Goal: Contribute content: Contribute content

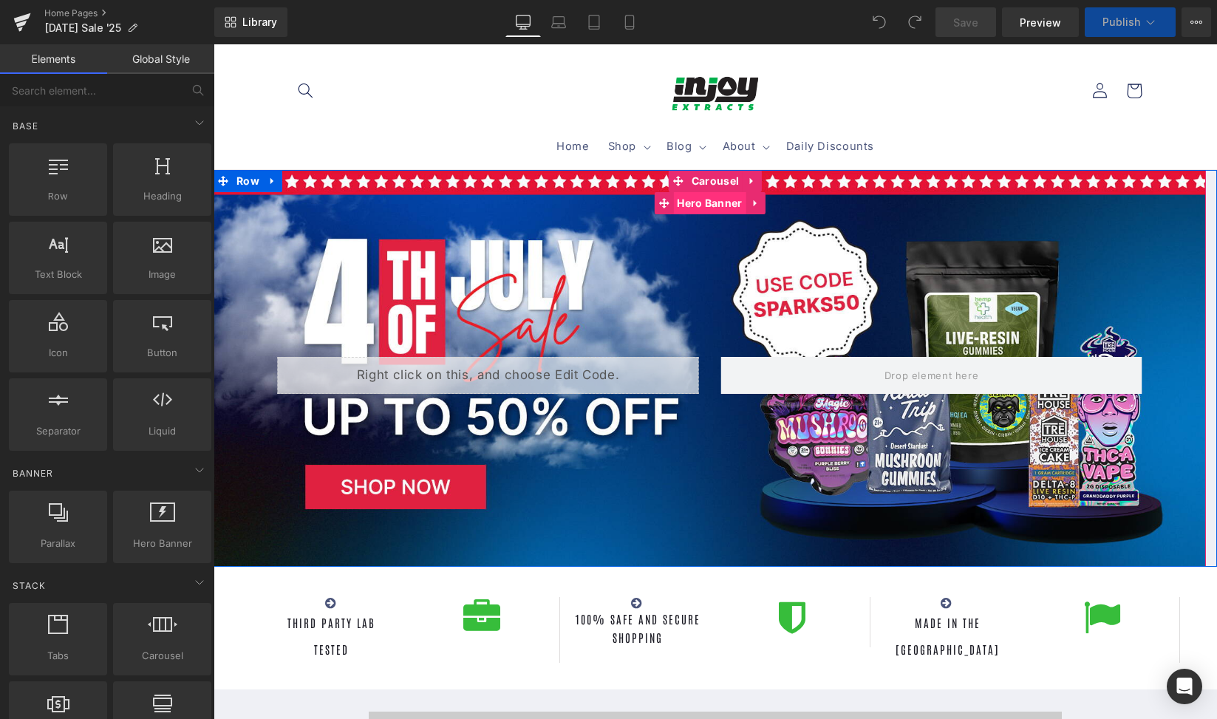
click at [687, 206] on span "Hero Banner" at bounding box center [709, 203] width 72 height 22
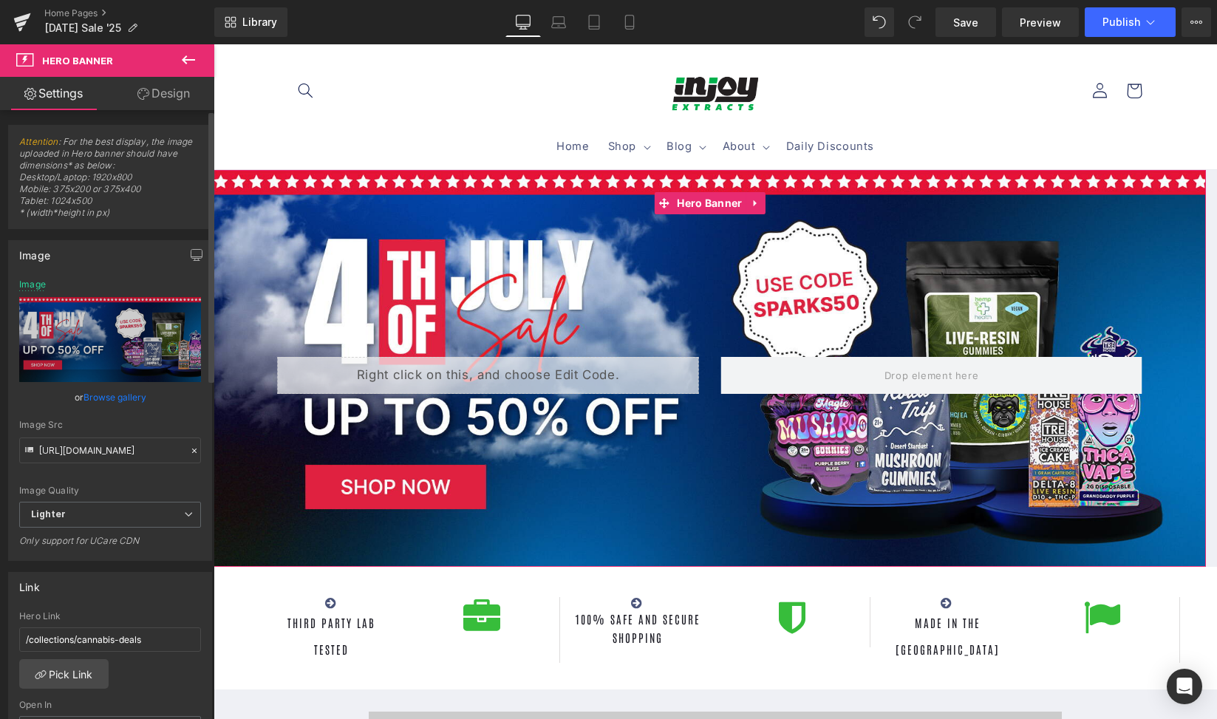
click at [99, 398] on link "Browse gallery" at bounding box center [114, 397] width 63 height 26
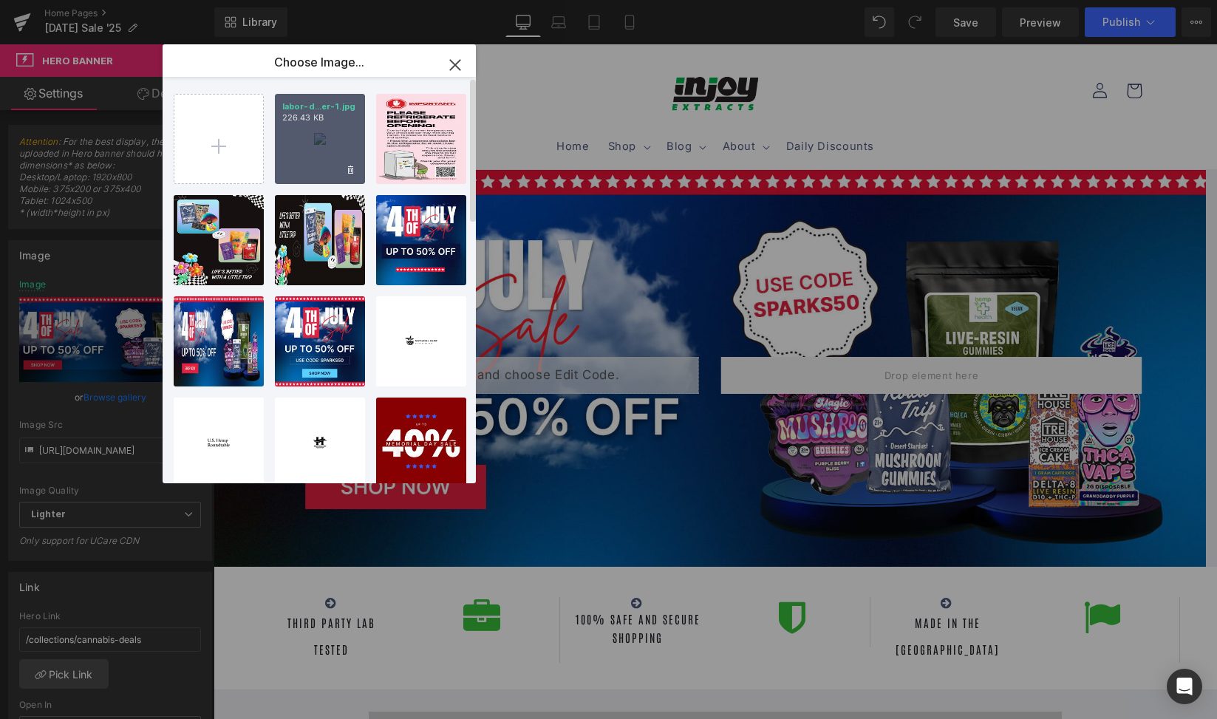
click at [321, 147] on div "labor-d...er-1.jpg 226.43 KB" at bounding box center [320, 139] width 90 height 90
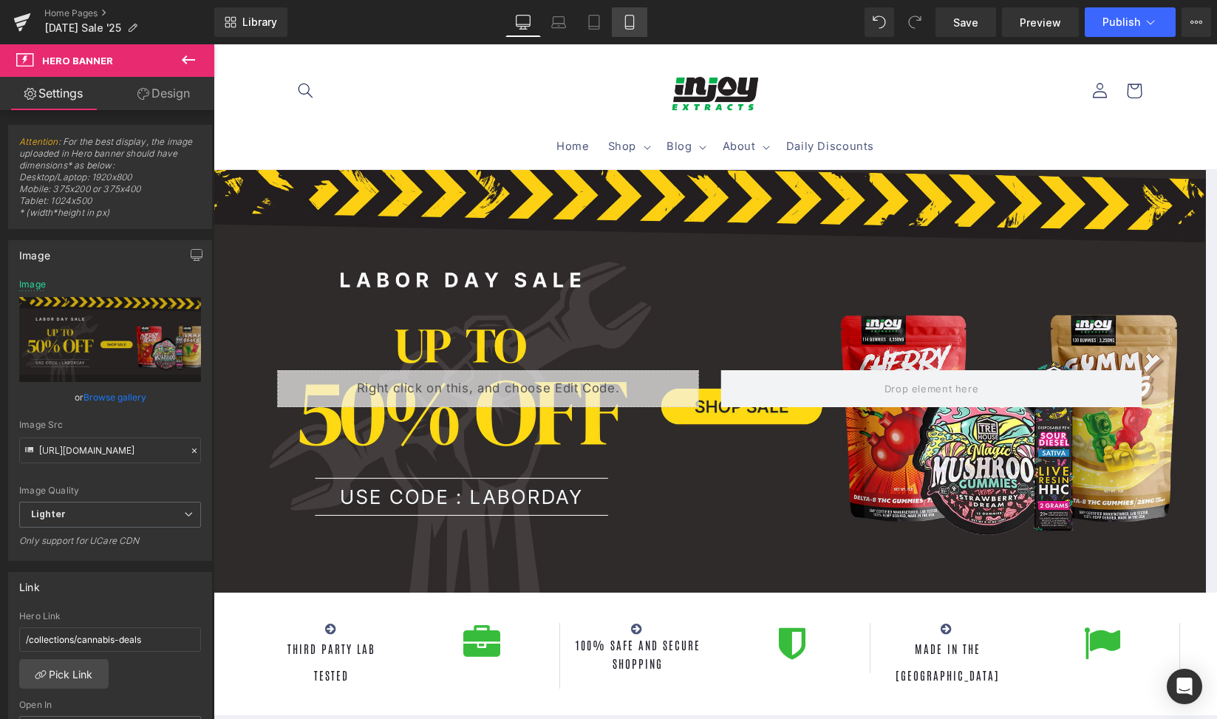
click at [639, 28] on link "Mobile" at bounding box center [629, 22] width 35 height 30
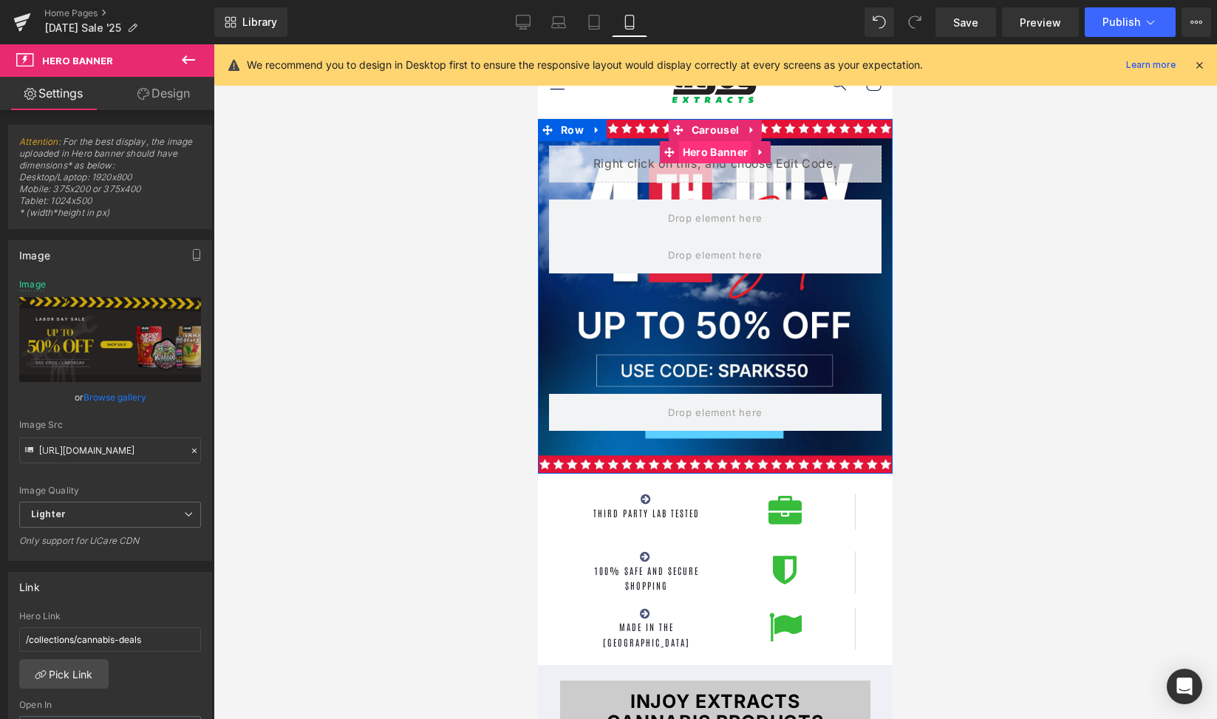
click at [692, 157] on span "Hero Banner" at bounding box center [715, 152] width 72 height 22
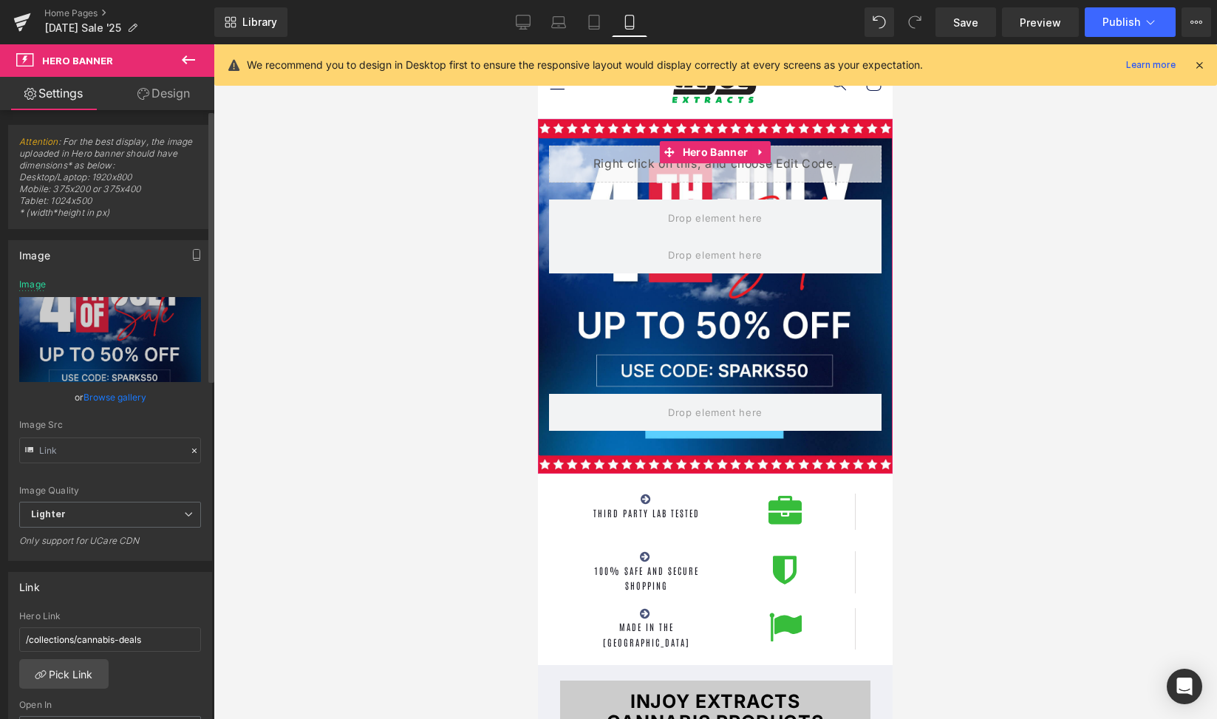
click at [116, 398] on link "Browse gallery" at bounding box center [114, 397] width 63 height 26
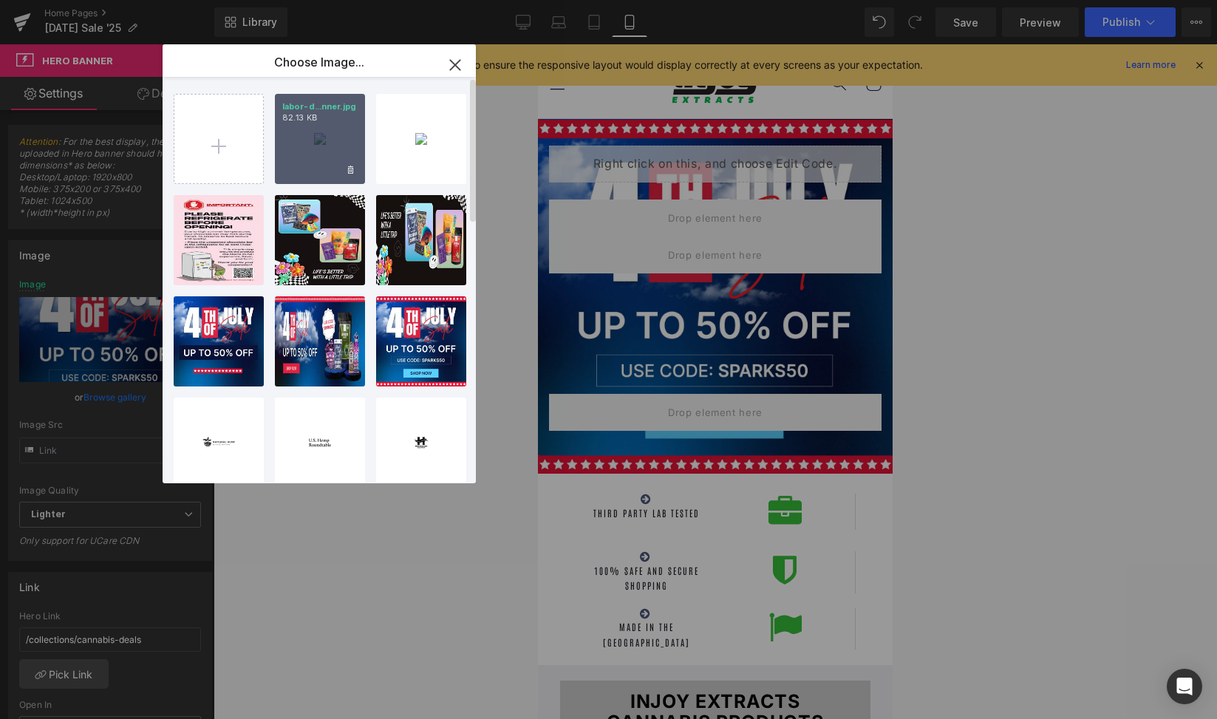
click at [306, 146] on div "labor-d...nner.jpg 82.13 KB" at bounding box center [320, 139] width 90 height 90
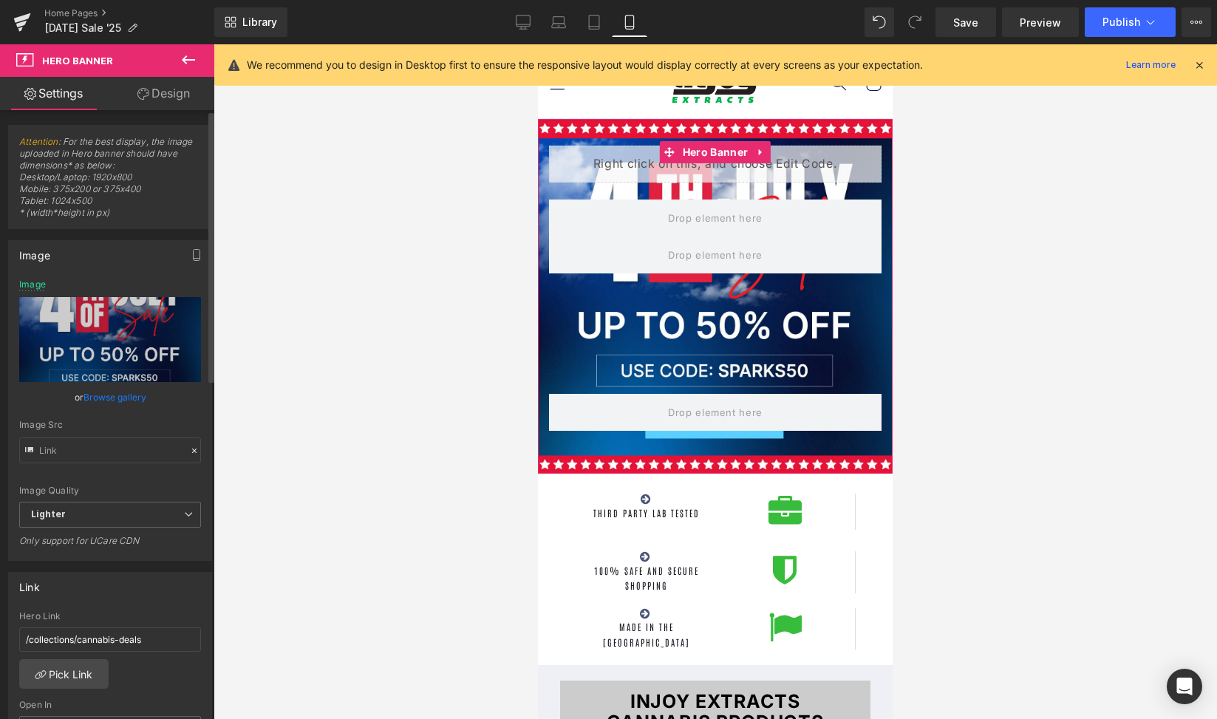
click at [98, 401] on link "Browse gallery" at bounding box center [114, 397] width 63 height 26
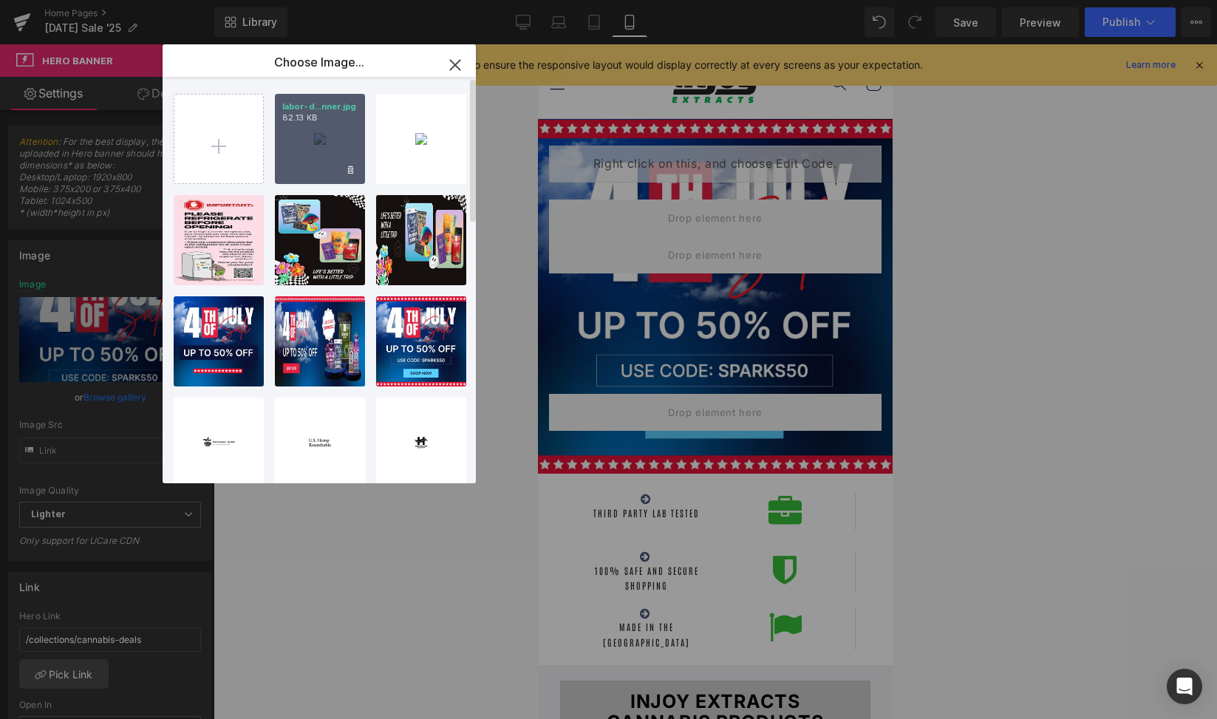
click at [296, 148] on div "labor-d...nner.jpg 82.13 KB" at bounding box center [320, 139] width 90 height 90
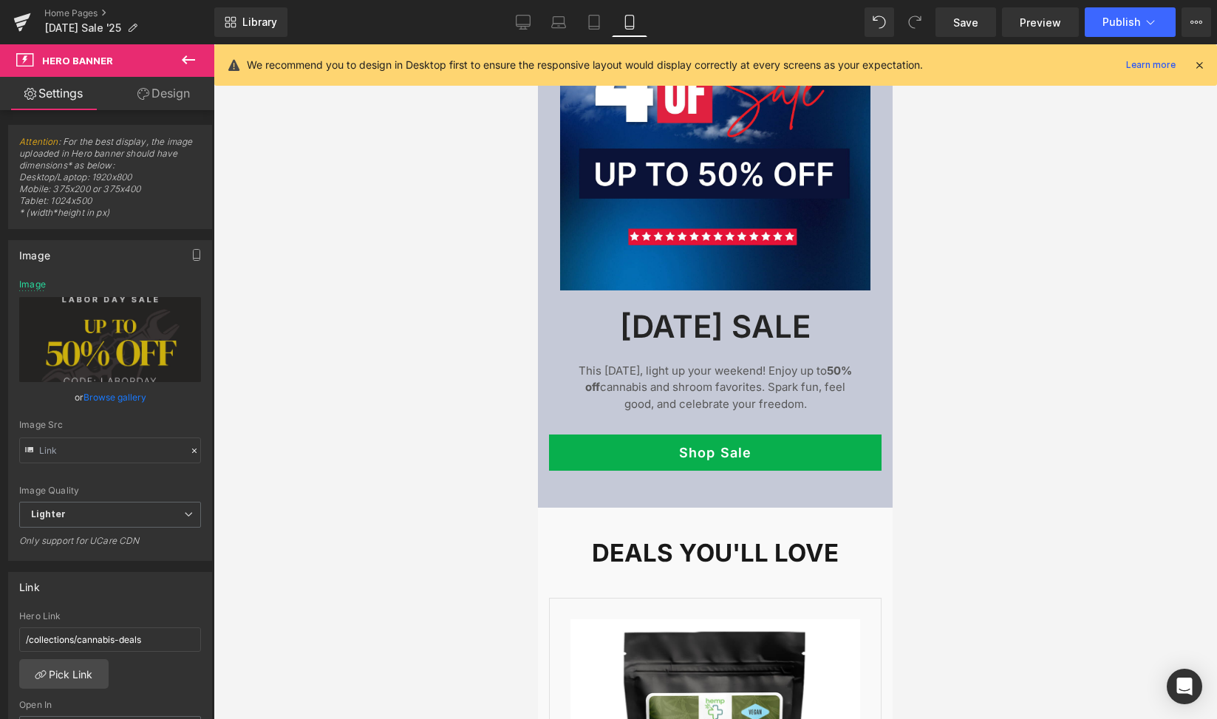
scroll to position [3244, 0]
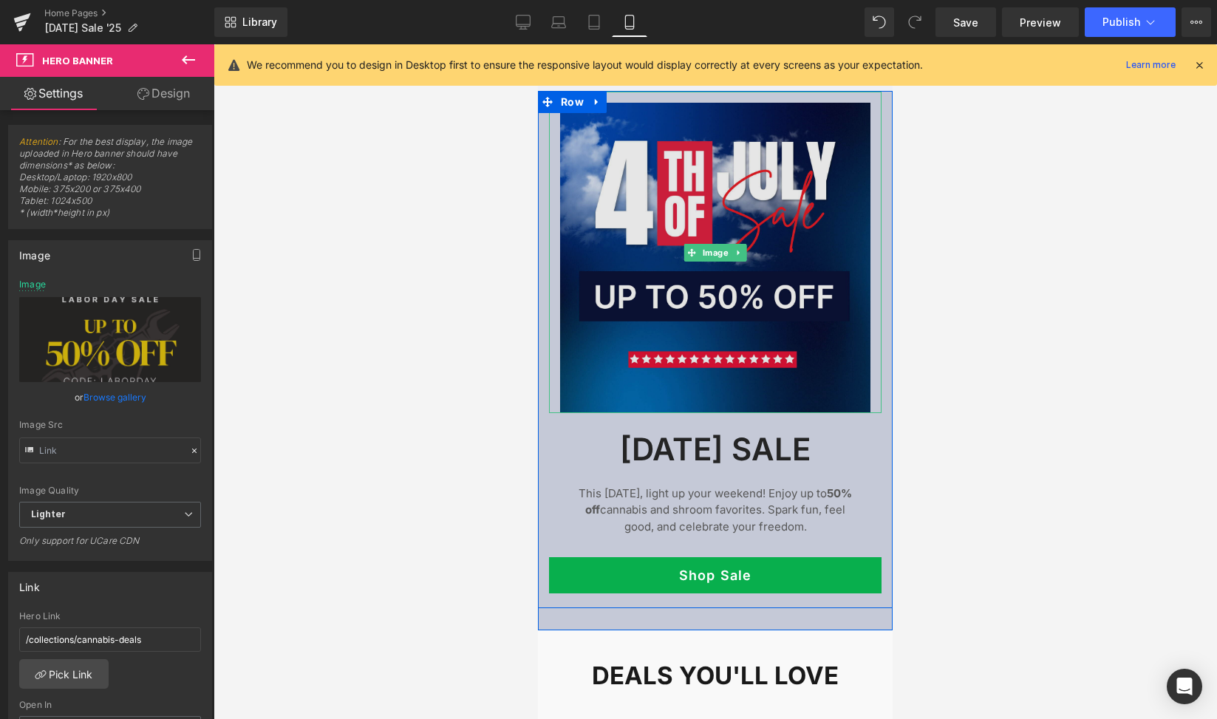
click at [710, 380] on img at bounding box center [715, 252] width 332 height 321
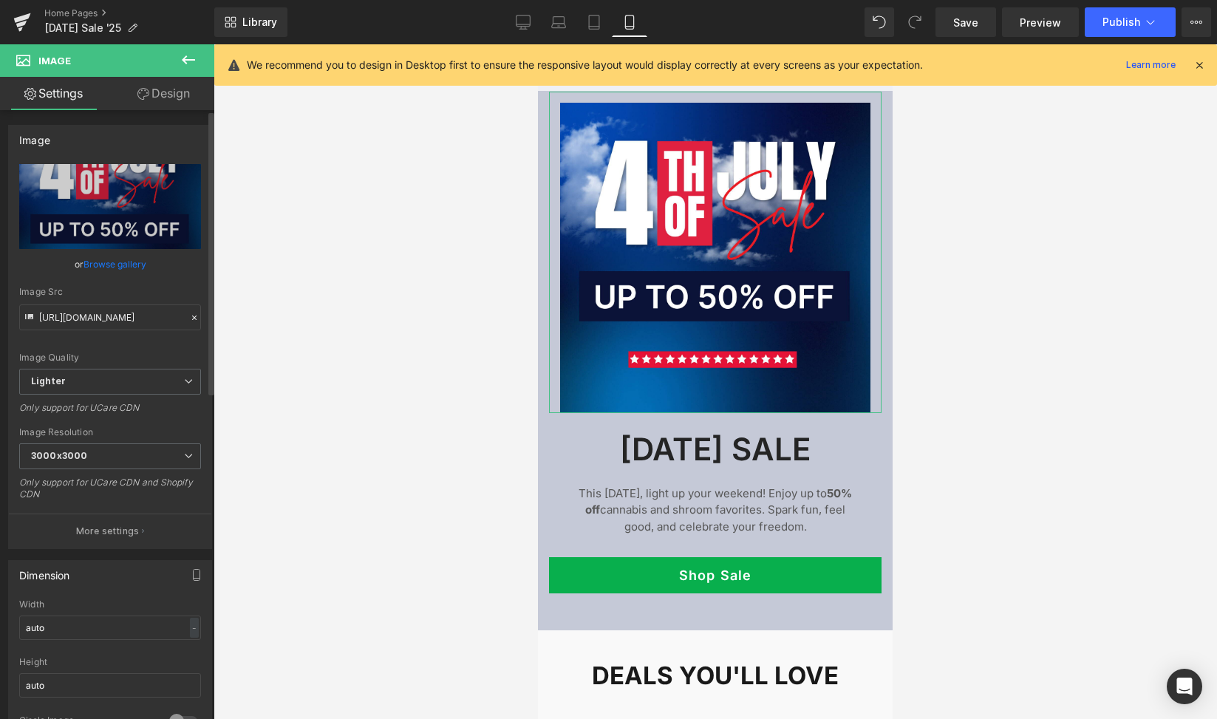
click at [109, 262] on link "Browse gallery" at bounding box center [114, 264] width 63 height 26
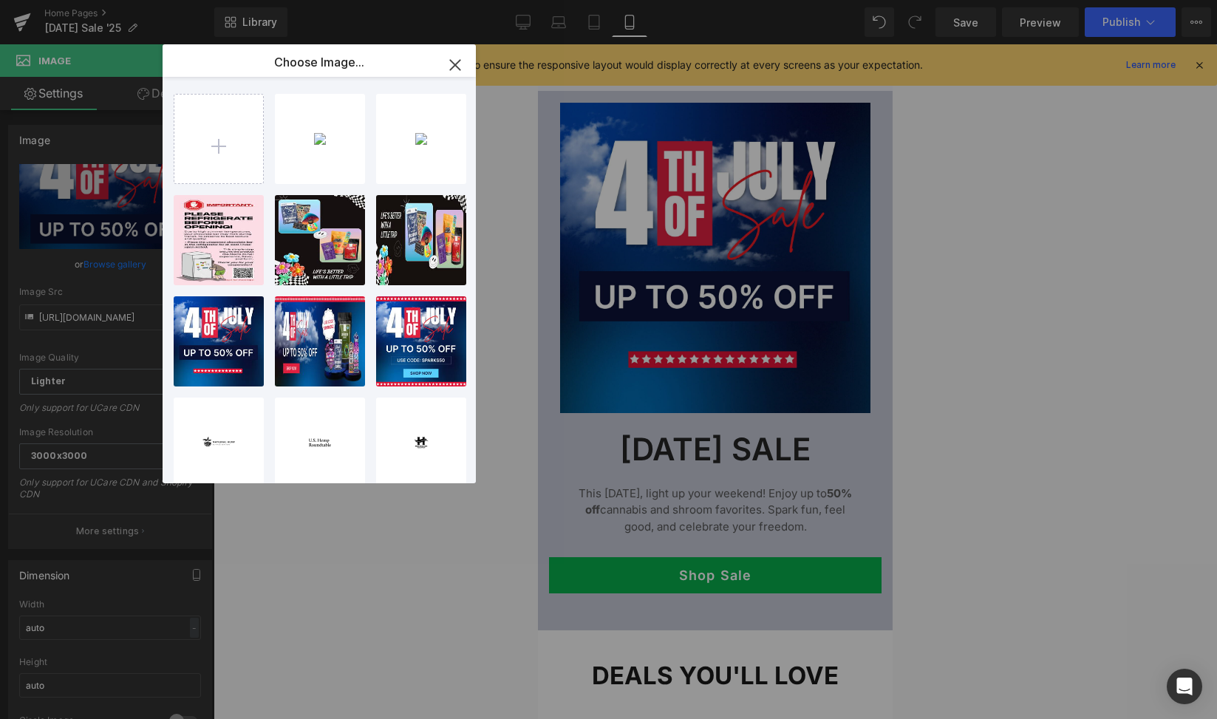
type input "C:\fakepath\Labor-Day-Sale-banner-2025.jpg"
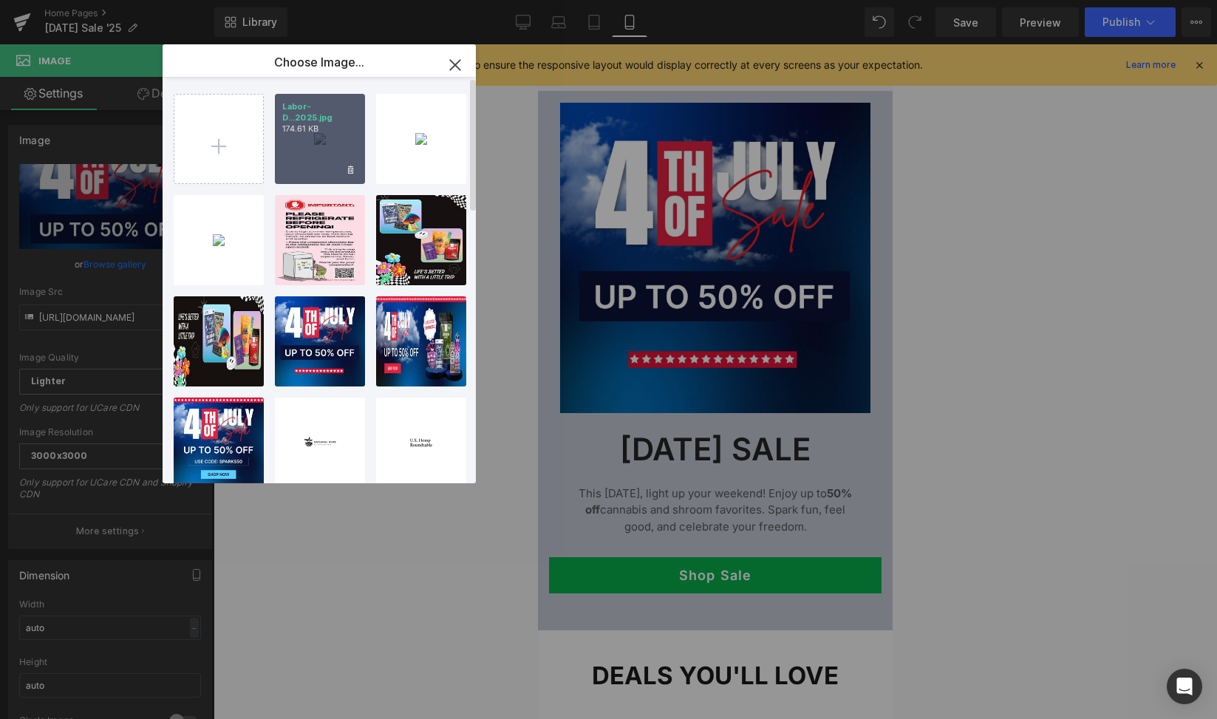
click at [318, 159] on div "Labor-D...2025.jpg 174.61 KB" at bounding box center [320, 139] width 90 height 90
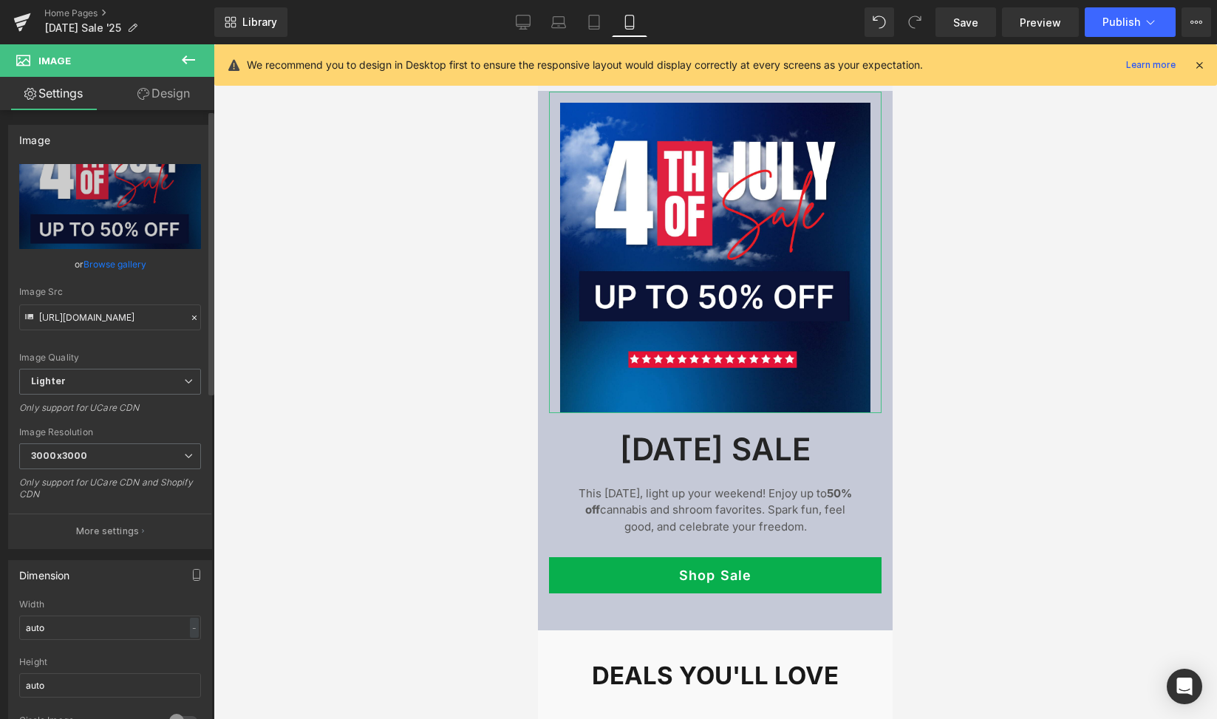
click at [140, 264] on link "Browse gallery" at bounding box center [114, 264] width 63 height 26
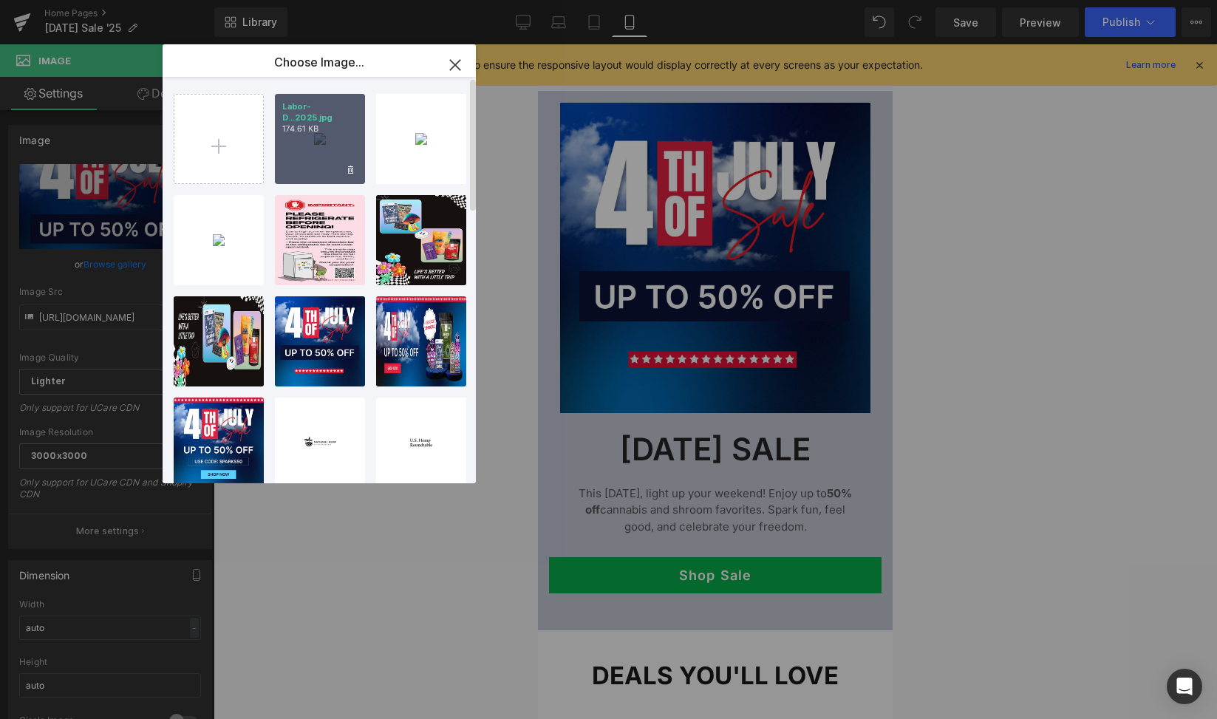
click at [330, 147] on div "Labor-D...2025.jpg 174.61 KB" at bounding box center [320, 139] width 90 height 90
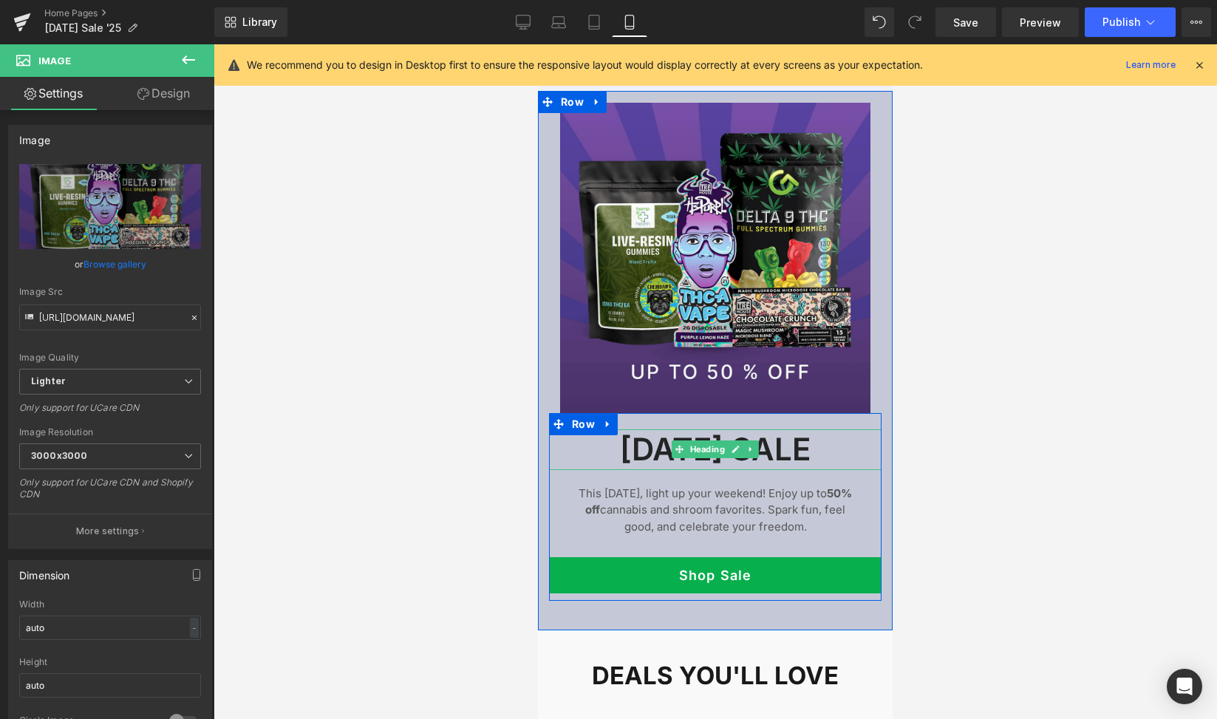
click at [827, 453] on h2 "4TH OF JULY SALE" at bounding box center [715, 449] width 332 height 41
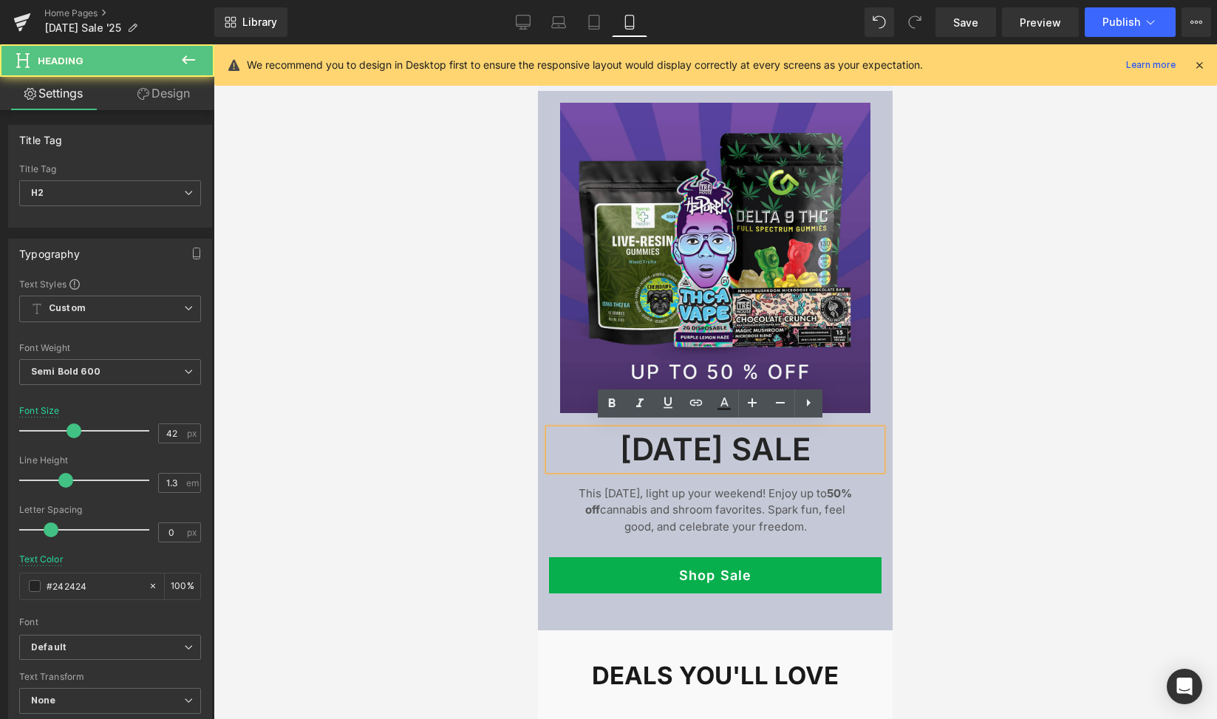
click at [751, 443] on h2 "4TH OF JULY SALE" at bounding box center [715, 449] width 332 height 41
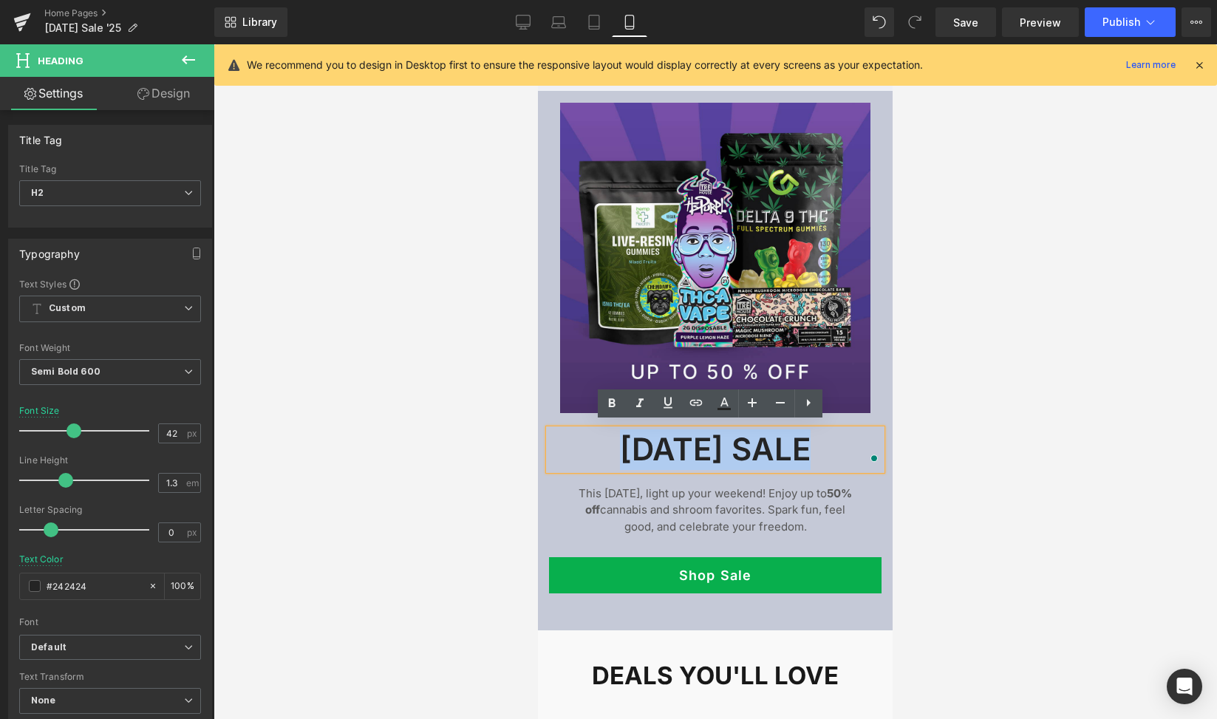
drag, startPoint x: 755, startPoint y: 448, endPoint x: 565, endPoint y: 434, distance: 190.4
click at [565, 434] on h2 "4TH OF JULY SALE" at bounding box center [715, 449] width 332 height 41
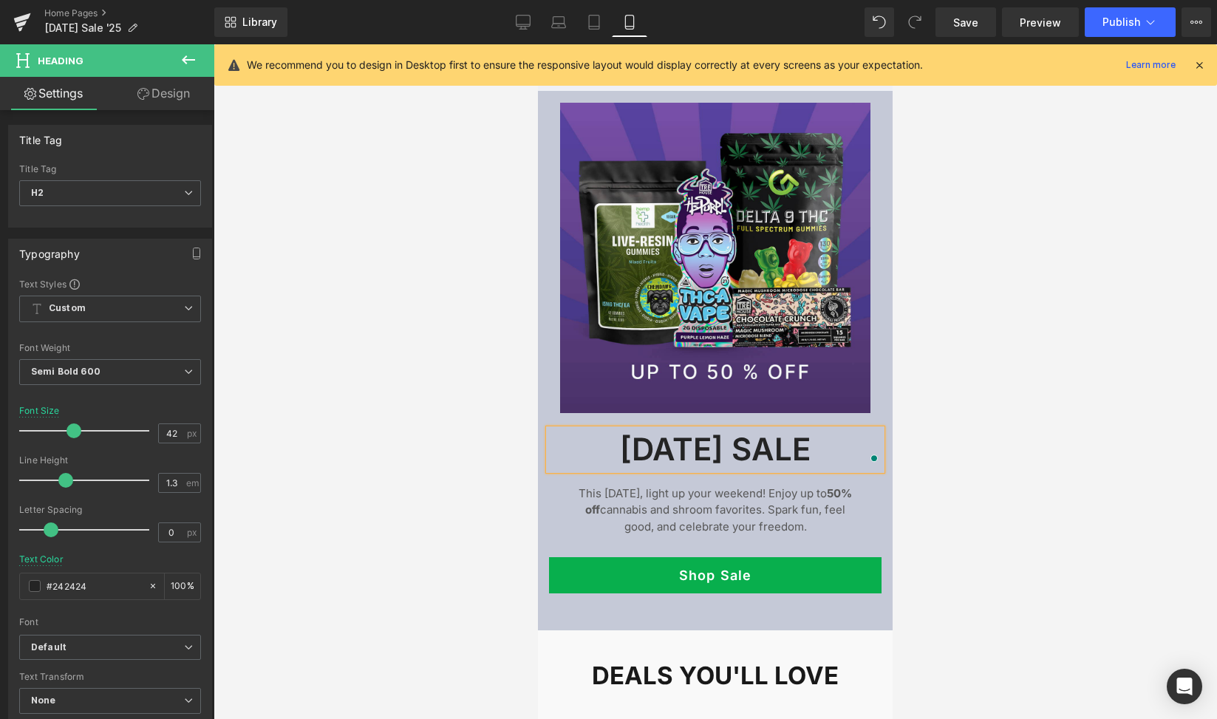
click at [711, 470] on div "This 4th of July, light up your weekend! Enjoy up to 50% off cannabis and shroo…" at bounding box center [715, 514] width 332 height 88
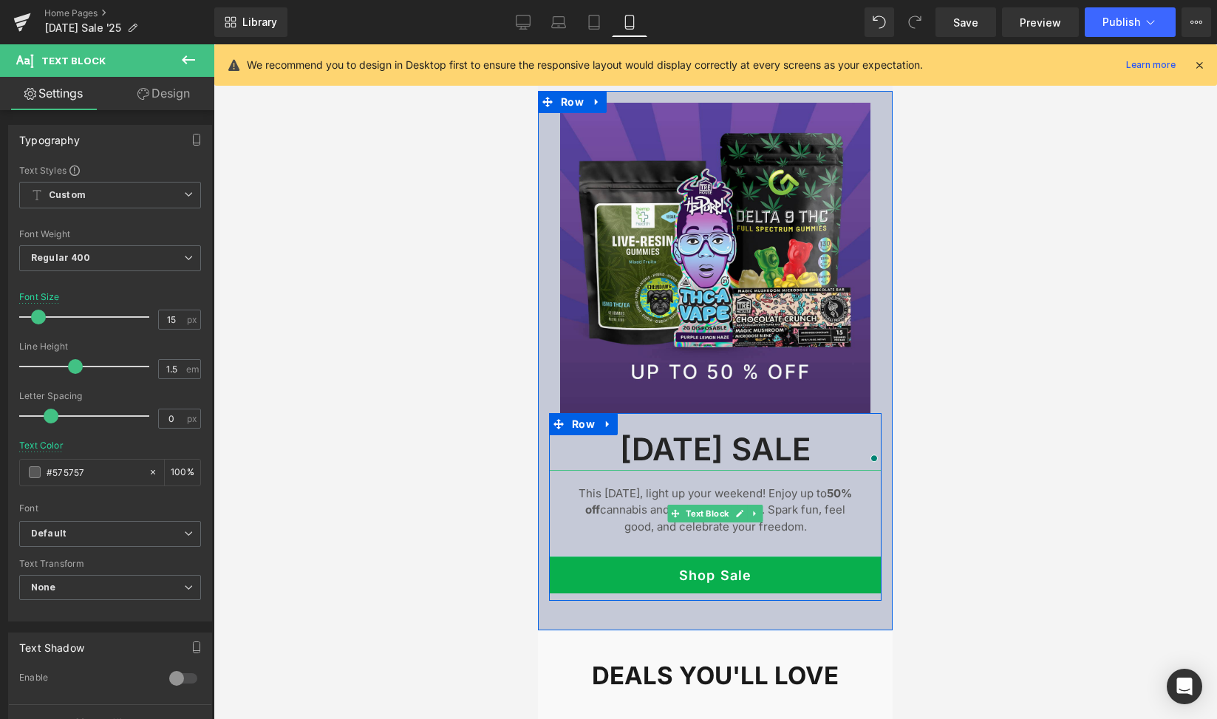
click at [807, 499] on p "This 4th of July, light up your weekend! Enjoy up to 50% off cannabis and shroo…" at bounding box center [715, 510] width 288 height 50
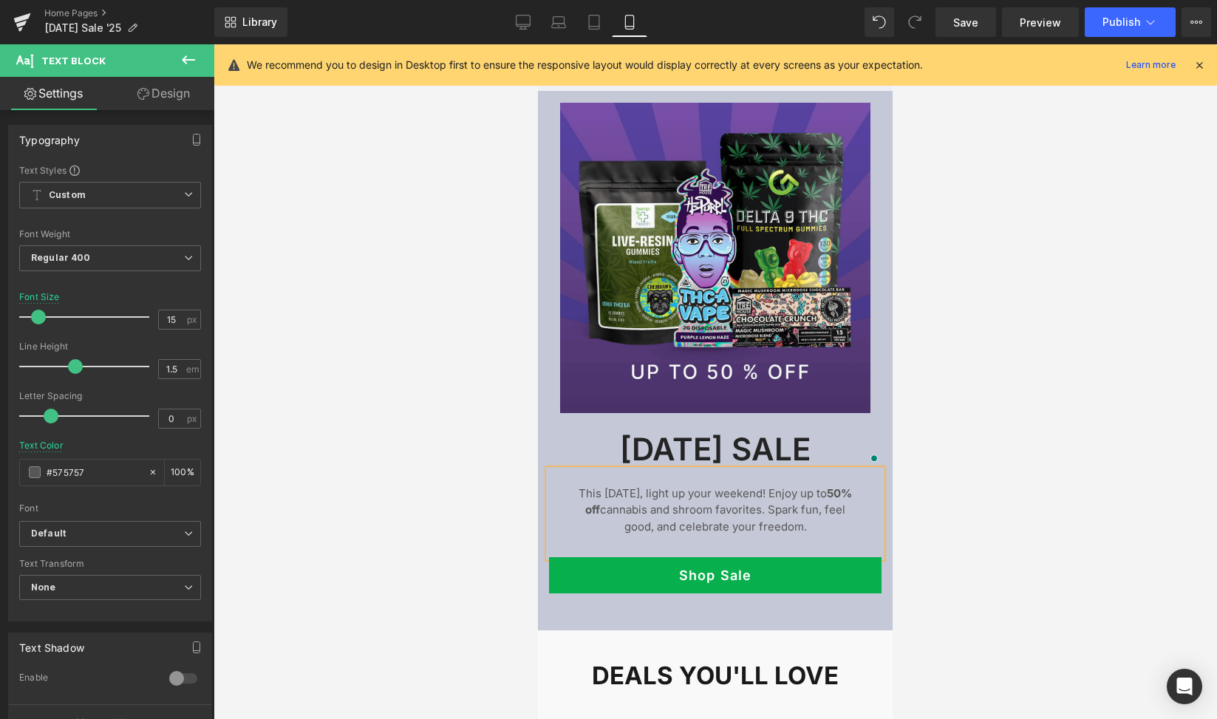
click at [572, 485] on p "This 4th of July, light up your weekend! Enjoy up to 50% off cannabis and shroo…" at bounding box center [715, 510] width 288 height 50
drag, startPoint x: 576, startPoint y: 488, endPoint x: 834, endPoint y: 535, distance: 262.1
click at [834, 535] on div "This 4th of July, light up your weekend! Enjoy up to 50% off cannabis and shroo…" at bounding box center [715, 514] width 332 height 88
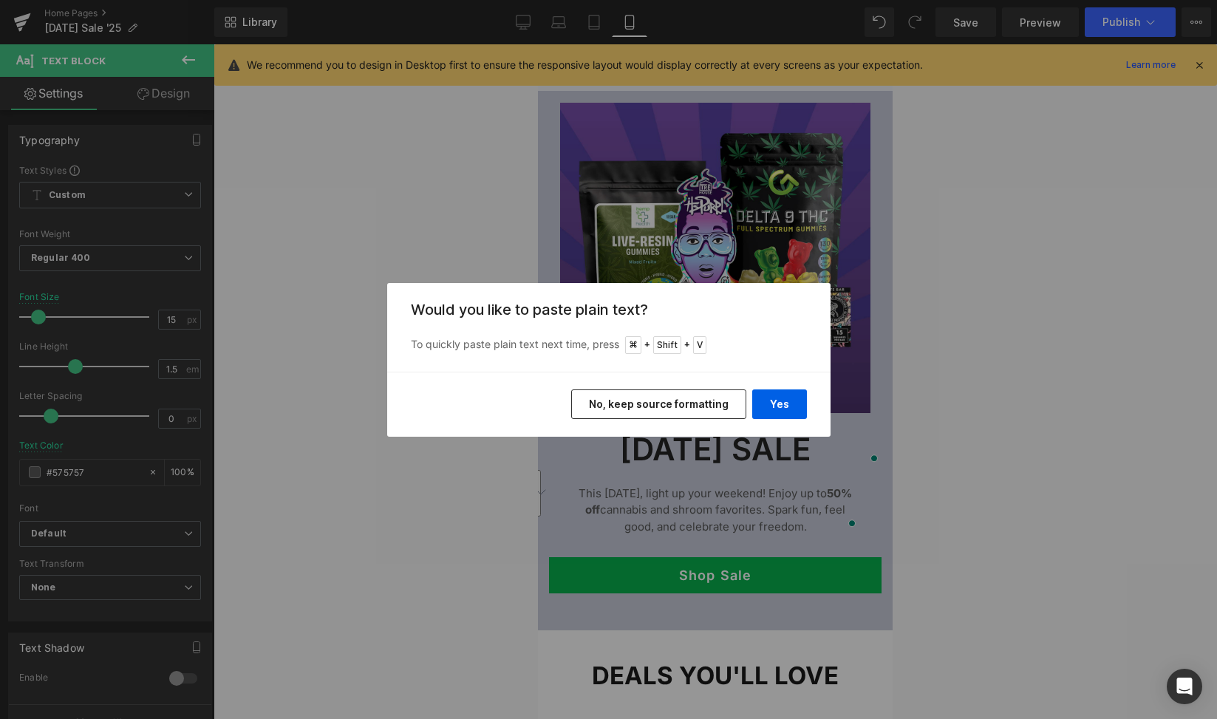
click at [703, 408] on button "No, keep source formatting" at bounding box center [658, 404] width 175 height 30
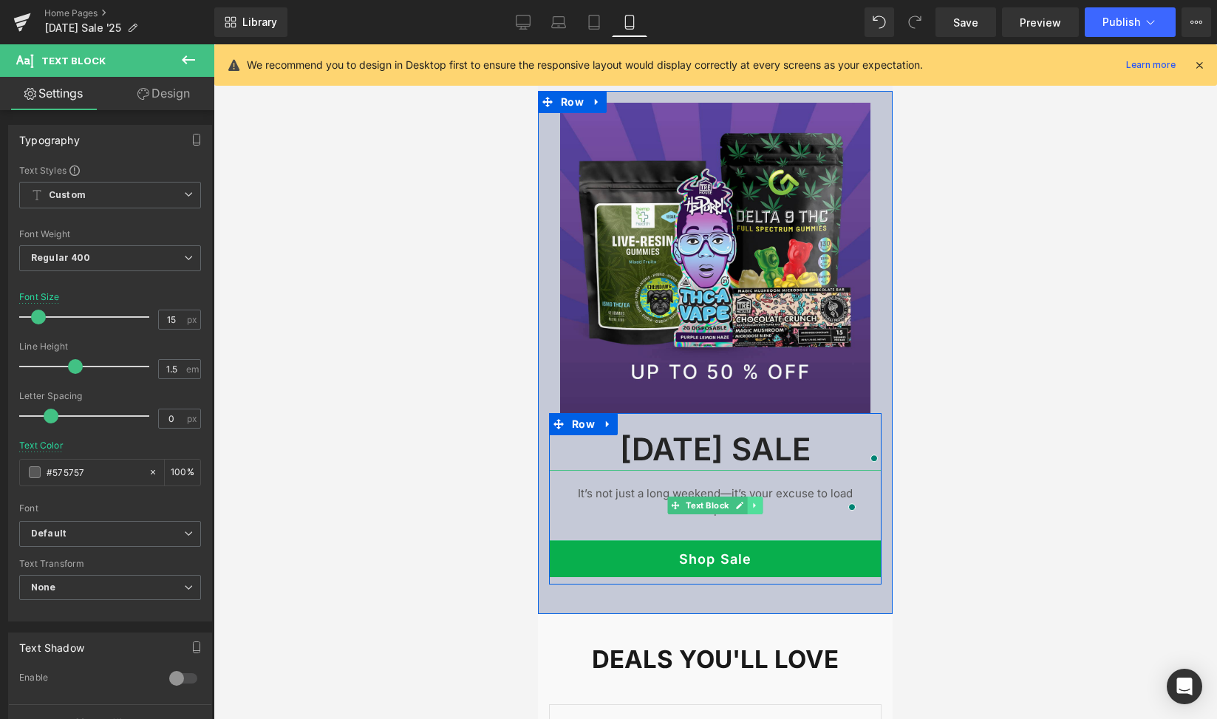
click at [751, 505] on link at bounding box center [756, 505] width 16 height 18
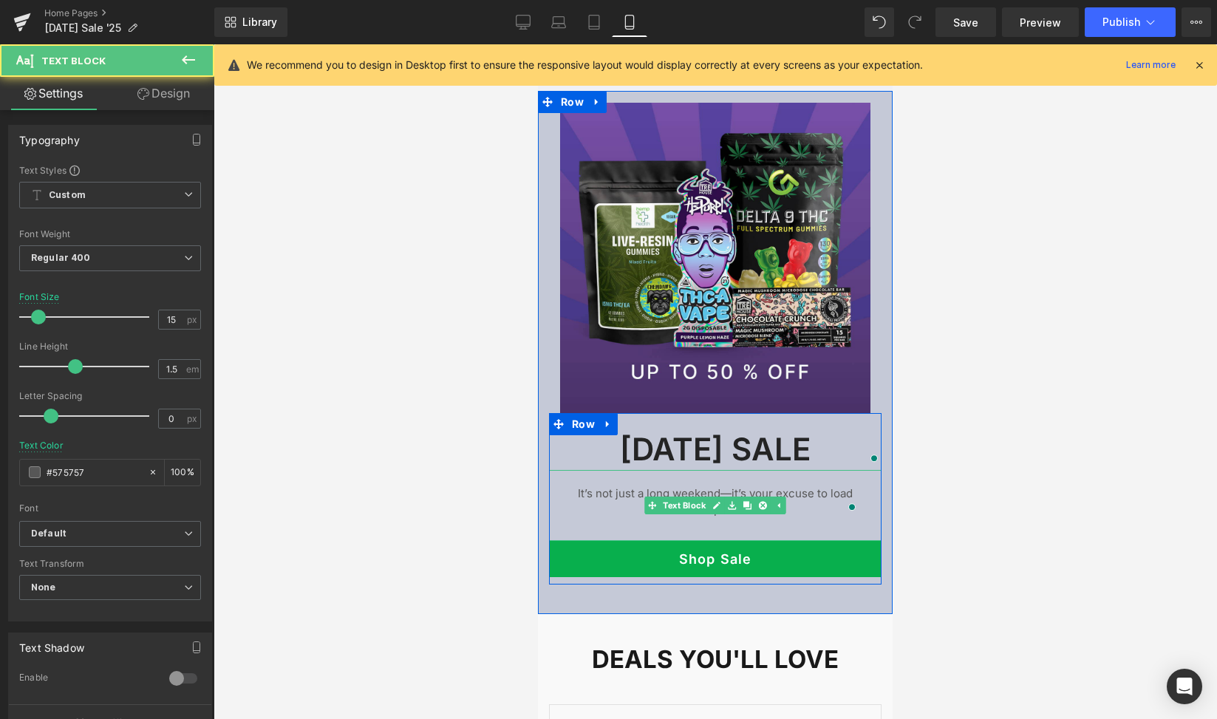
click at [813, 505] on p "It’s not just a long weekend—it’s your excuse to load up." at bounding box center [715, 501] width 288 height 33
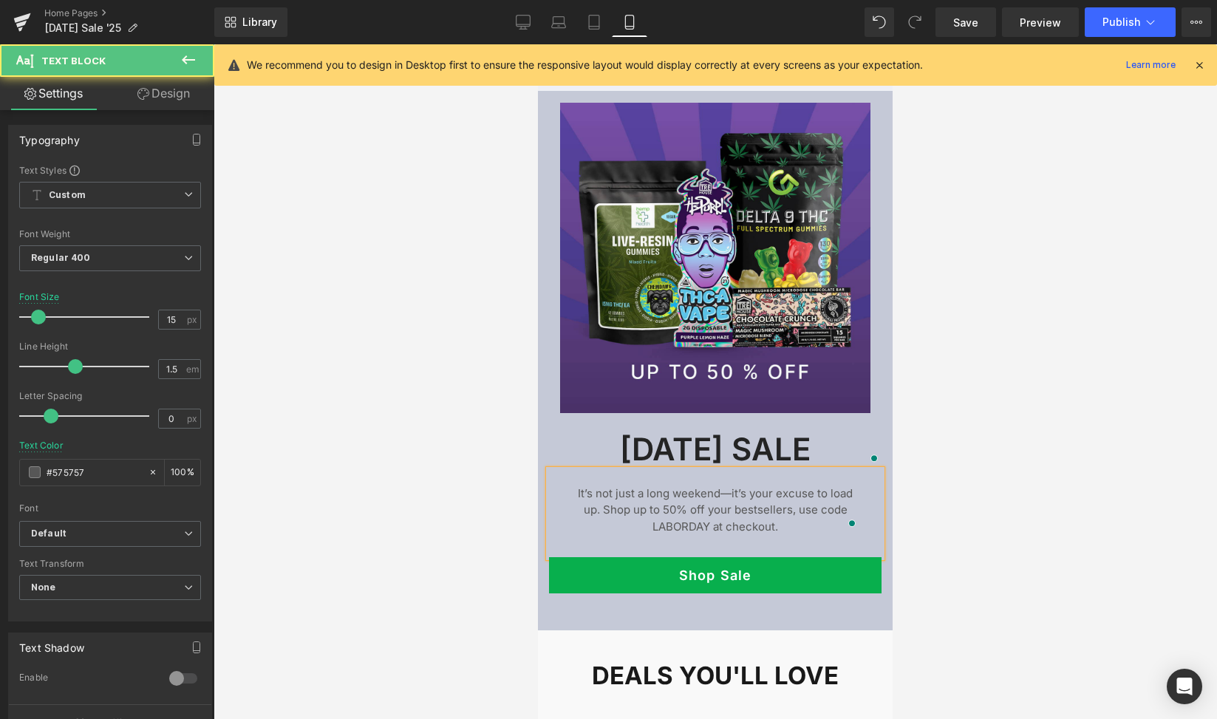
click at [699, 524] on p "It’s not just a long weekend—it’s your excuse to load up. Shop up to 50% off yo…" at bounding box center [715, 510] width 288 height 50
click at [702, 523] on p "It’s not just a long weekend—it’s your excuse to load up. Shop up to 50% off yo…" at bounding box center [715, 510] width 288 height 50
click at [643, 522] on p "It’s not just a long weekend—it’s your excuse to load up. Shop up to 50% off yo…" at bounding box center [715, 510] width 288 height 50
drag, startPoint x: 703, startPoint y: 522, endPoint x: 646, endPoint y: 525, distance: 56.2
click at [646, 525] on p "It’s not just a long weekend—it’s your excuse to load up. Shop up to 50% off yo…" at bounding box center [715, 510] width 288 height 50
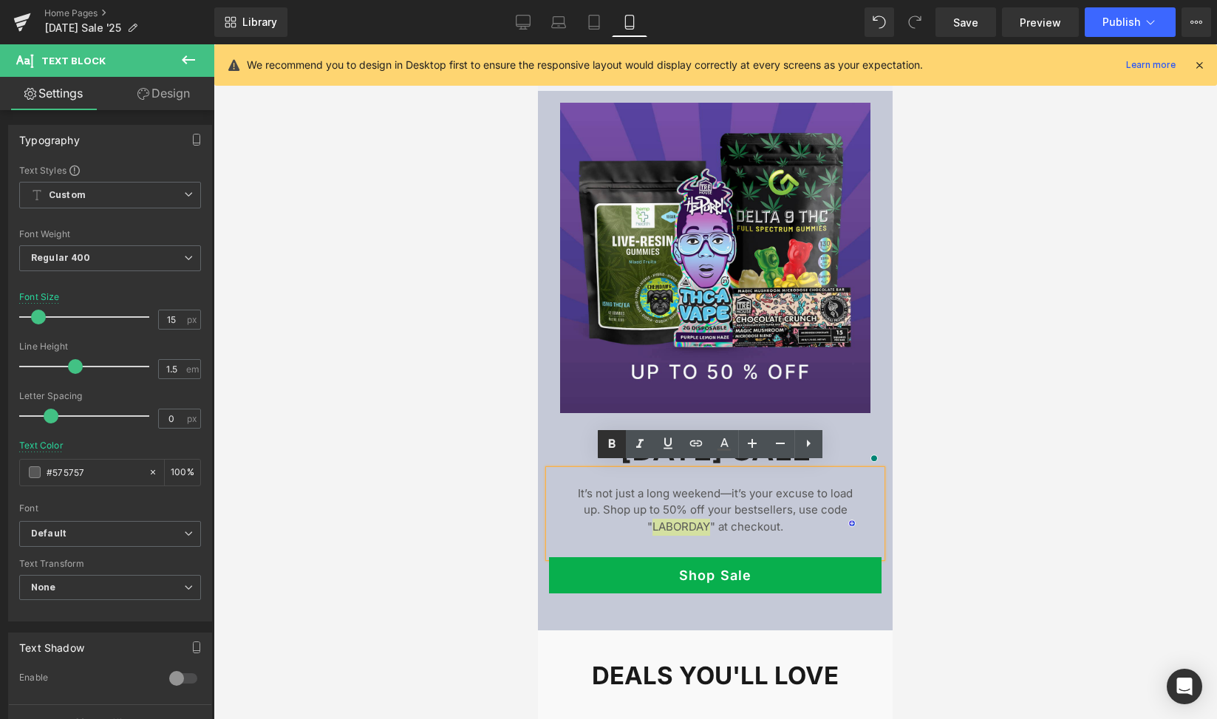
drag, startPoint x: 615, startPoint y: 446, endPoint x: 192, endPoint y: 477, distance: 424.4
click at [615, 446] on icon at bounding box center [612, 444] width 18 height 18
click at [782, 485] on p "It’s not just a long weekend—it’s your excuse to load up. Shop up to 50% off yo…" at bounding box center [715, 510] width 288 height 50
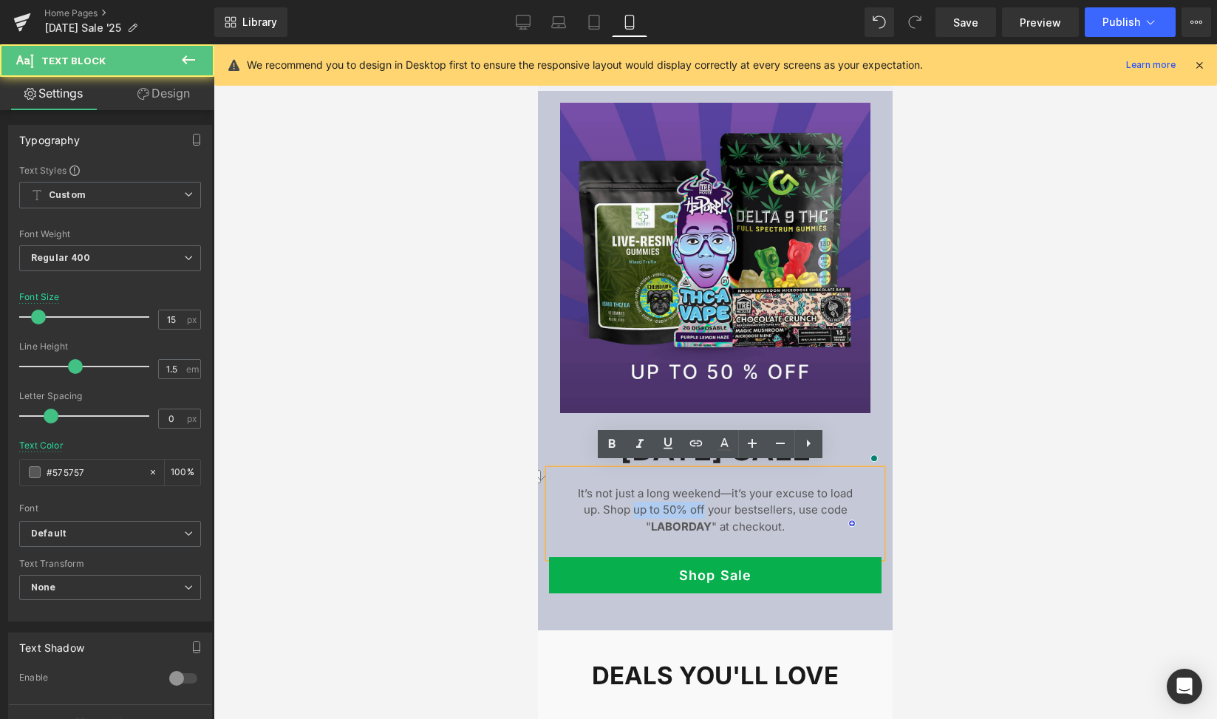
drag, startPoint x: 627, startPoint y: 506, endPoint x: 698, endPoint y: 505, distance: 70.9
click at [698, 505] on p "It’s not just a long weekend—it’s your excuse to load up. Shop up to 50% off yo…" at bounding box center [715, 510] width 288 height 50
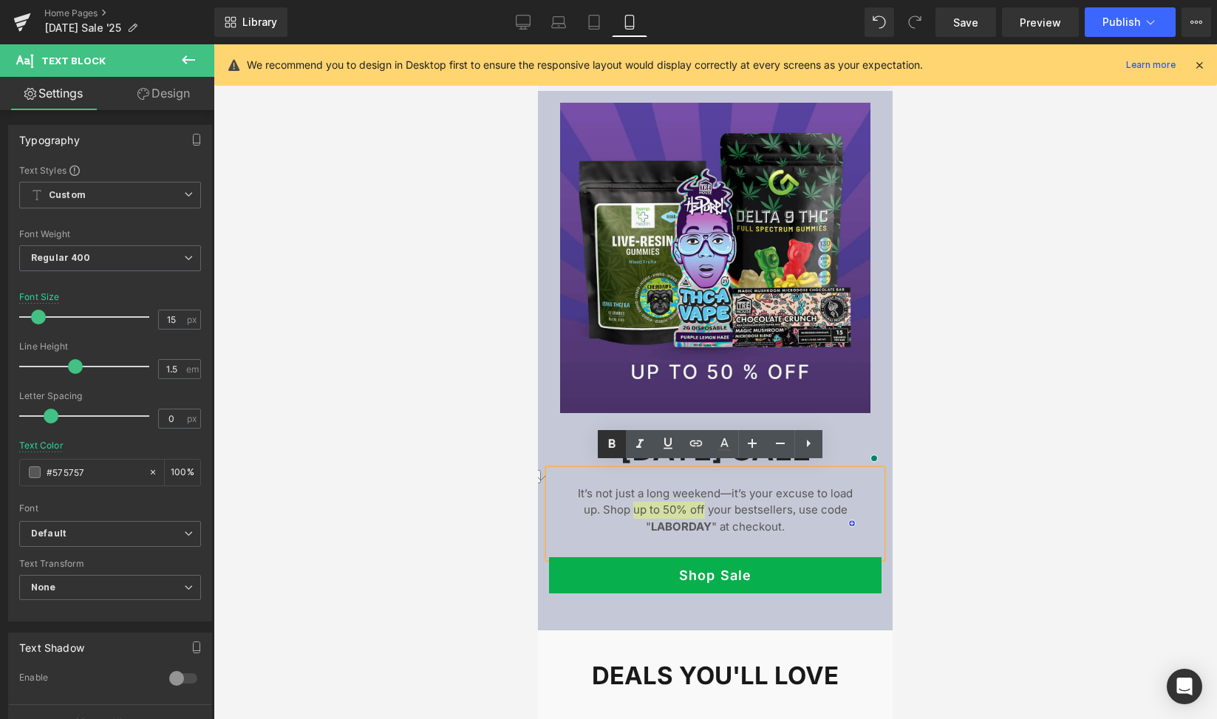
click at [612, 447] on icon at bounding box center [611, 443] width 7 height 9
click at [770, 522] on p "It’s not just a long weekend—it’s your excuse to load up. Shop up to 50% off yo…" at bounding box center [715, 510] width 288 height 50
click at [747, 513] on p "It’s not just a long weekend—it’s your excuse to load up. Shop up to 50% off yo…" at bounding box center [715, 510] width 288 height 50
drag, startPoint x: 725, startPoint y: 509, endPoint x: 705, endPoint y: 506, distance: 20.2
click at [705, 506] on p "It’s not just a long weekend—it’s your excuse to load up. Shop up to 50% off yo…" at bounding box center [715, 510] width 288 height 50
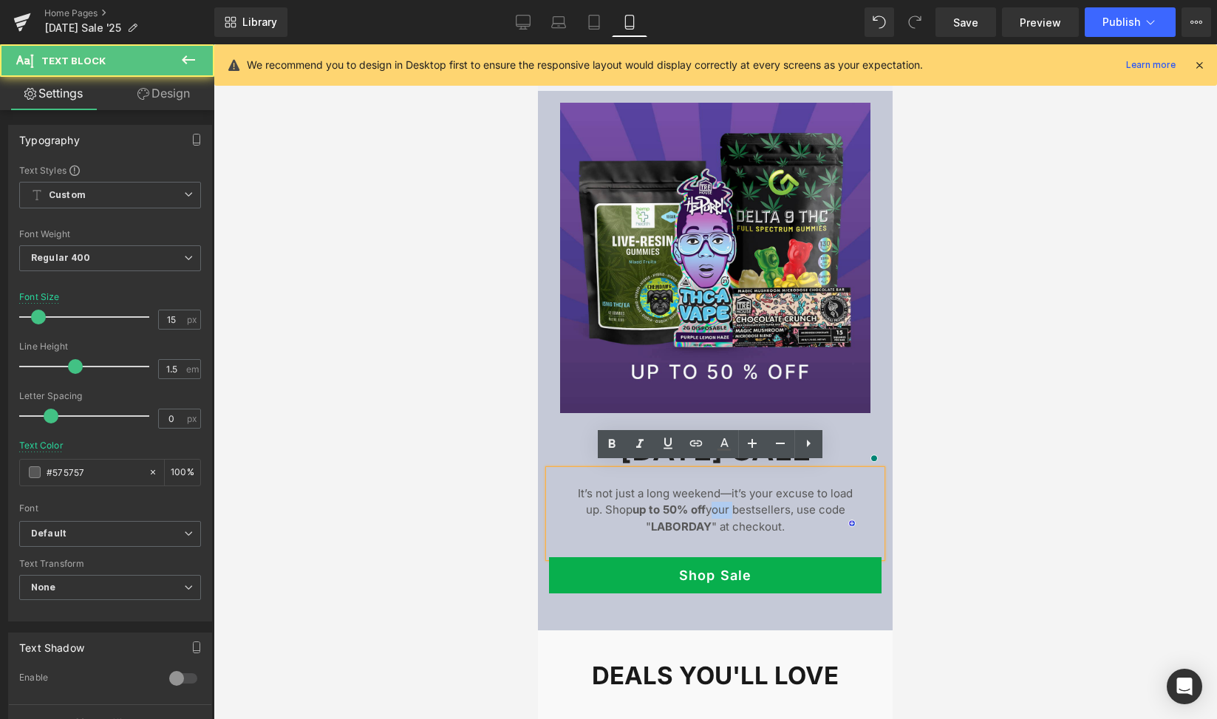
drag, startPoint x: 726, startPoint y: 507, endPoint x: 704, endPoint y: 508, distance: 21.5
click at [704, 508] on p "It’s not just a long weekend—it’s your excuse to load up. Shop up to 50% off yo…" at bounding box center [715, 510] width 288 height 50
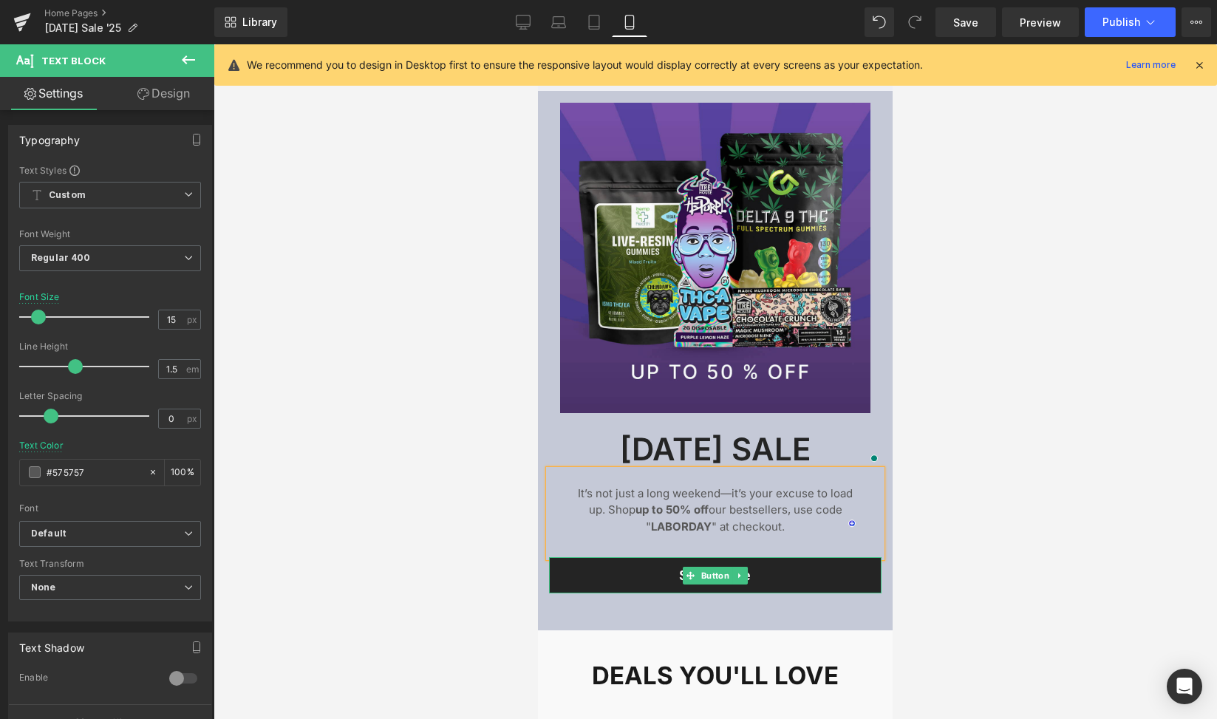
click at [856, 571] on link "Shop Sale" at bounding box center [715, 575] width 332 height 36
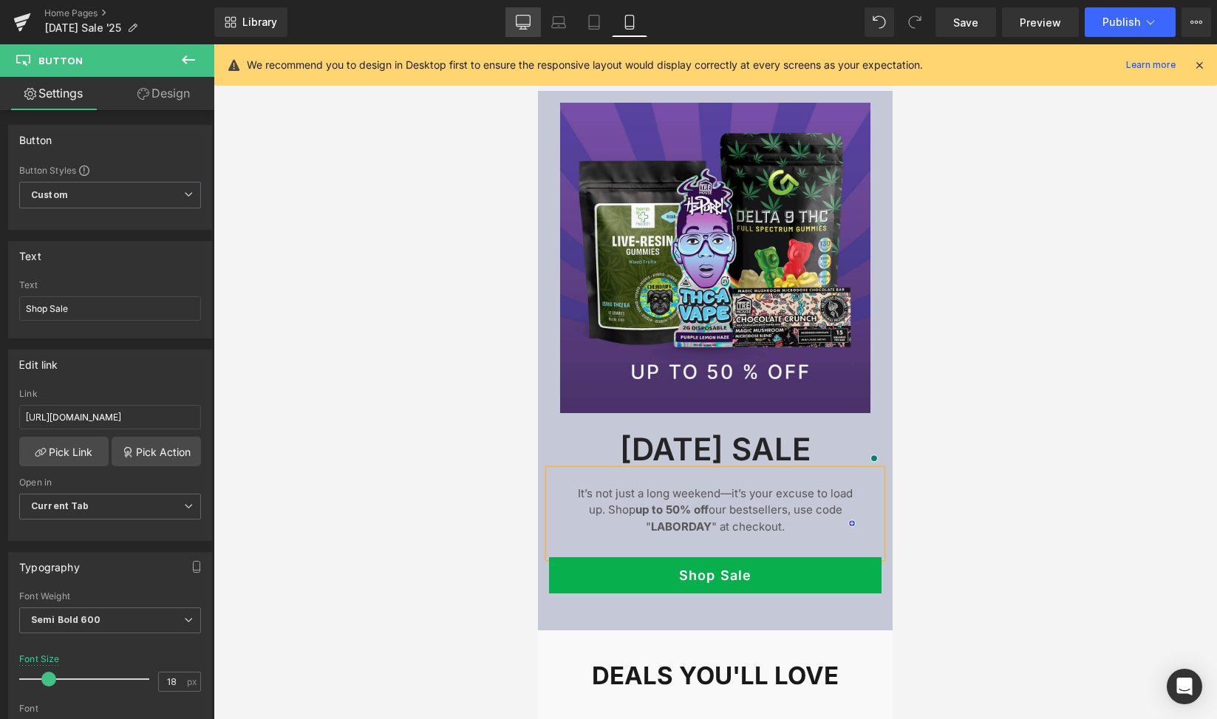
click at [518, 24] on icon at bounding box center [523, 21] width 14 height 11
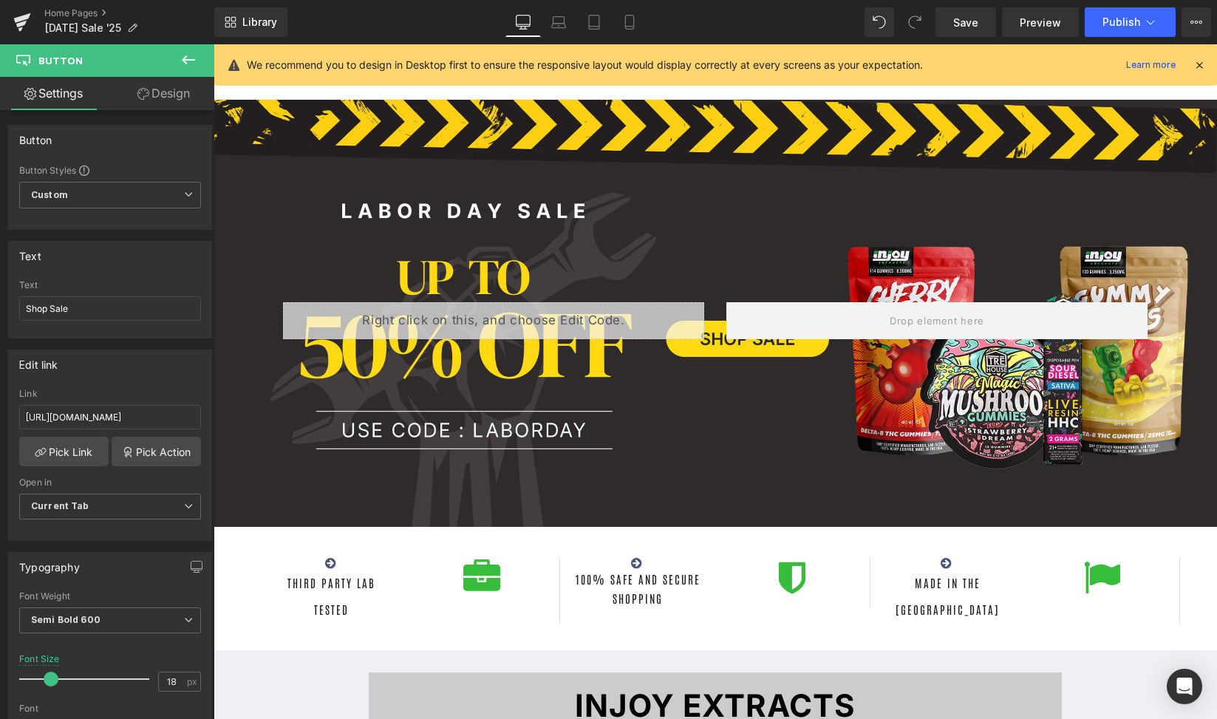
scroll to position [0, 0]
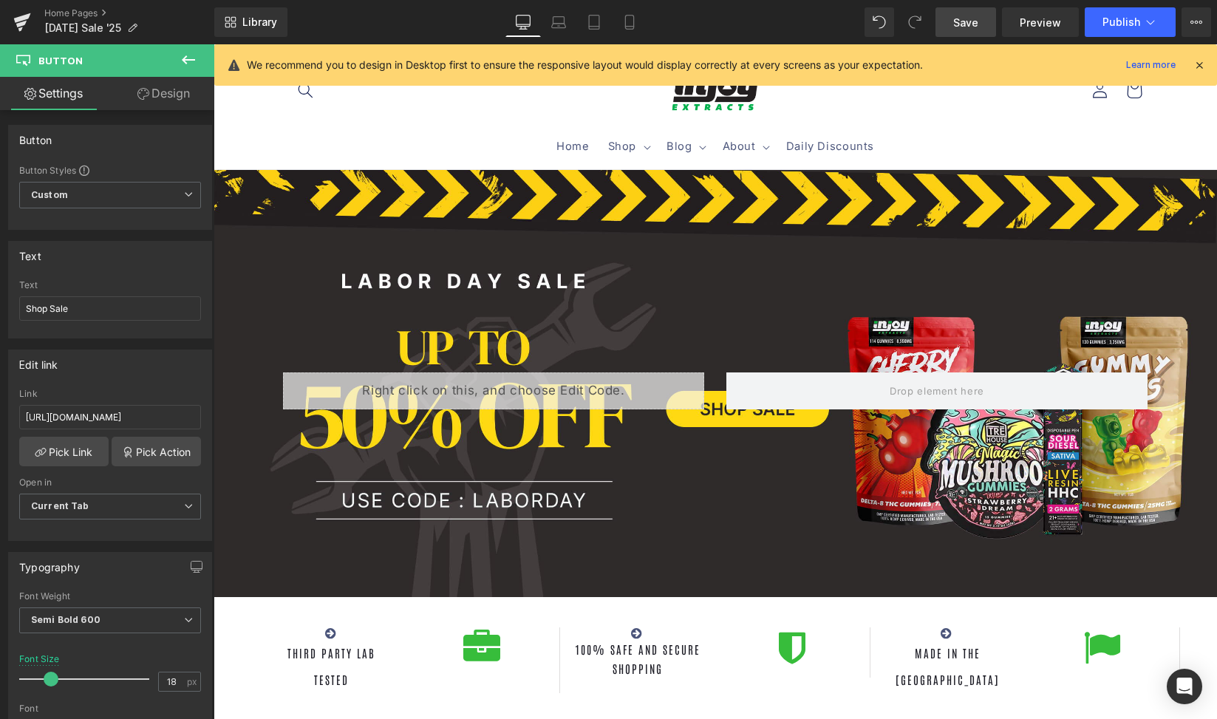
click at [972, 18] on span "Save" at bounding box center [965, 23] width 25 height 16
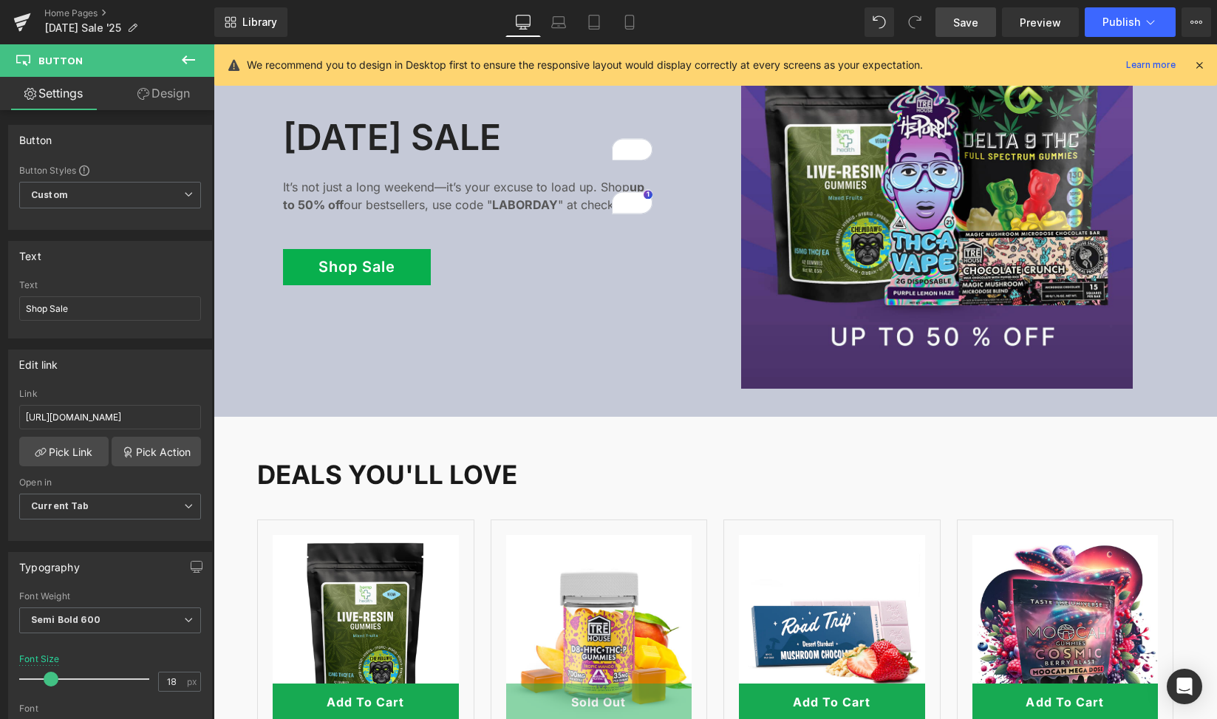
scroll to position [1272, 0]
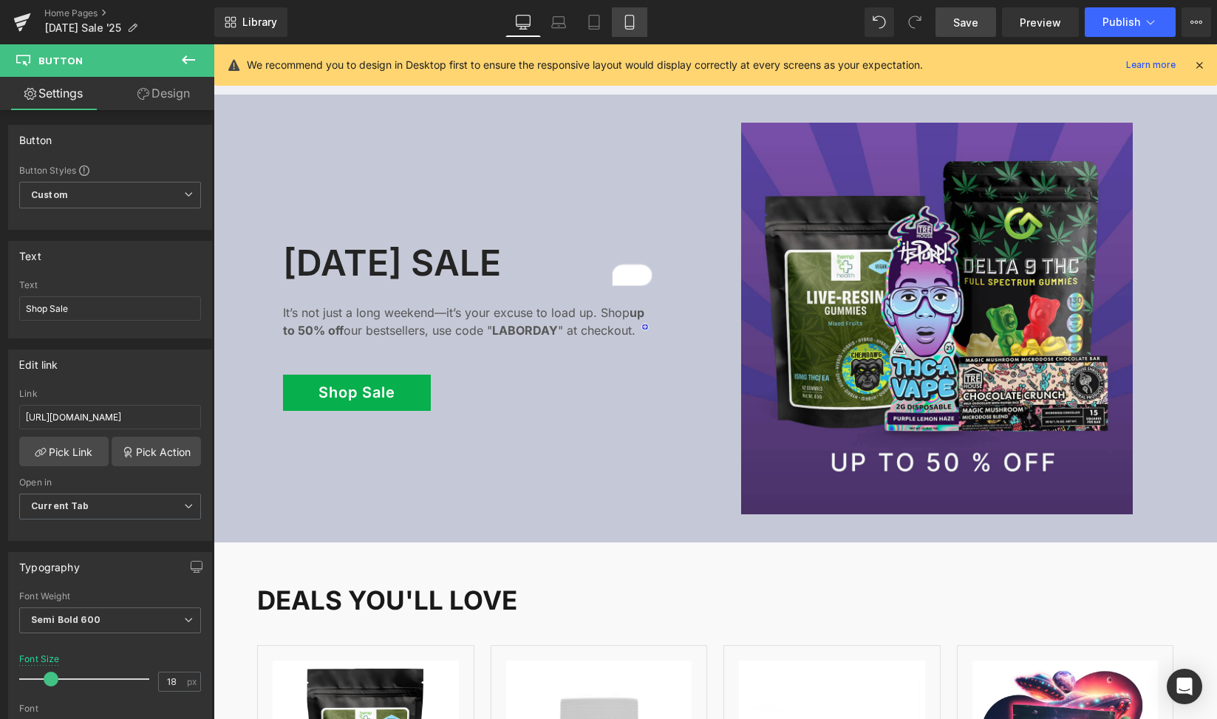
click at [626, 28] on icon at bounding box center [629, 22] width 15 height 15
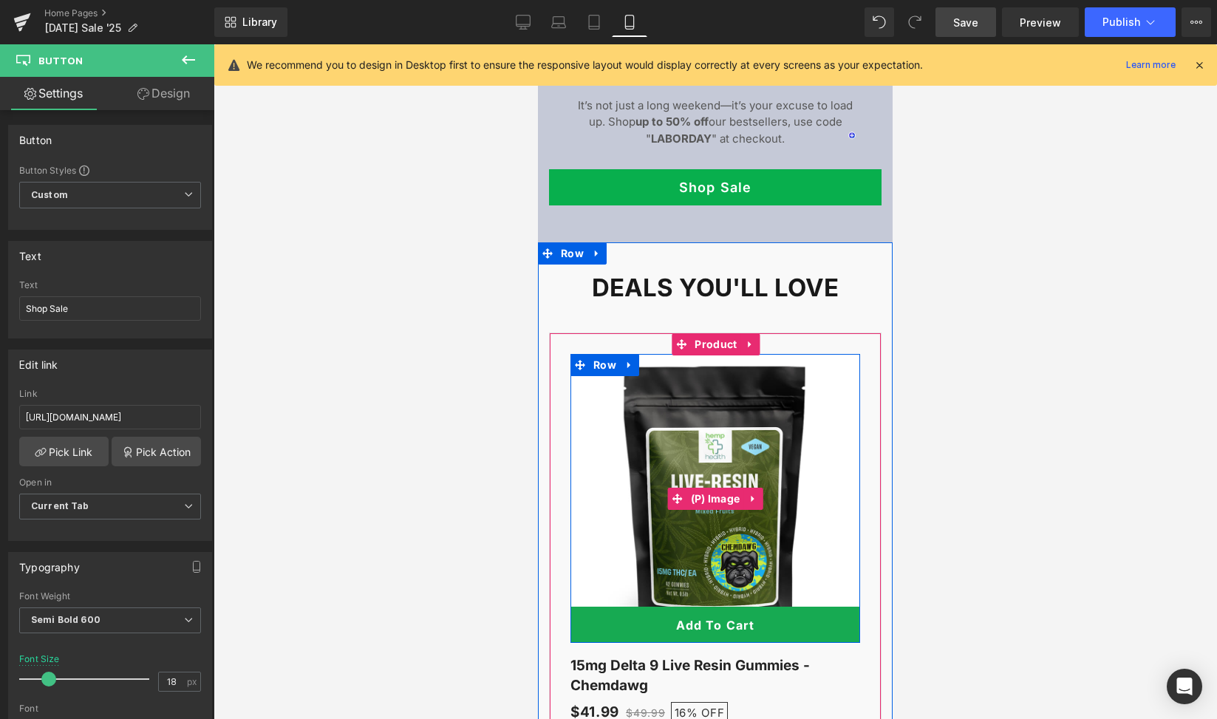
scroll to position [3144, 0]
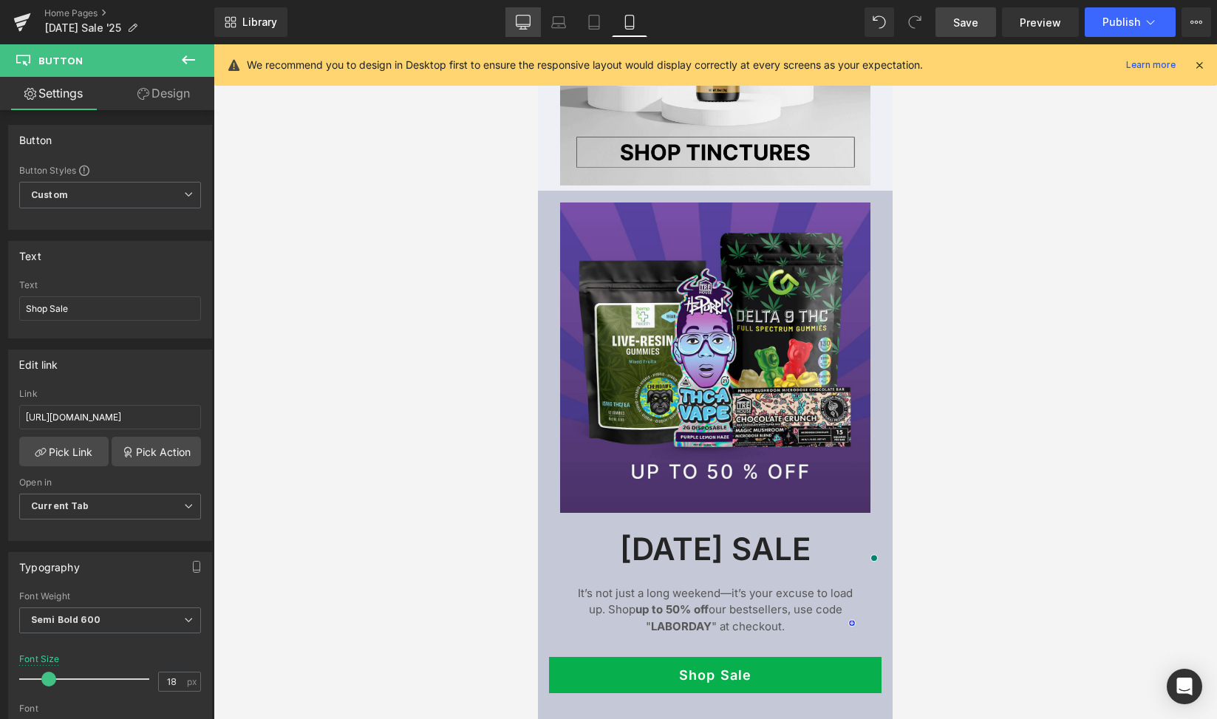
click at [517, 28] on icon at bounding box center [523, 22] width 15 height 15
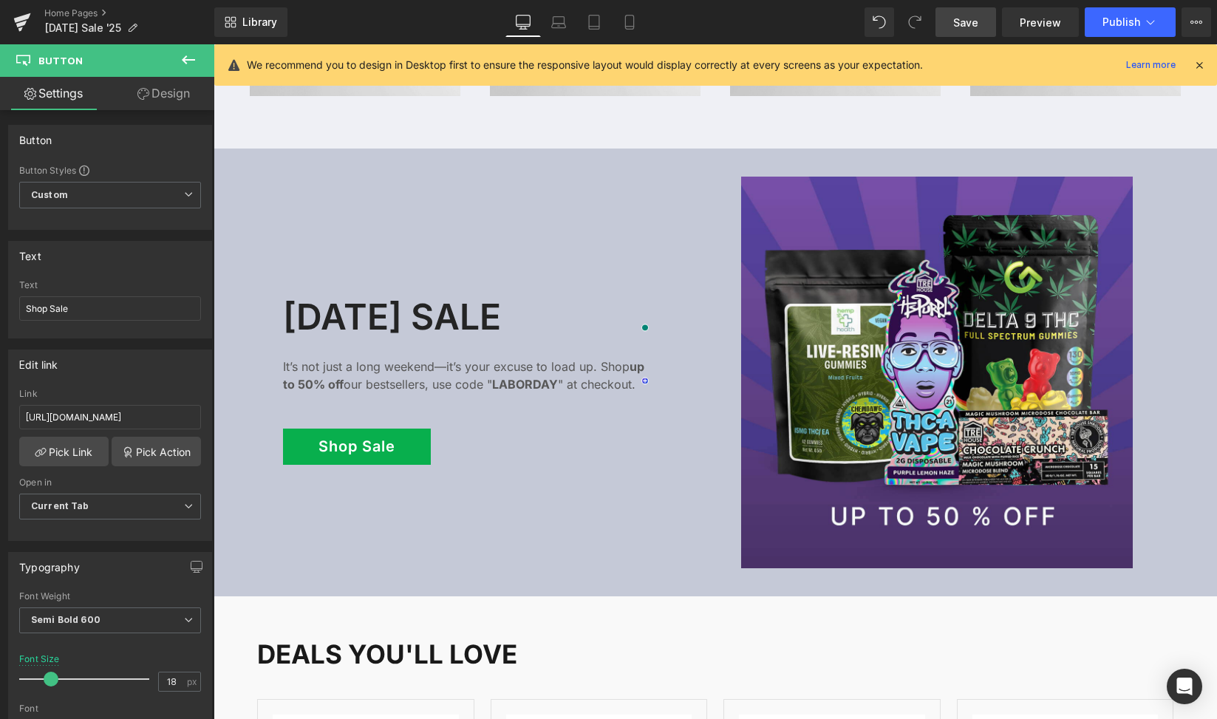
scroll to position [1458, 0]
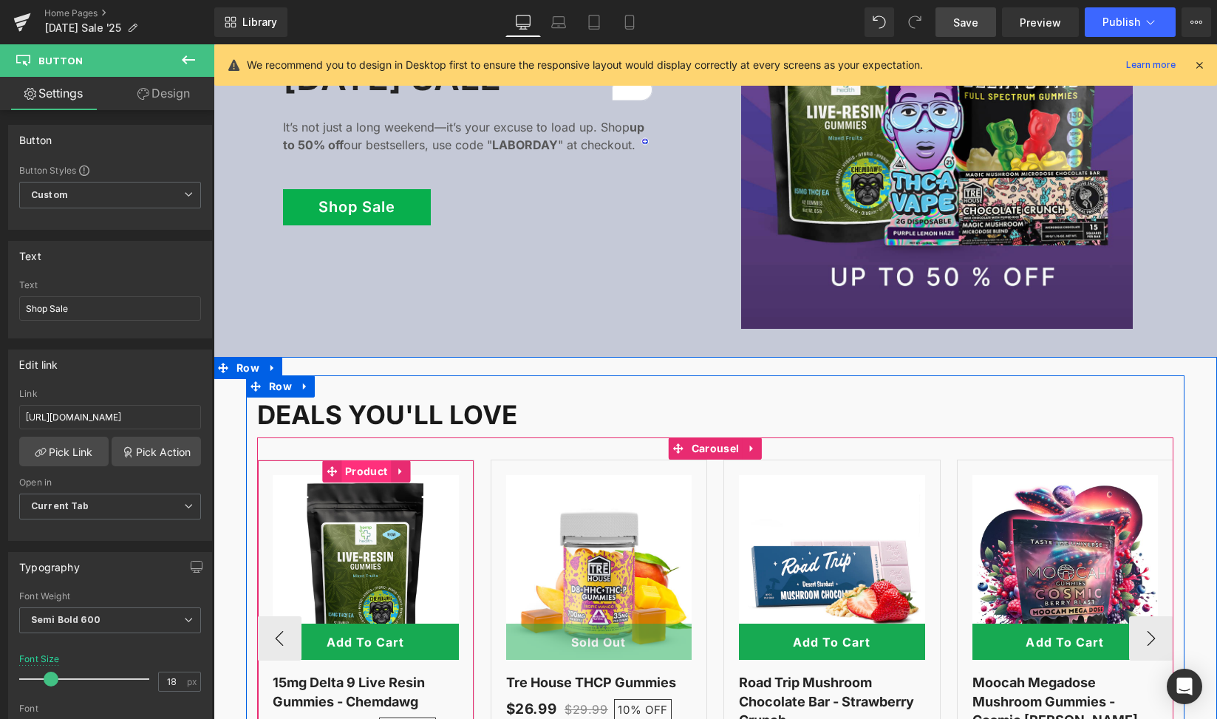
click at [349, 460] on span "Product" at bounding box center [365, 471] width 49 height 22
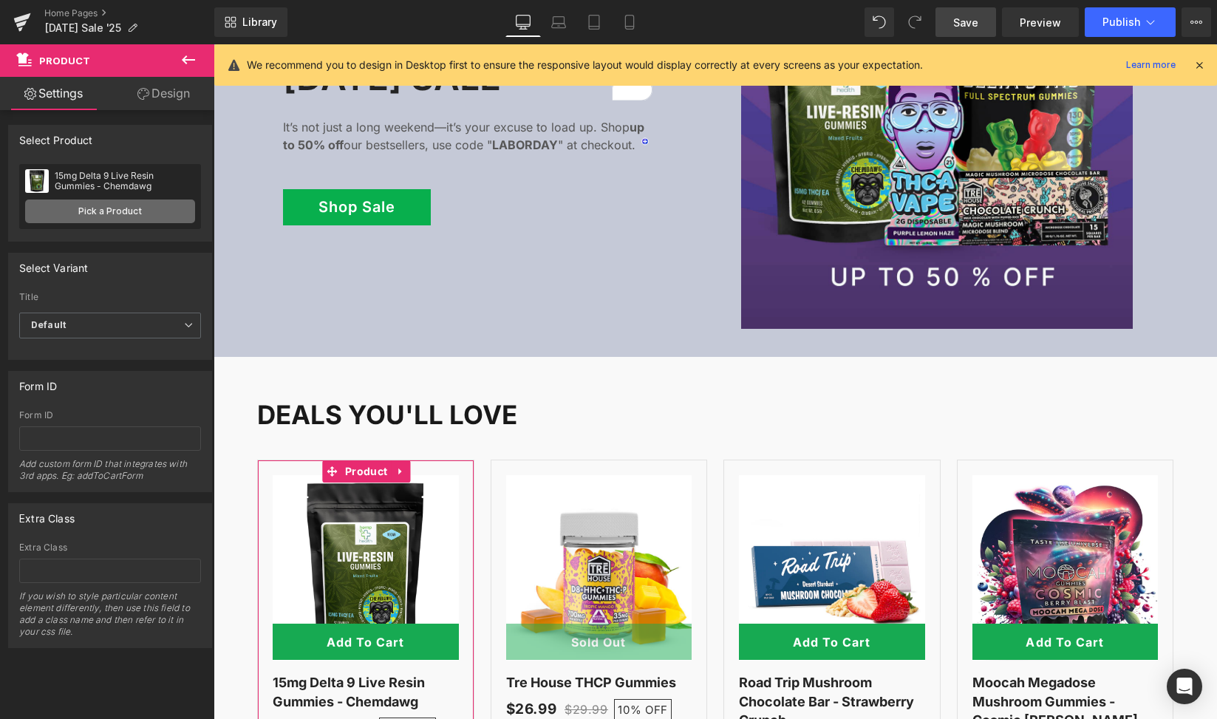
click at [117, 209] on link "Pick a Product" at bounding box center [110, 211] width 170 height 24
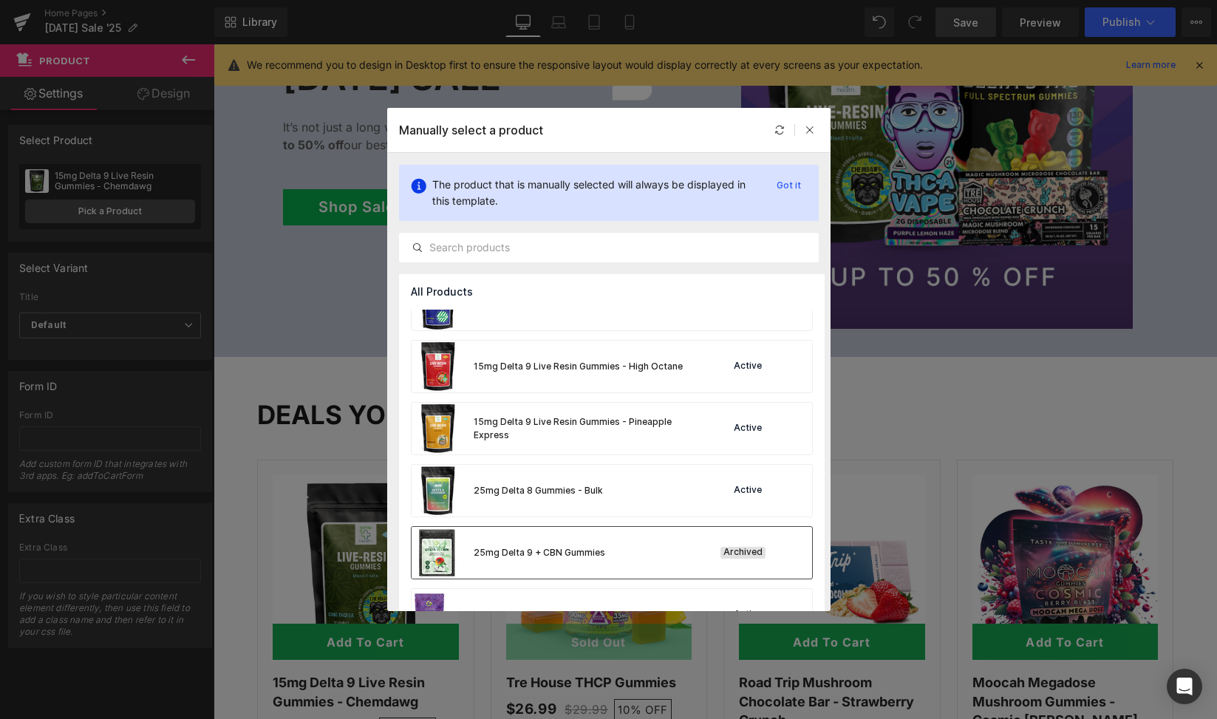
scroll to position [1189, 0]
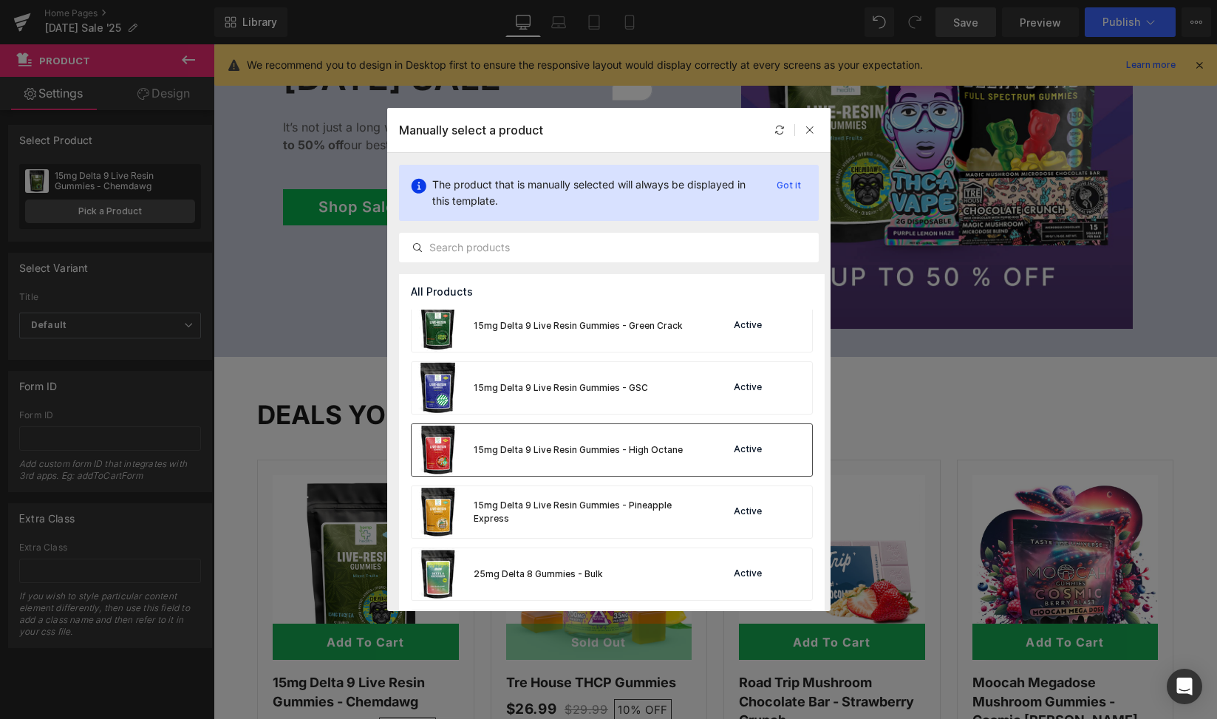
drag, startPoint x: 592, startPoint y: 455, endPoint x: 634, endPoint y: 615, distance: 165.8
click at [592, 455] on div "15mg Delta 9 Live Resin Gummies - High Octane" at bounding box center [578, 449] width 209 height 13
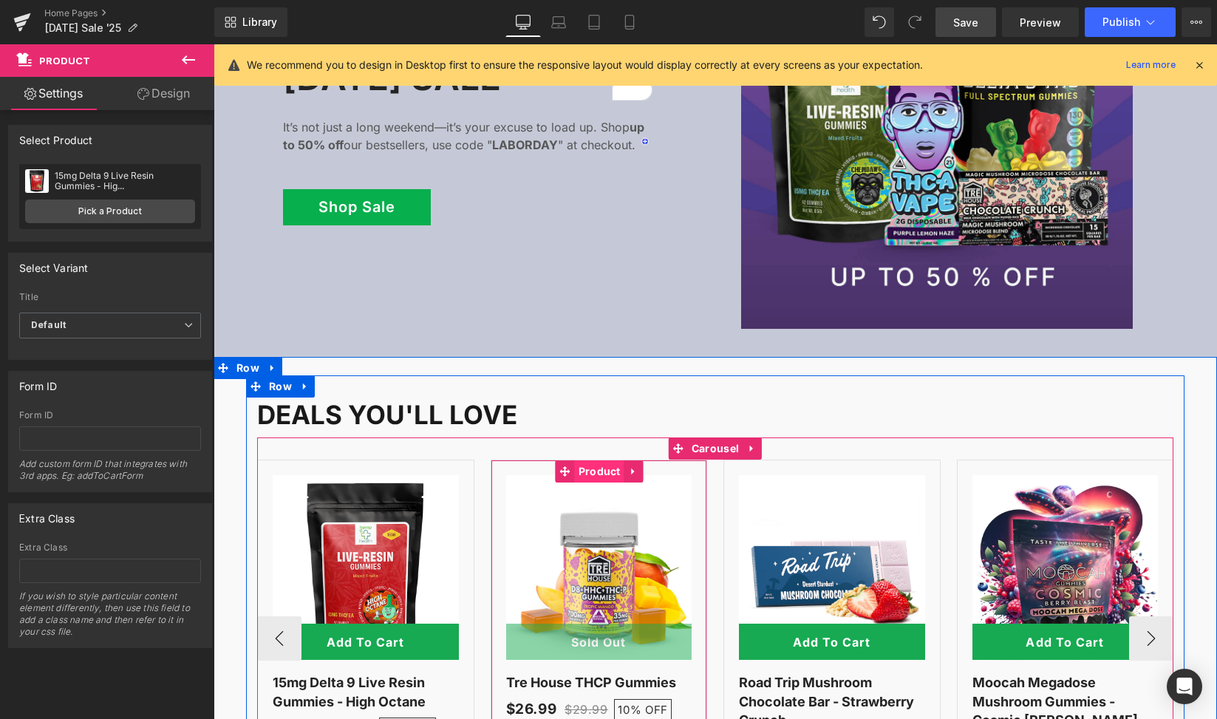
click at [603, 460] on span "Product" at bounding box center [599, 471] width 49 height 22
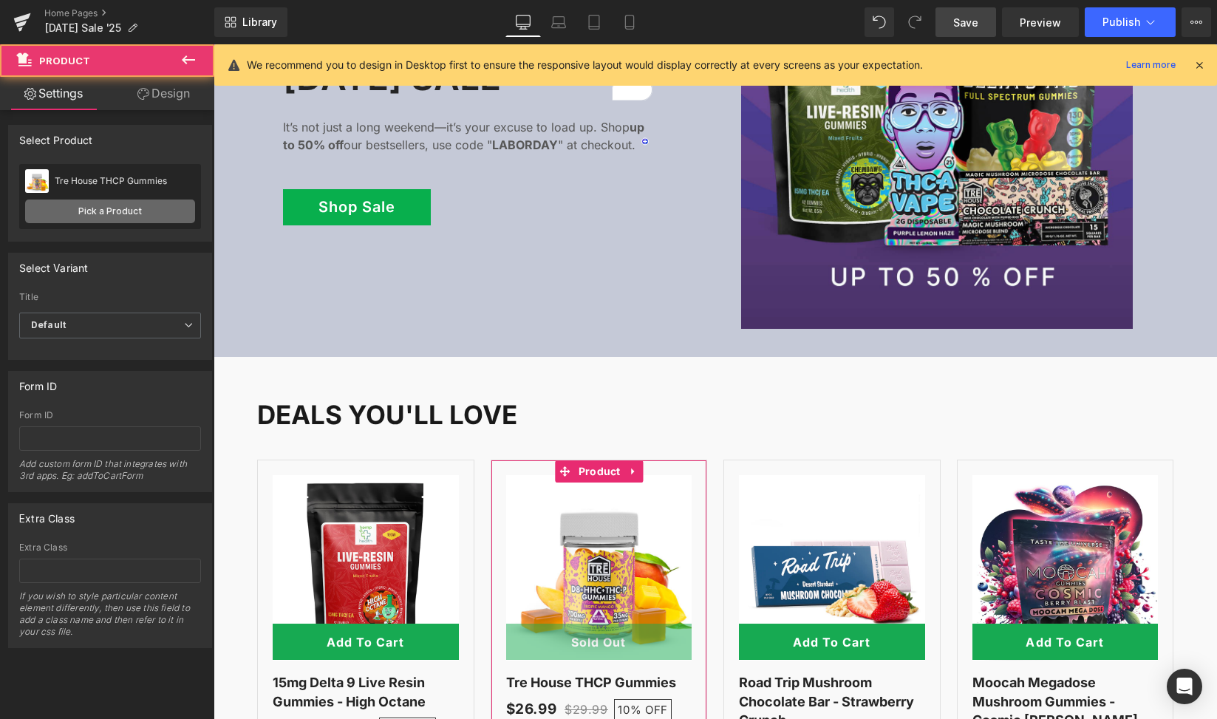
click at [102, 214] on link "Pick a Product" at bounding box center [110, 211] width 170 height 24
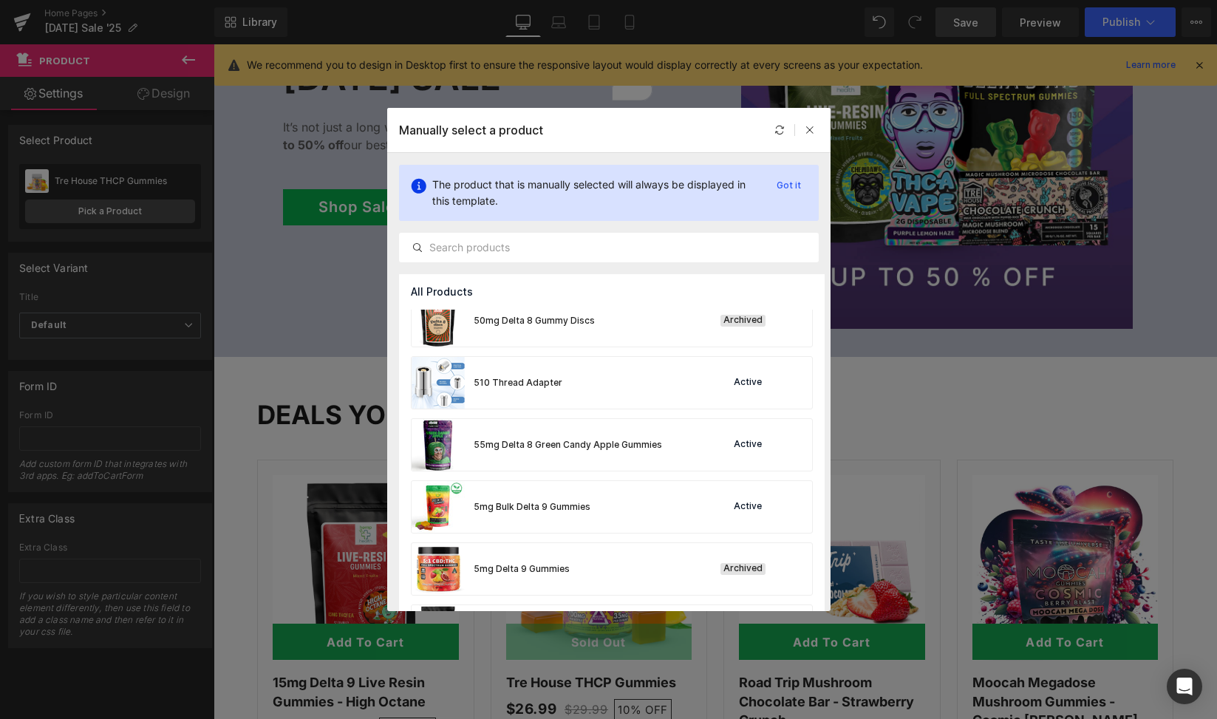
scroll to position [2050, 0]
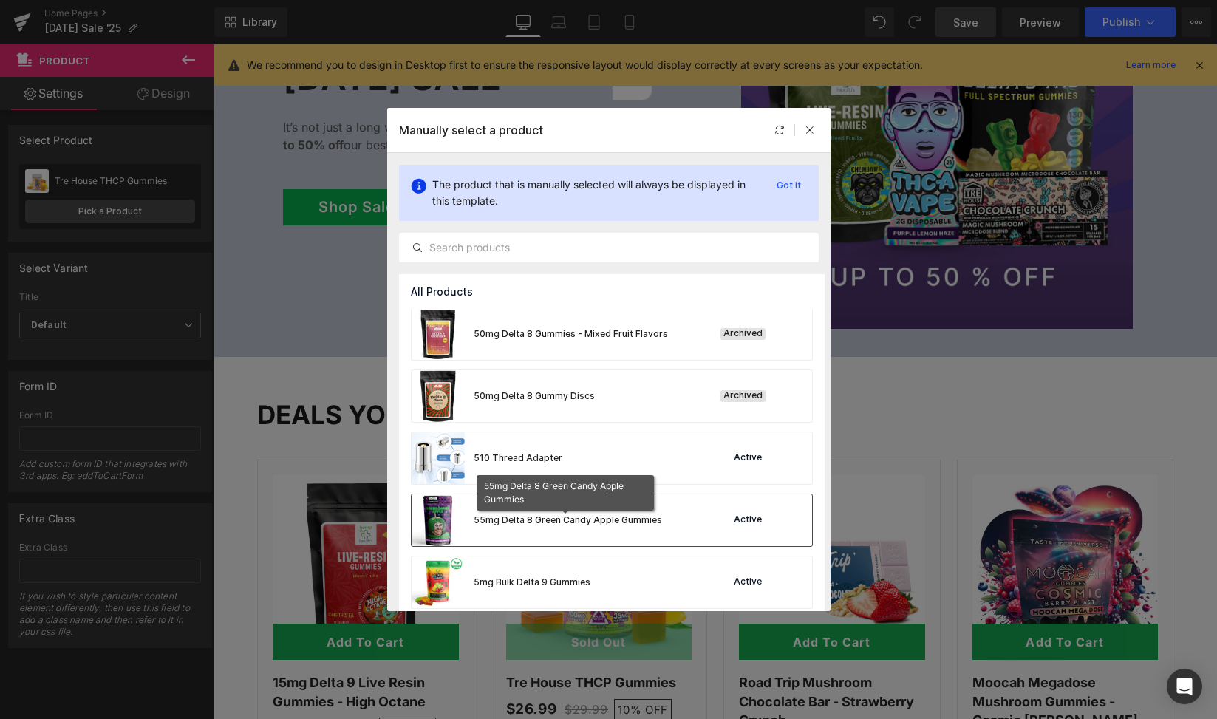
click at [566, 519] on div "55mg Delta 8 Green Candy Apple Gummies" at bounding box center [568, 519] width 188 height 13
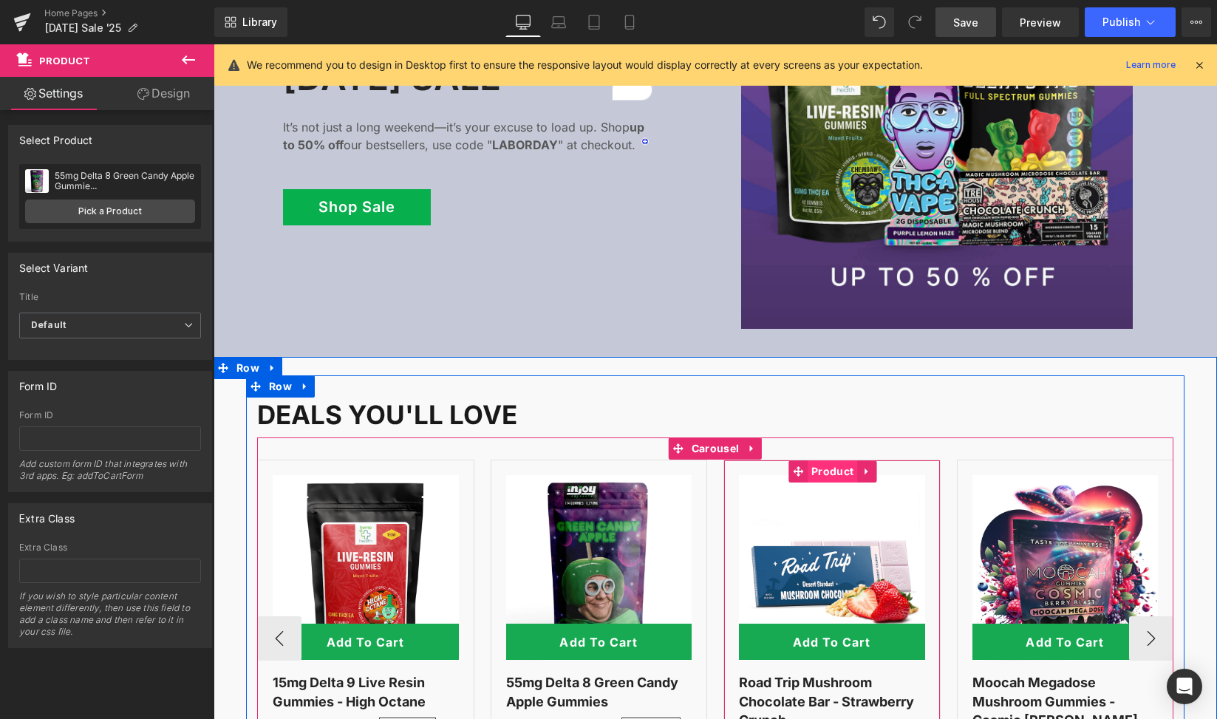
click at [830, 460] on span "Product" at bounding box center [832, 471] width 49 height 22
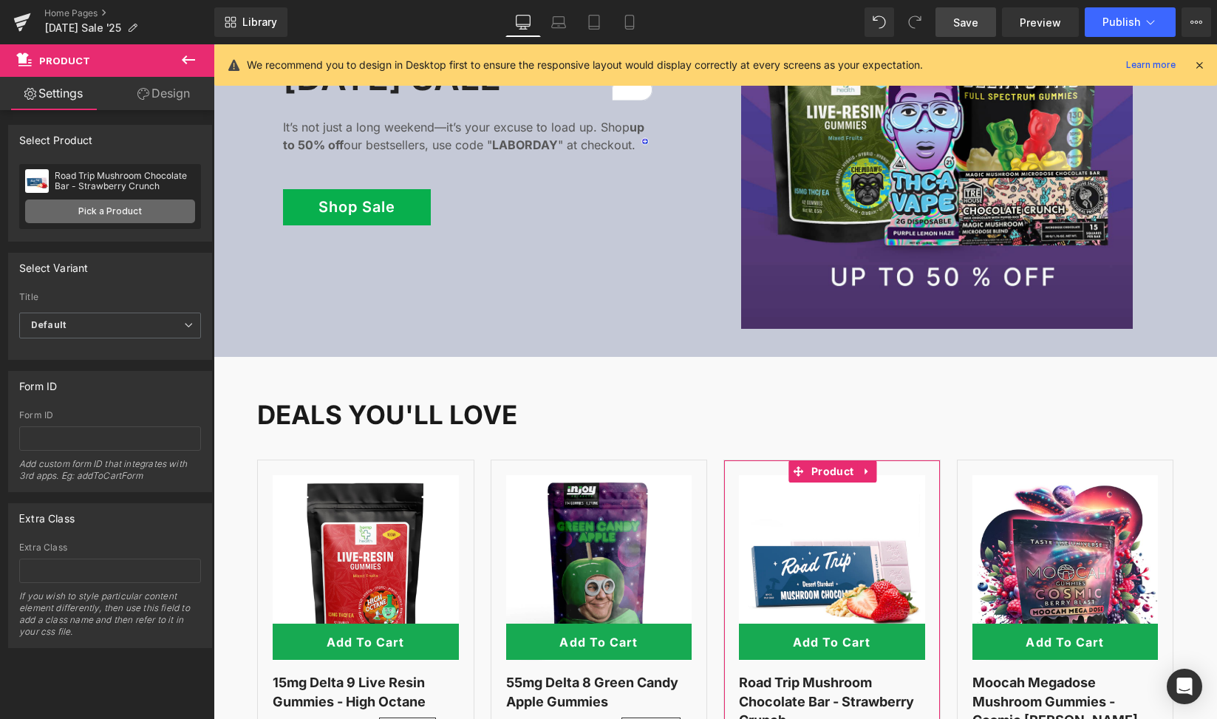
click at [94, 210] on link "Pick a Product" at bounding box center [110, 211] width 170 height 24
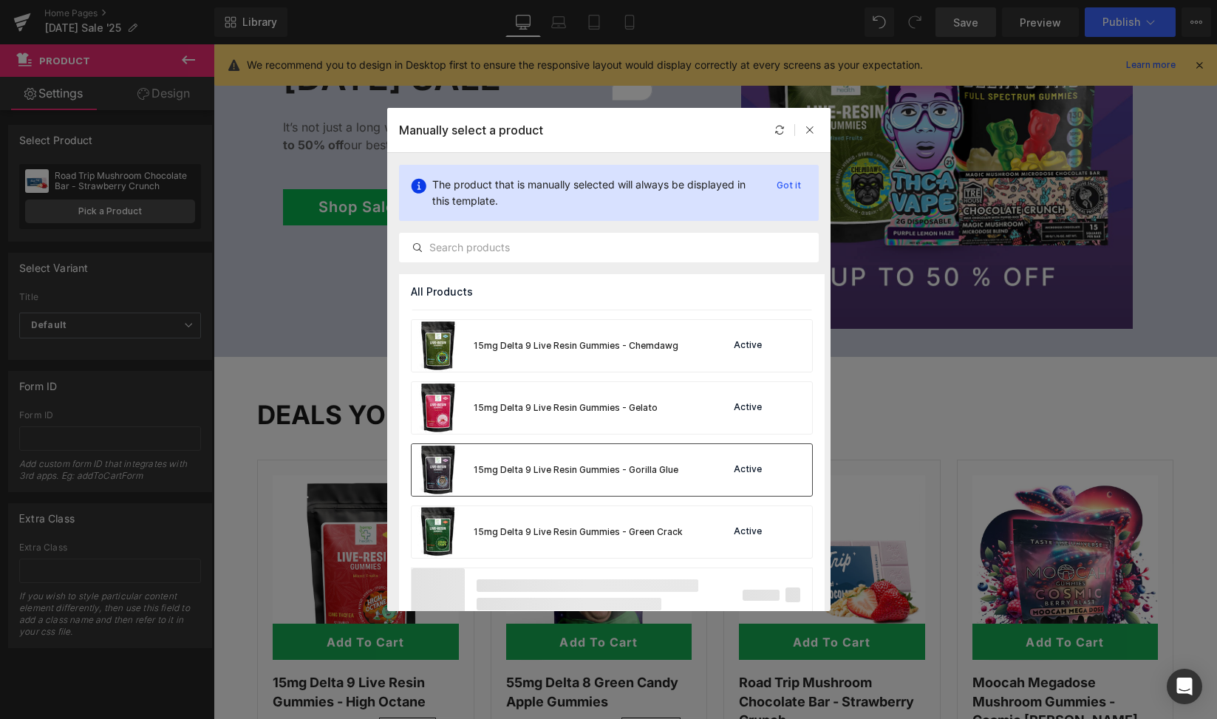
scroll to position [1068, 0]
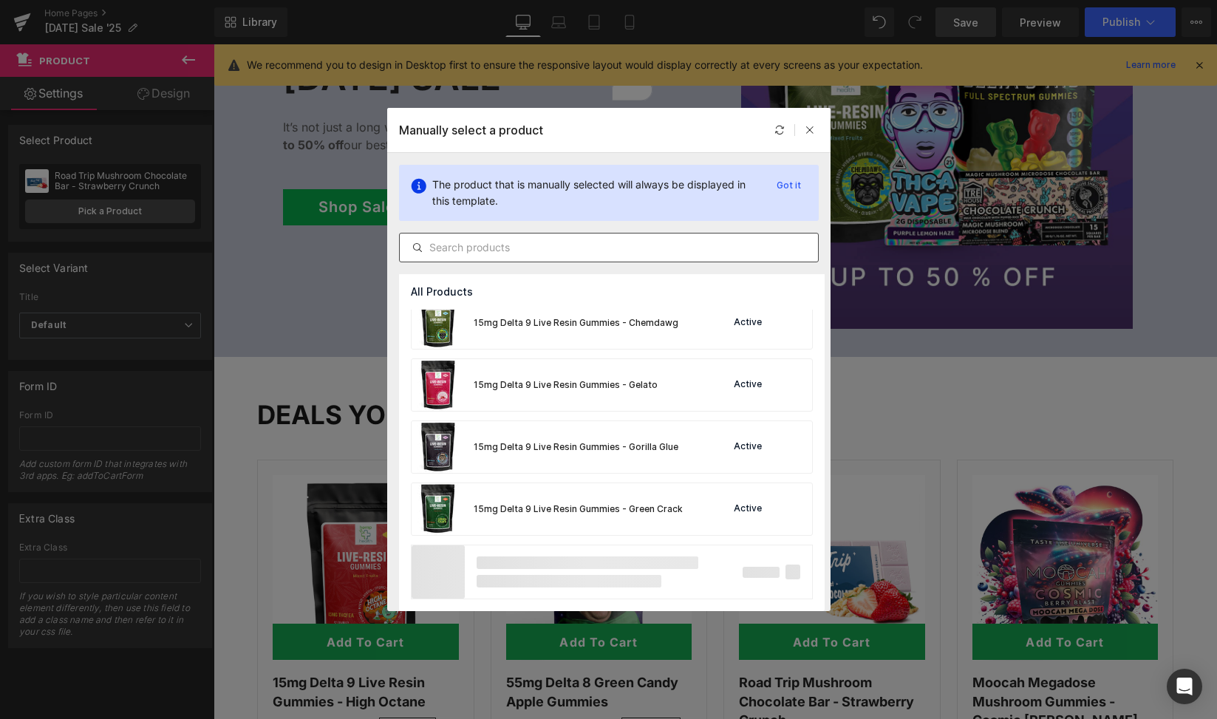
click at [499, 246] on input "text" at bounding box center [609, 248] width 418 height 18
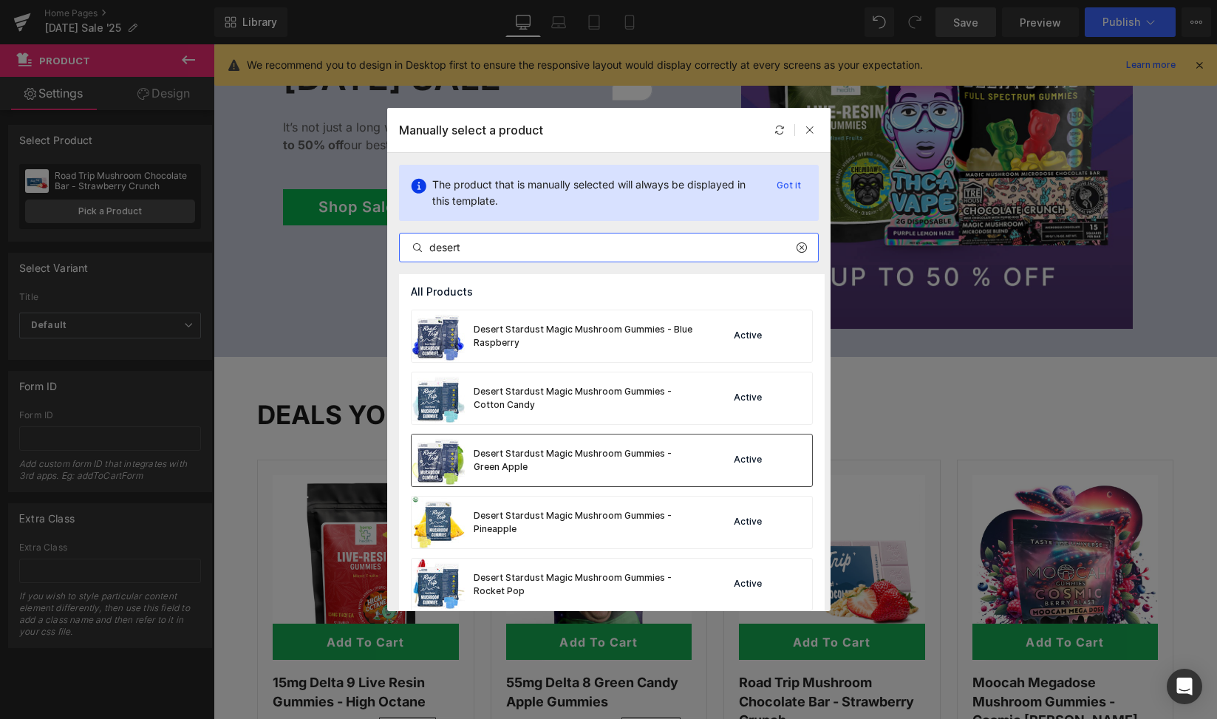
type input "desert"
click at [495, 451] on div "Desert Stardust Magic Mushroom Gummies - Green Apple" at bounding box center [585, 460] width 222 height 27
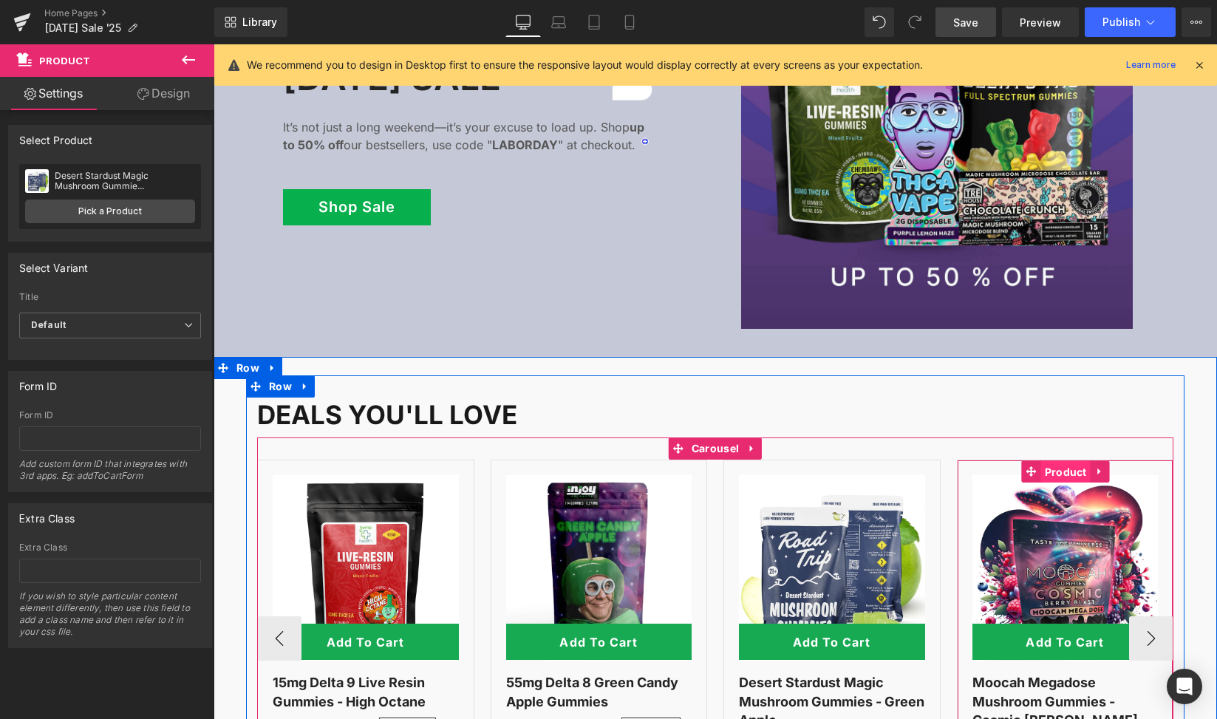
click at [1060, 461] on span "Product" at bounding box center [1065, 472] width 49 height 22
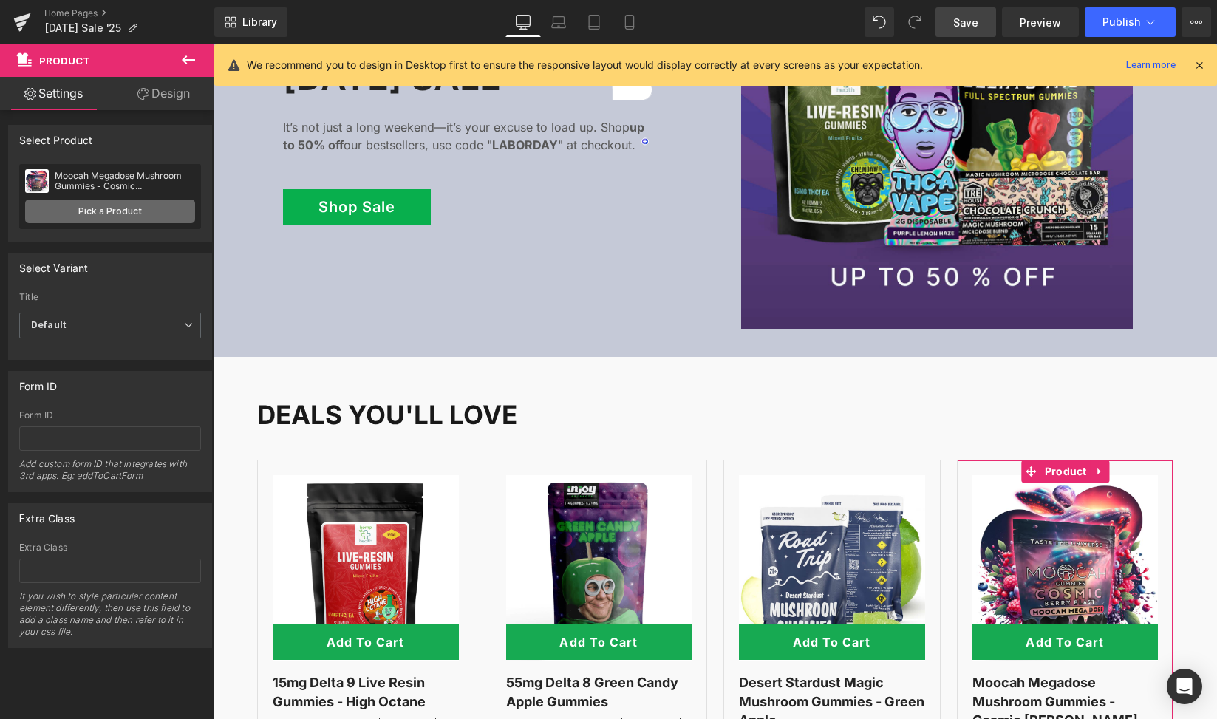
click at [108, 211] on link "Pick a Product" at bounding box center [110, 211] width 170 height 24
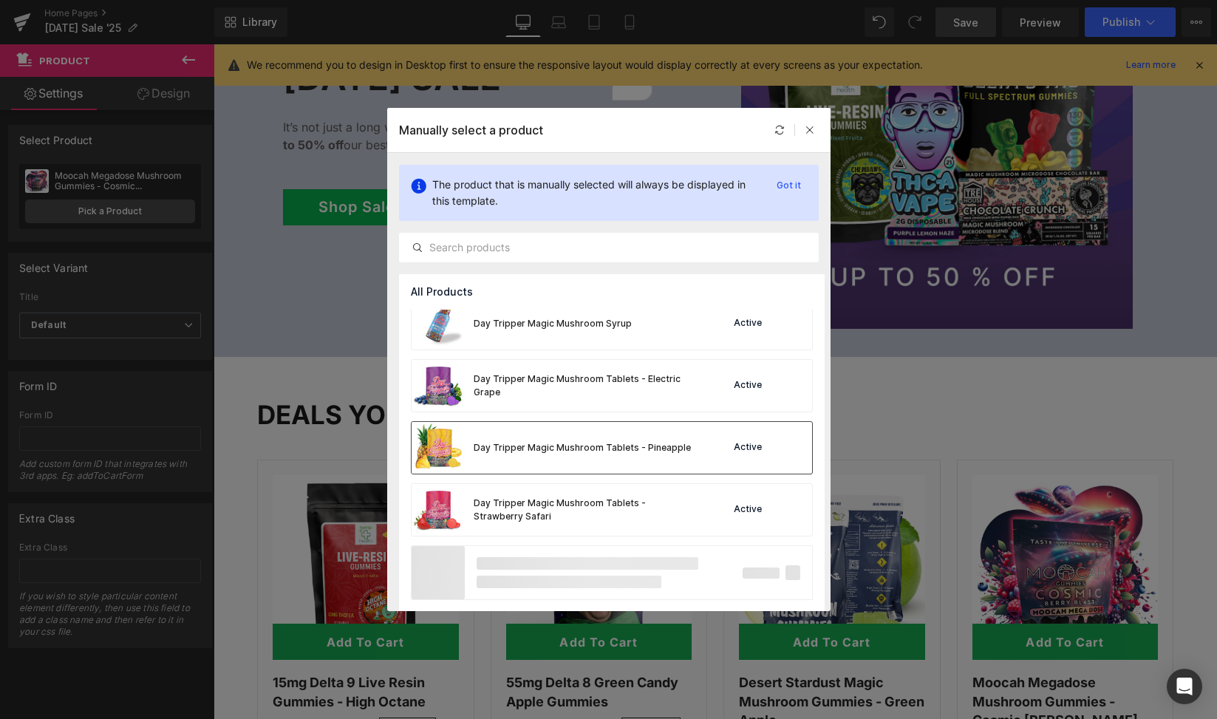
scroll to position [4792, 0]
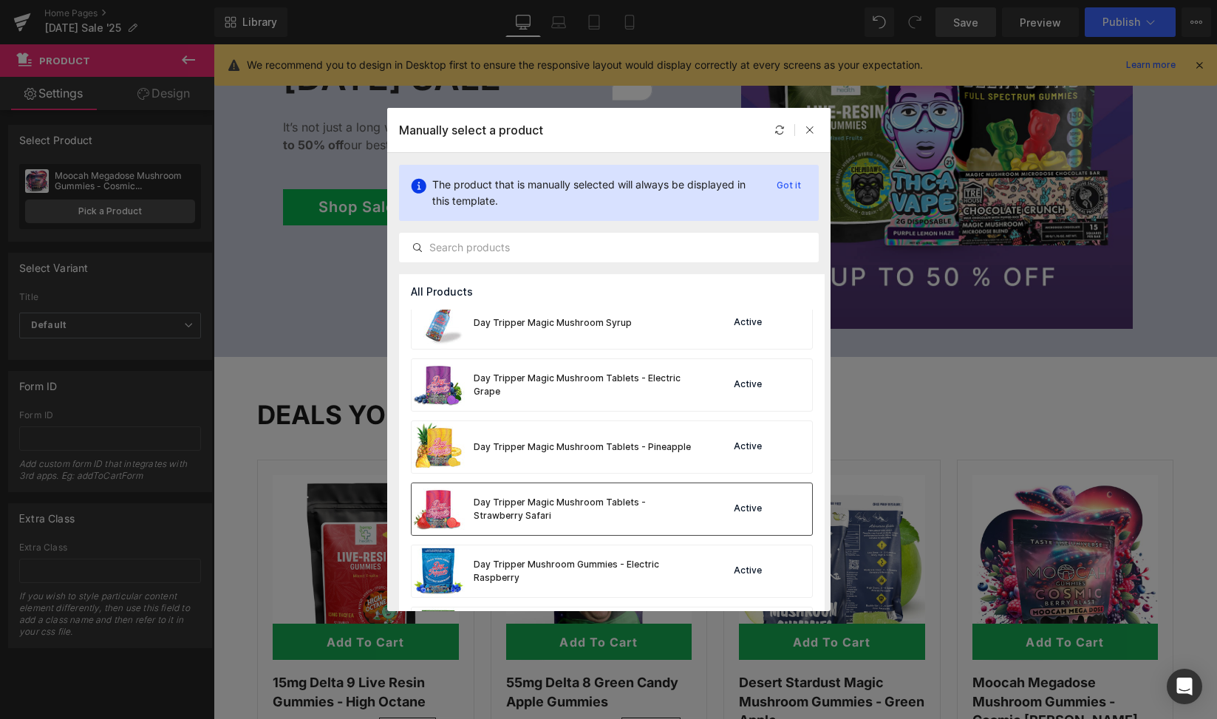
drag, startPoint x: 595, startPoint y: 505, endPoint x: 462, endPoint y: 530, distance: 135.5
click at [595, 505] on div "Day Tripper Magic Mushroom Tablets - Strawberry Safari" at bounding box center [585, 509] width 222 height 27
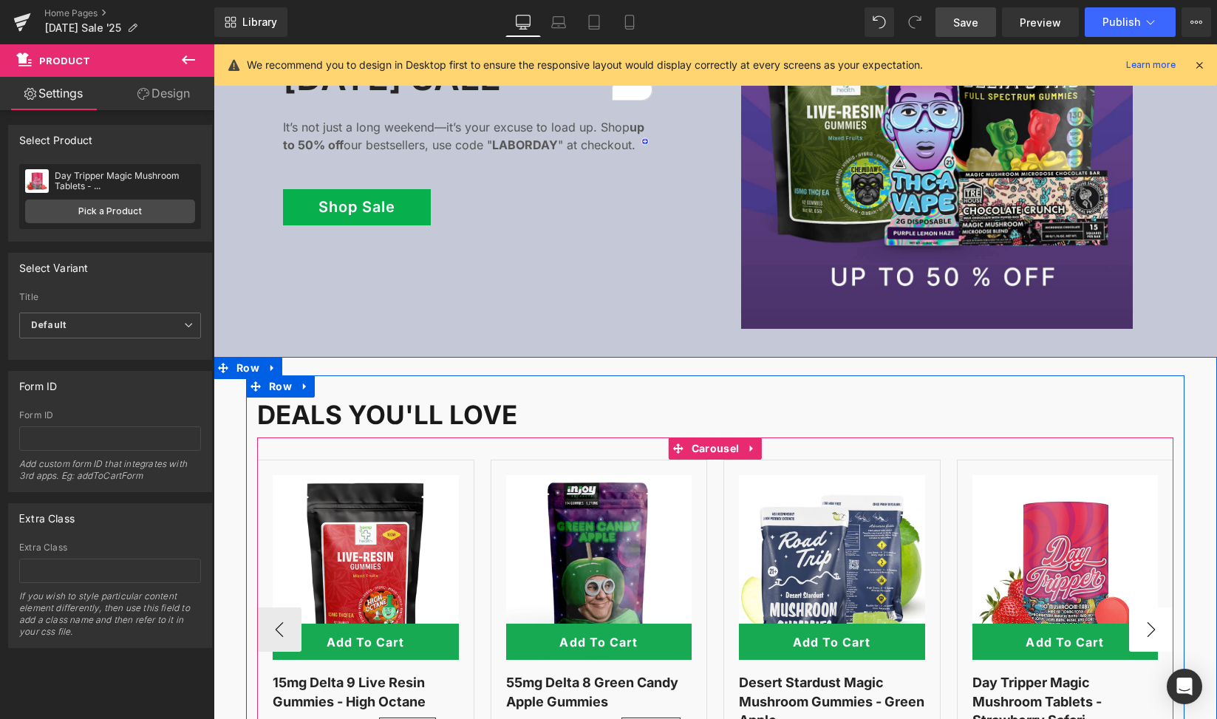
click at [1155, 612] on button "›" at bounding box center [1151, 629] width 44 height 44
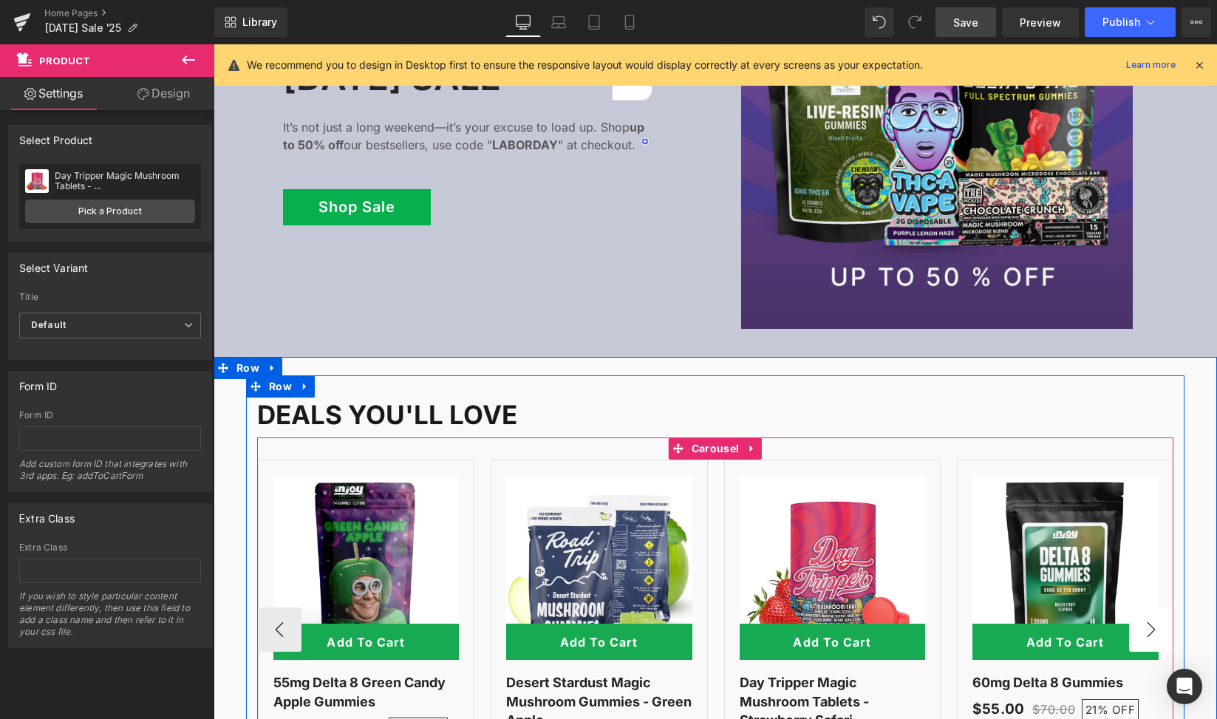
click at [1155, 612] on button "›" at bounding box center [1151, 629] width 44 height 44
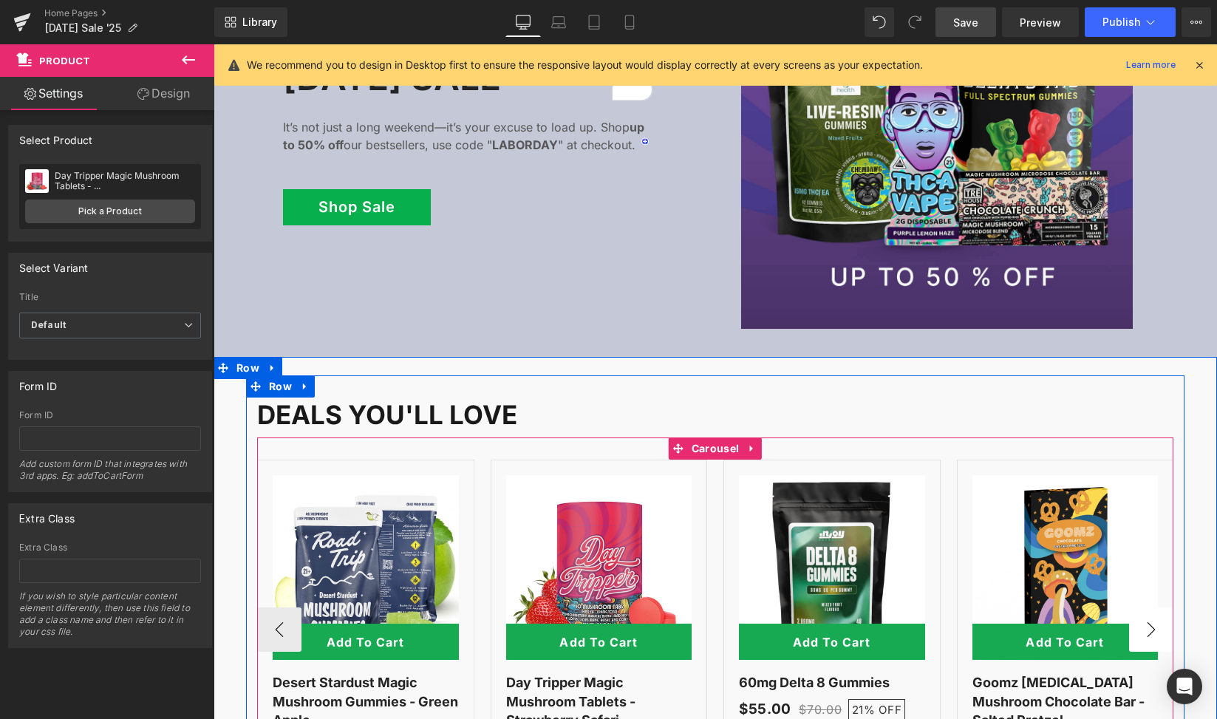
click at [1155, 612] on button "›" at bounding box center [1151, 629] width 44 height 44
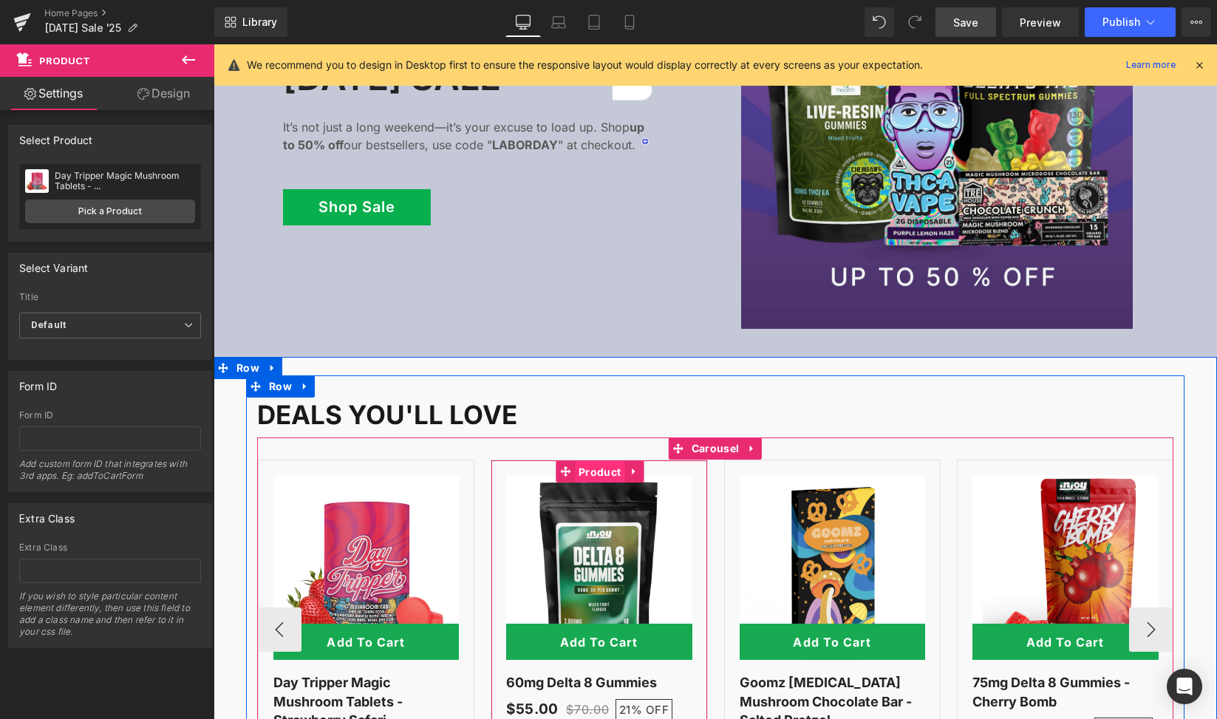
click at [588, 461] on span "Product" at bounding box center [599, 472] width 49 height 22
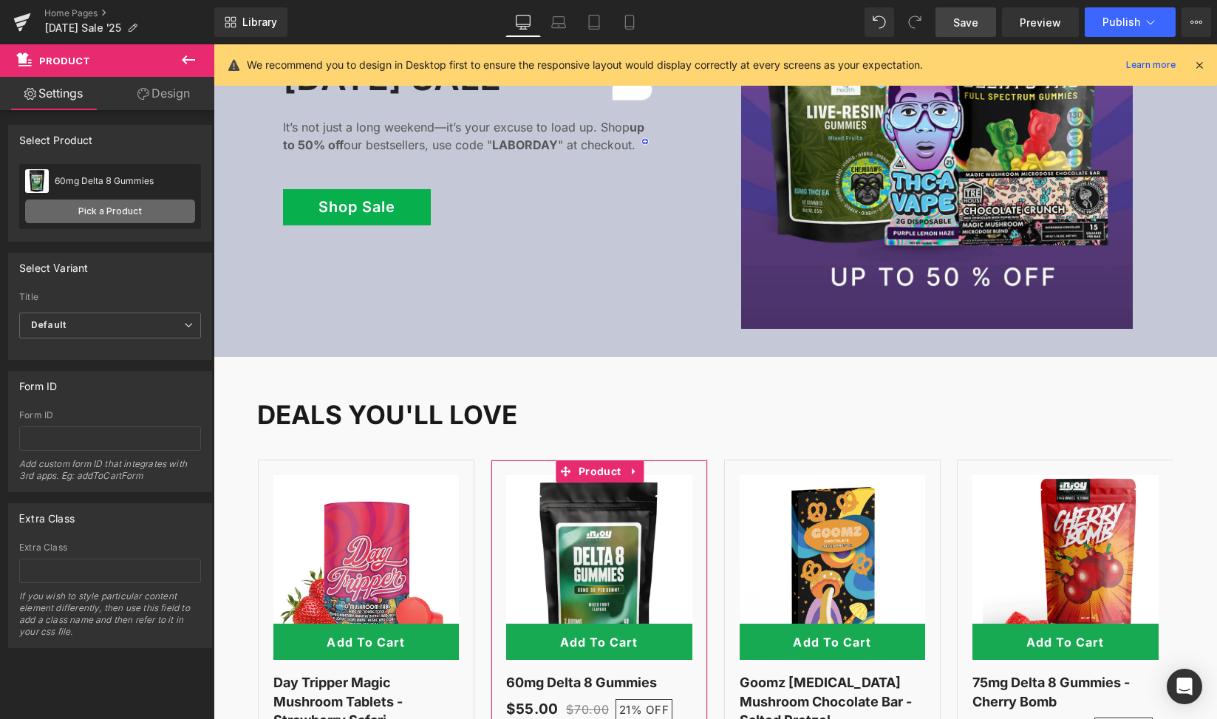
click at [110, 205] on link "Pick a Product" at bounding box center [110, 211] width 170 height 24
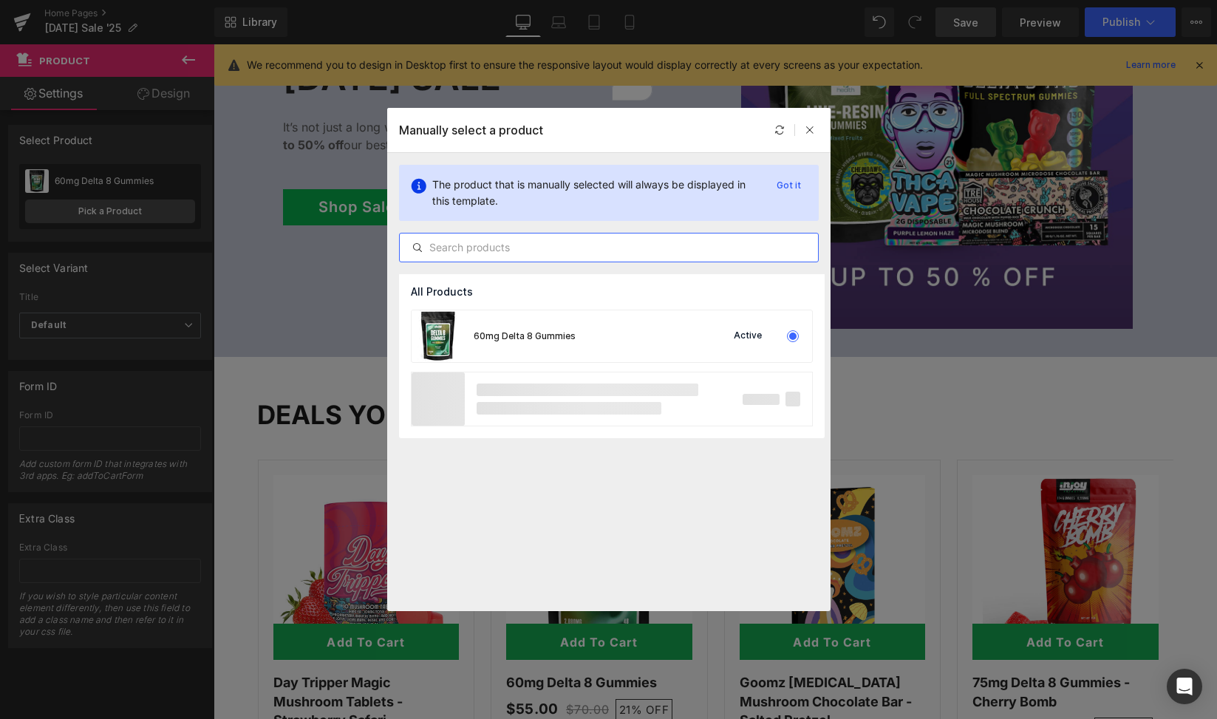
click at [474, 244] on input "text" at bounding box center [609, 248] width 418 height 18
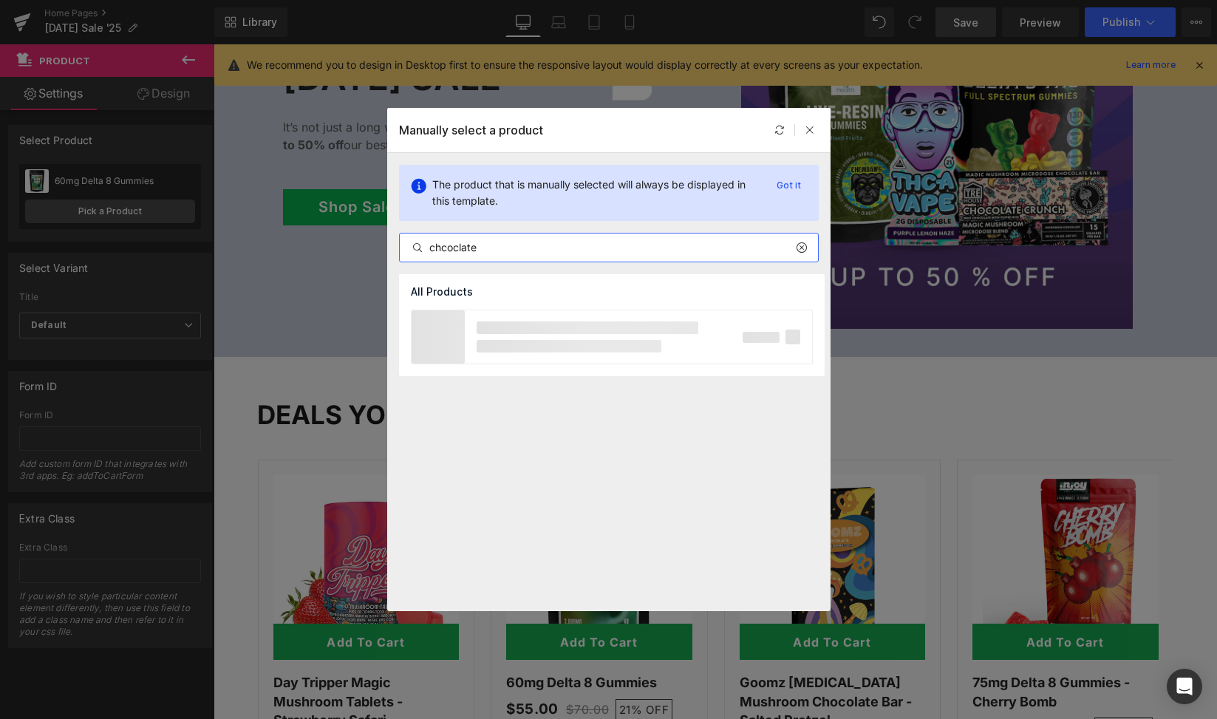
click at [448, 250] on input "chcoclate" at bounding box center [609, 248] width 418 height 18
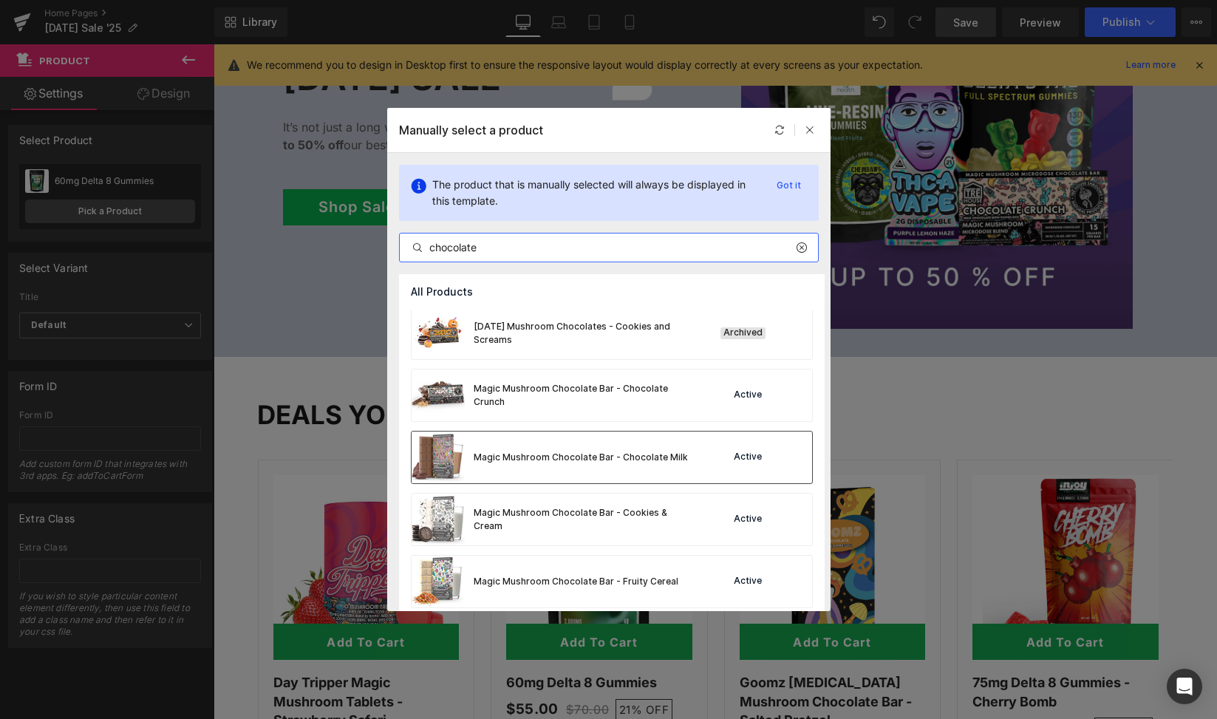
scroll to position [303, 0]
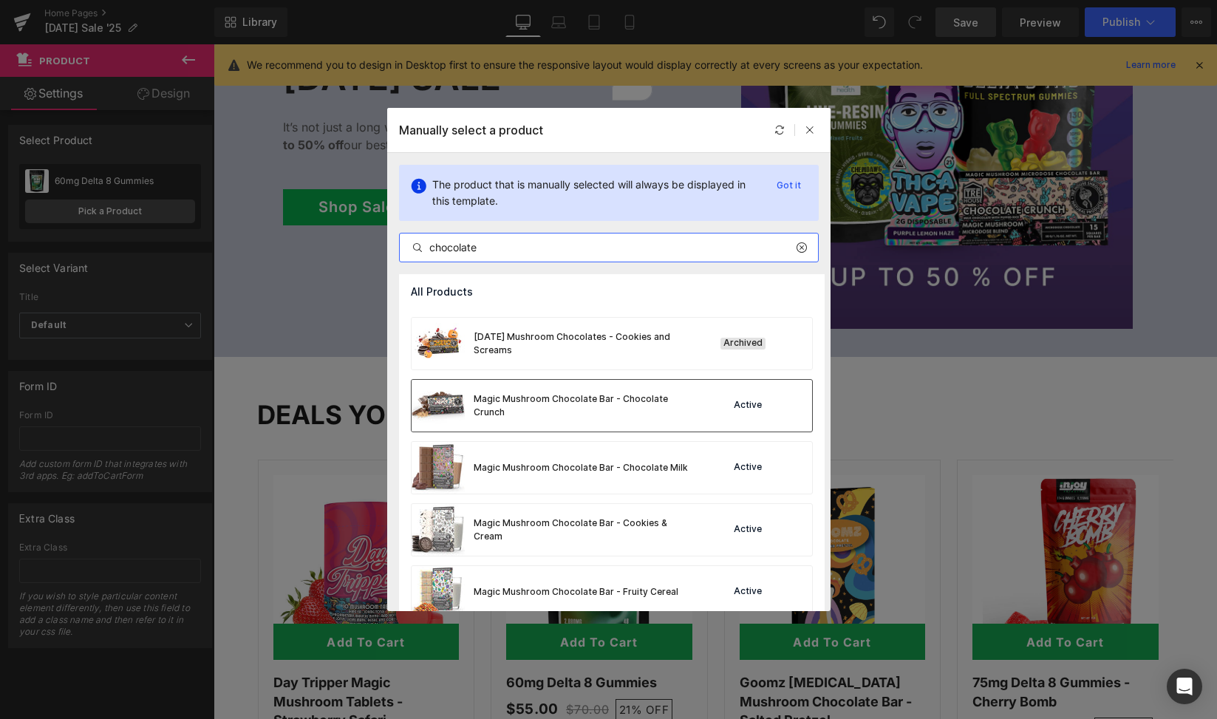
type input "chocolate"
click at [576, 400] on div "Magic Mushroom Chocolate Bar - Chocolate Crunch" at bounding box center [585, 405] width 222 height 27
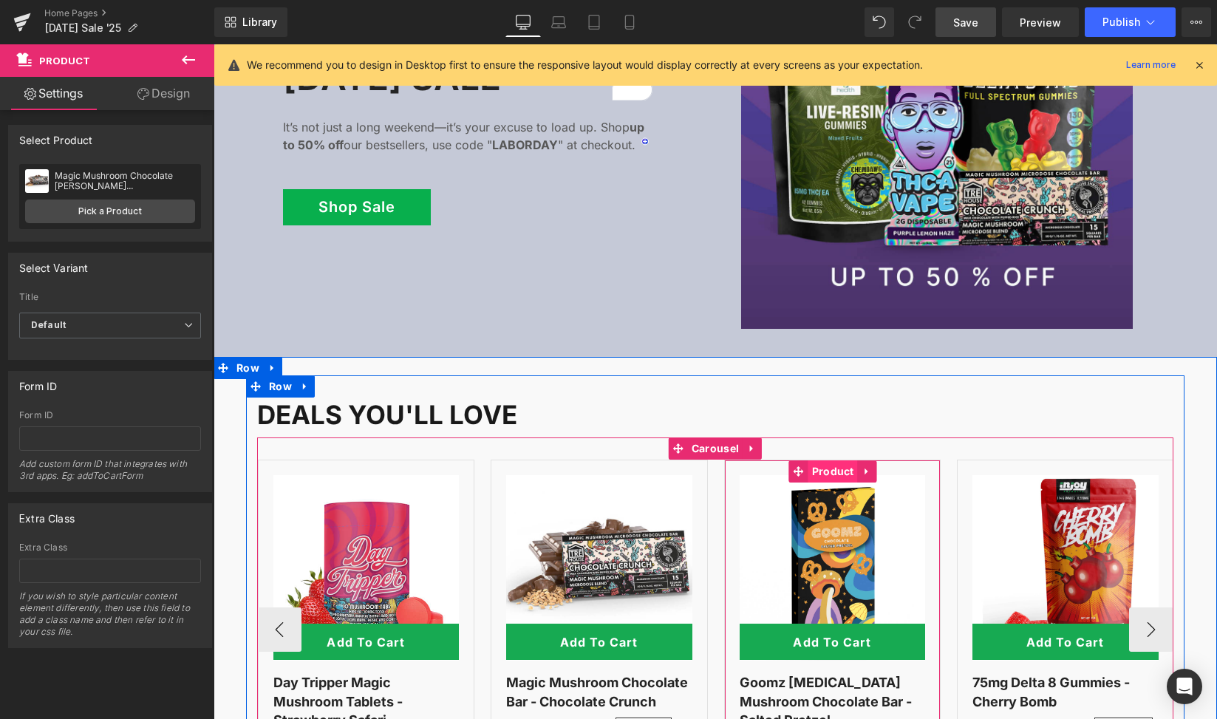
click at [819, 460] on span "Product" at bounding box center [832, 471] width 49 height 22
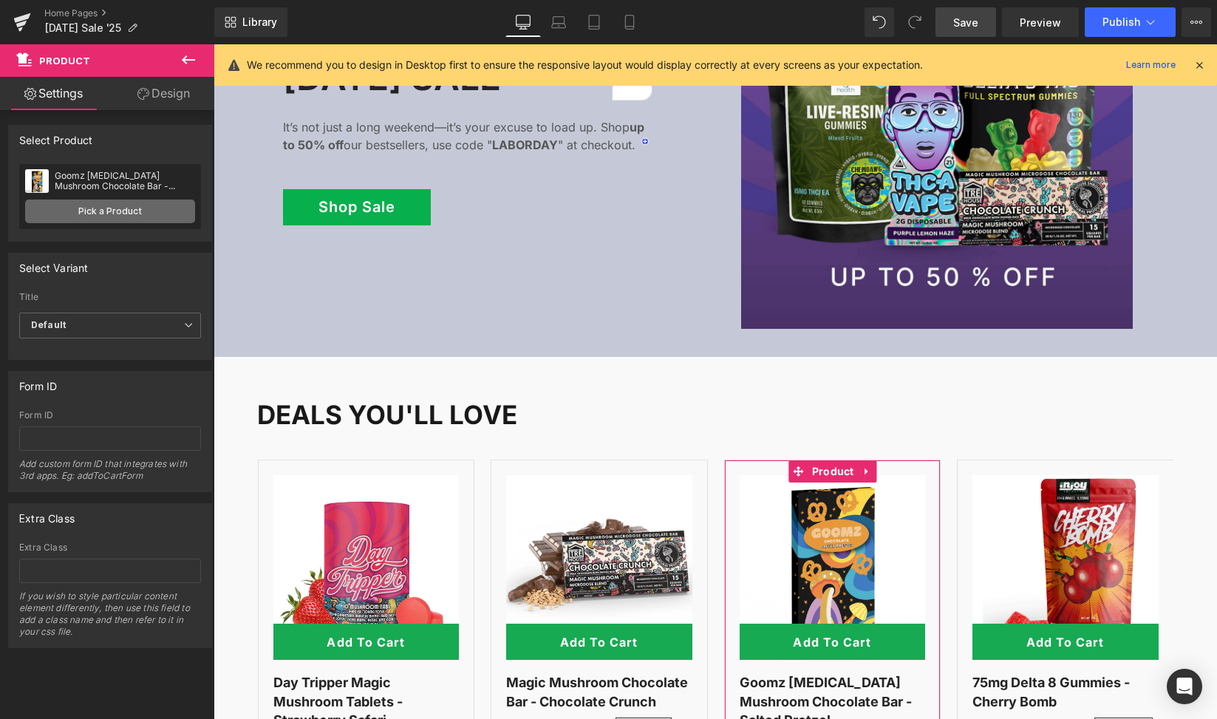
click at [137, 204] on link "Pick a Product" at bounding box center [110, 211] width 170 height 24
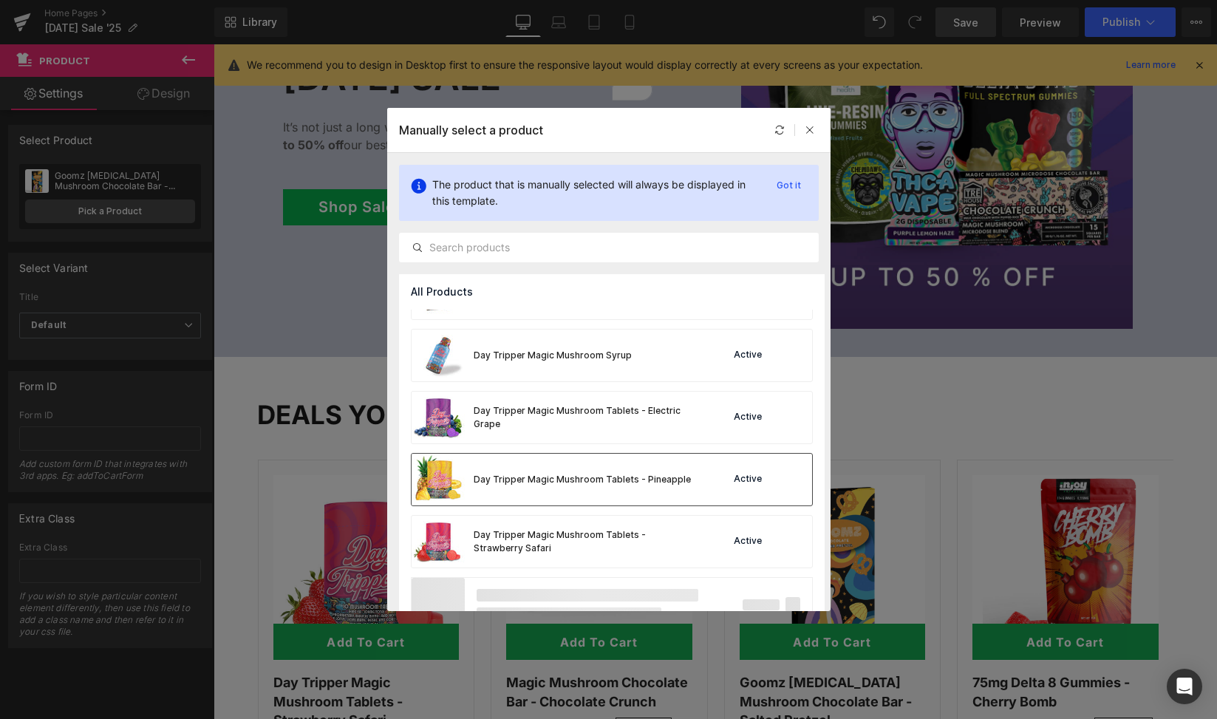
scroll to position [4792, 0]
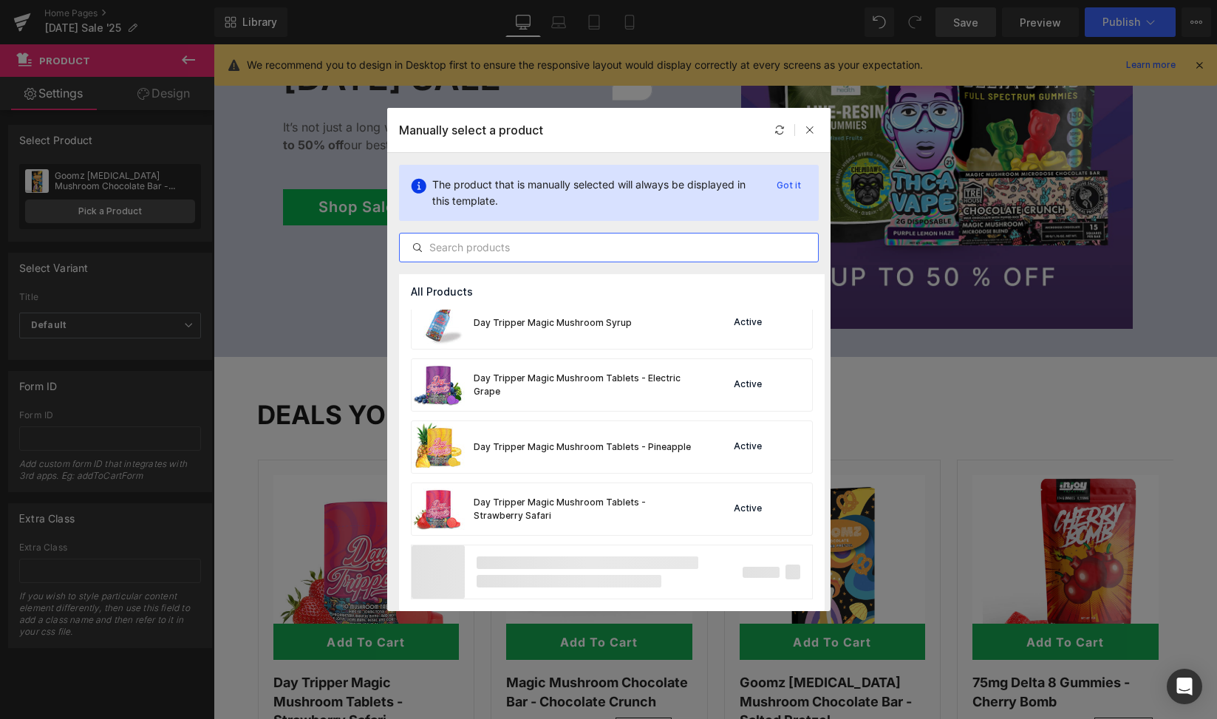
click at [550, 239] on input "text" at bounding box center [609, 248] width 418 height 18
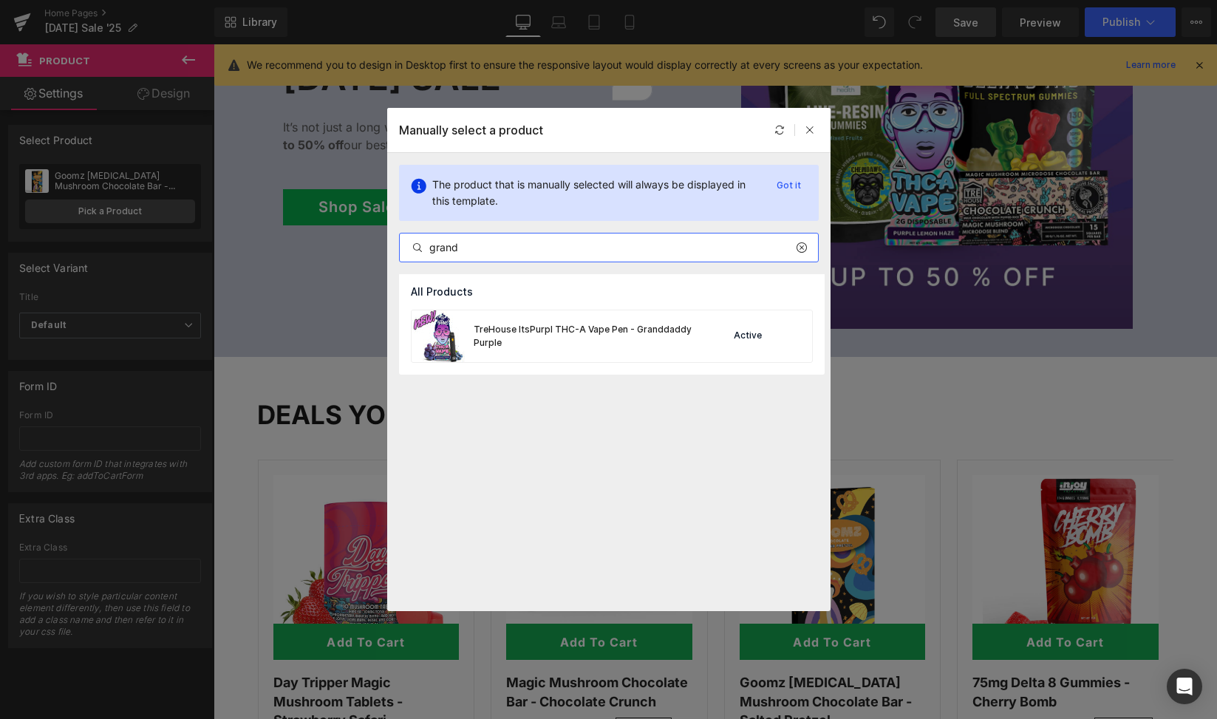
type input "grand"
click at [455, 341] on img at bounding box center [438, 336] width 53 height 52
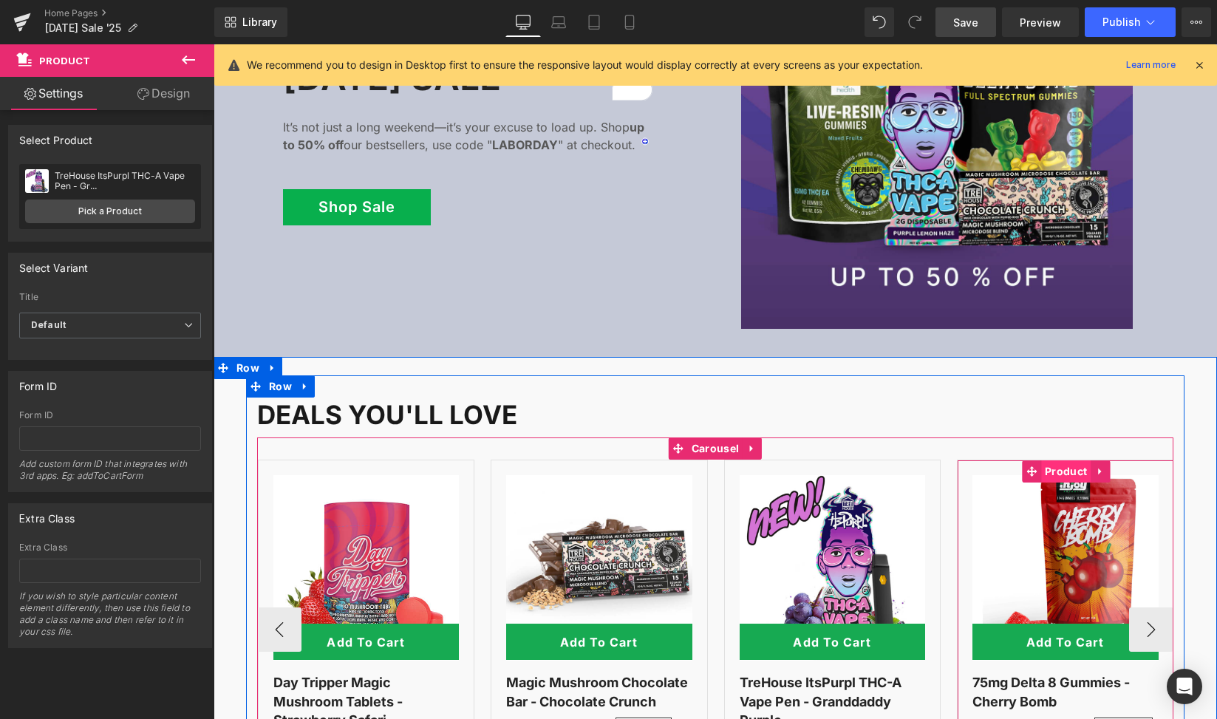
click at [1058, 460] on span "Product" at bounding box center [1065, 471] width 49 height 22
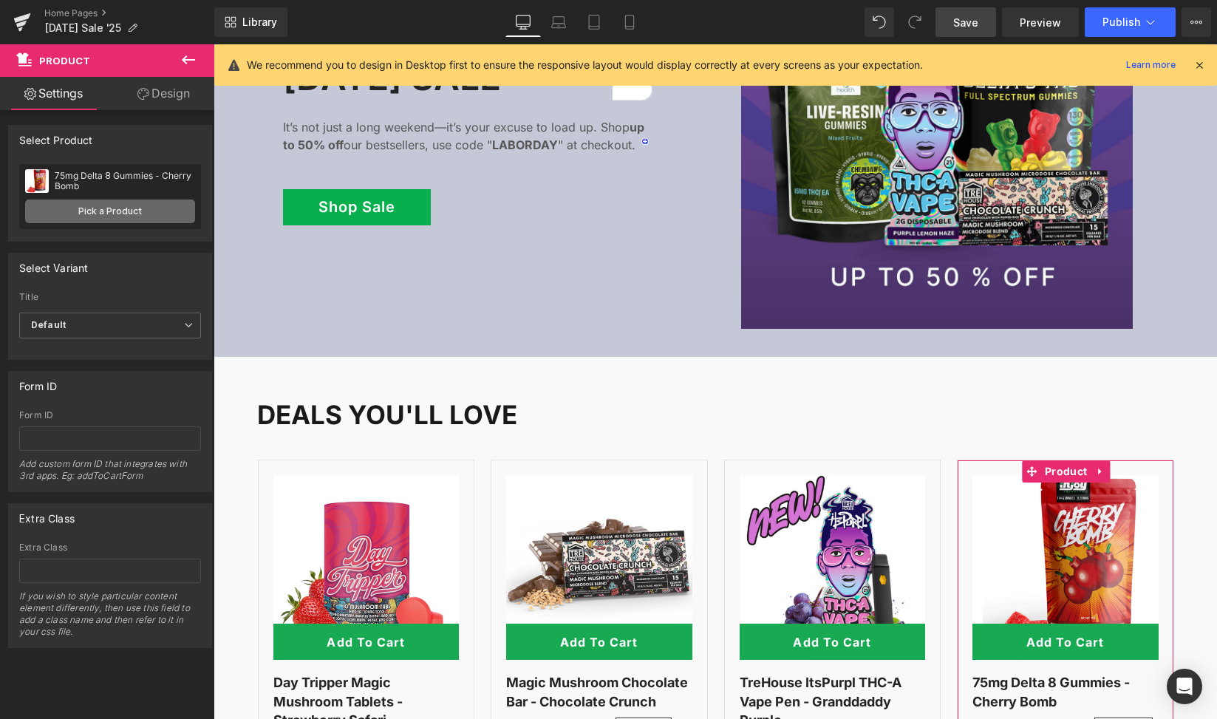
click at [119, 221] on link "Pick a Product" at bounding box center [110, 211] width 170 height 24
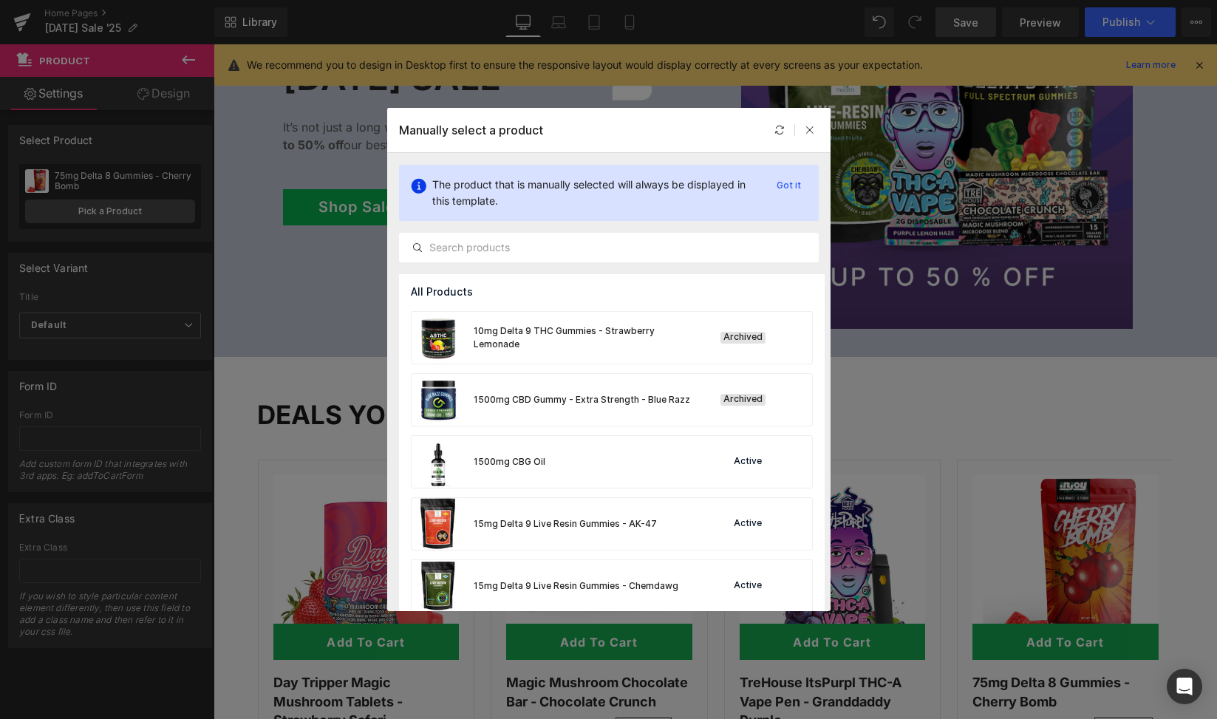
scroll to position [955, 0]
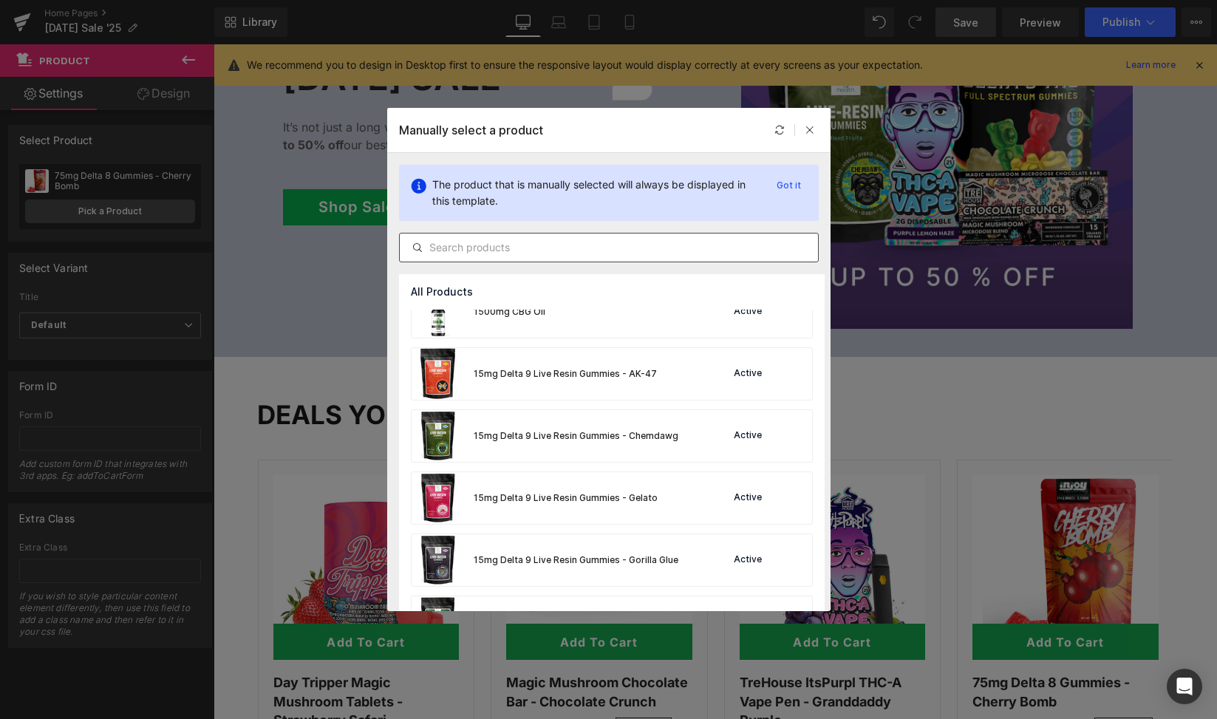
click at [528, 243] on input "text" at bounding box center [609, 248] width 418 height 18
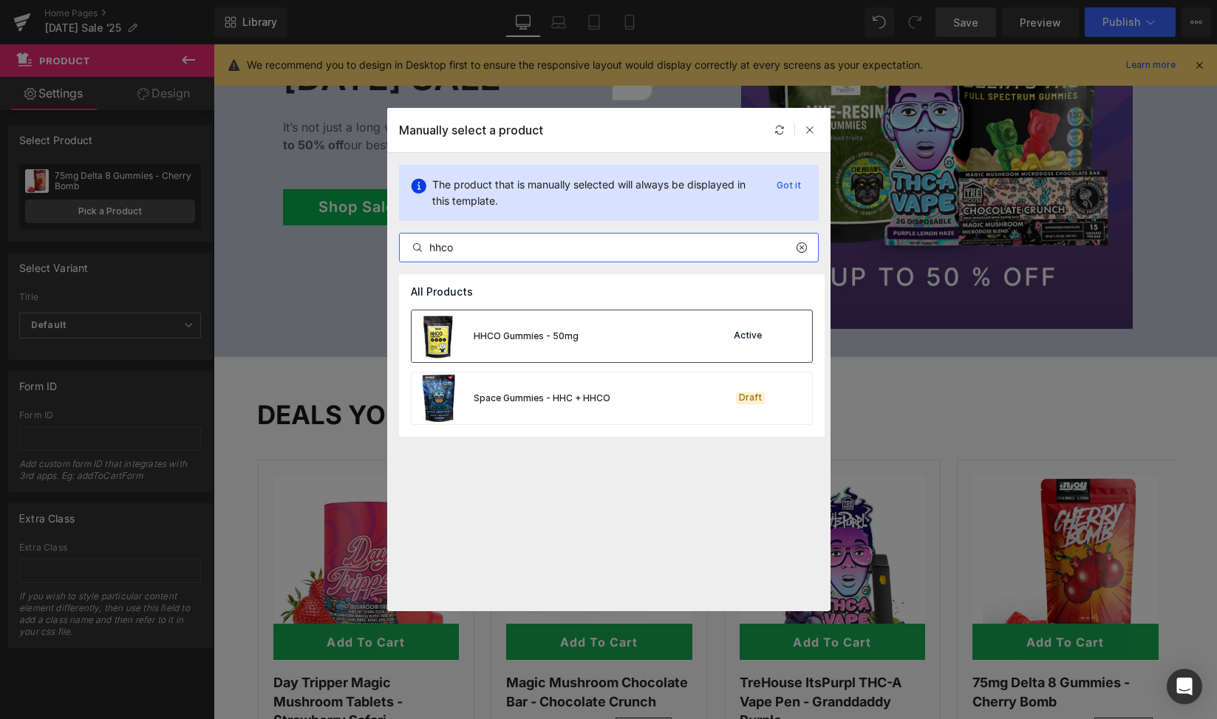
type input "hhco"
click at [437, 337] on img at bounding box center [438, 336] width 53 height 52
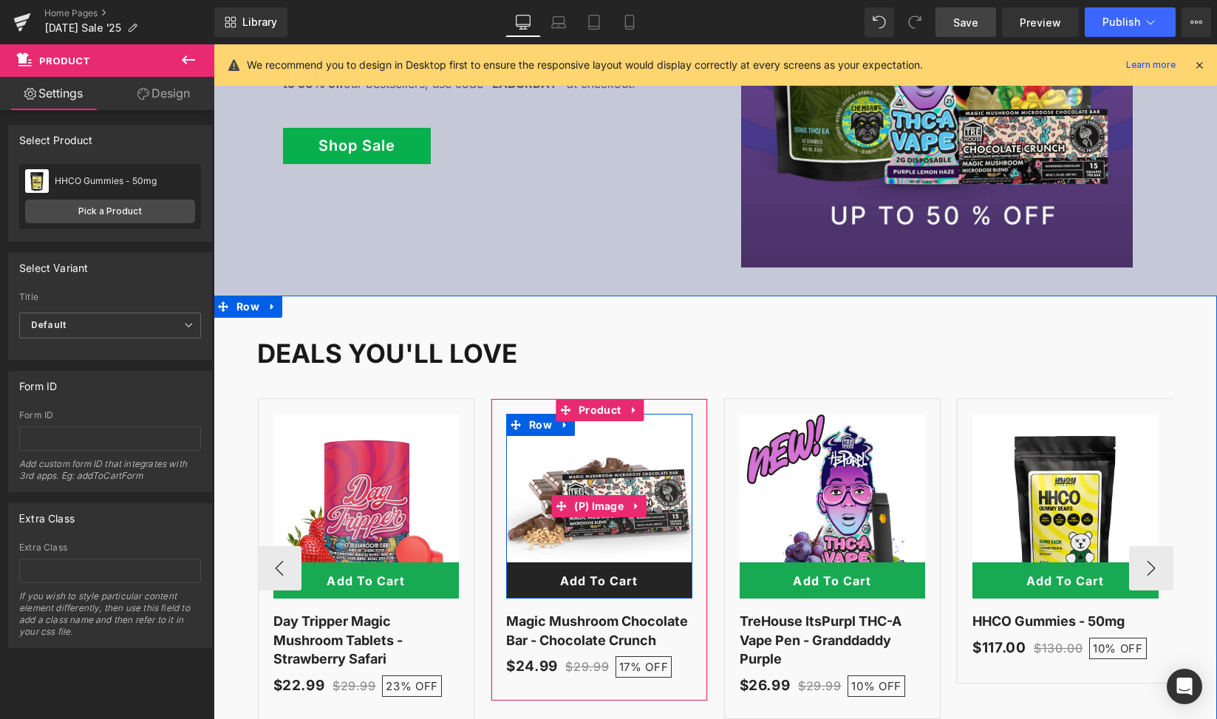
scroll to position [1544, 0]
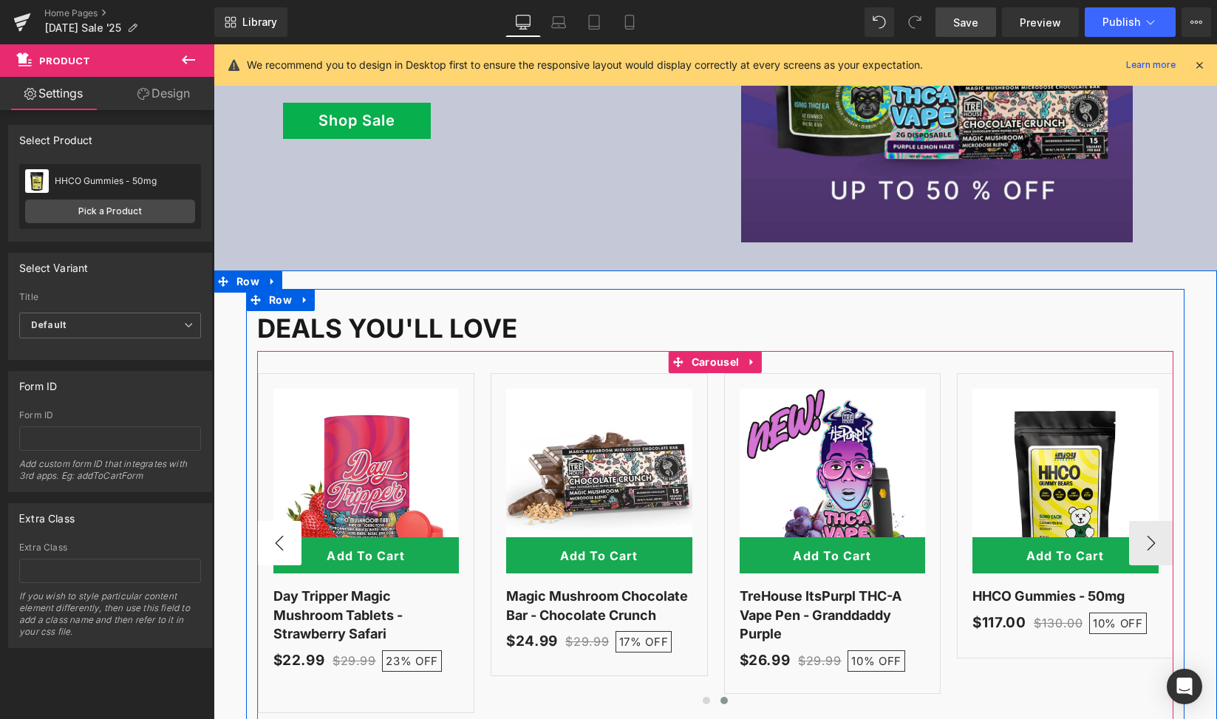
click at [273, 521] on button "‹" at bounding box center [279, 543] width 44 height 44
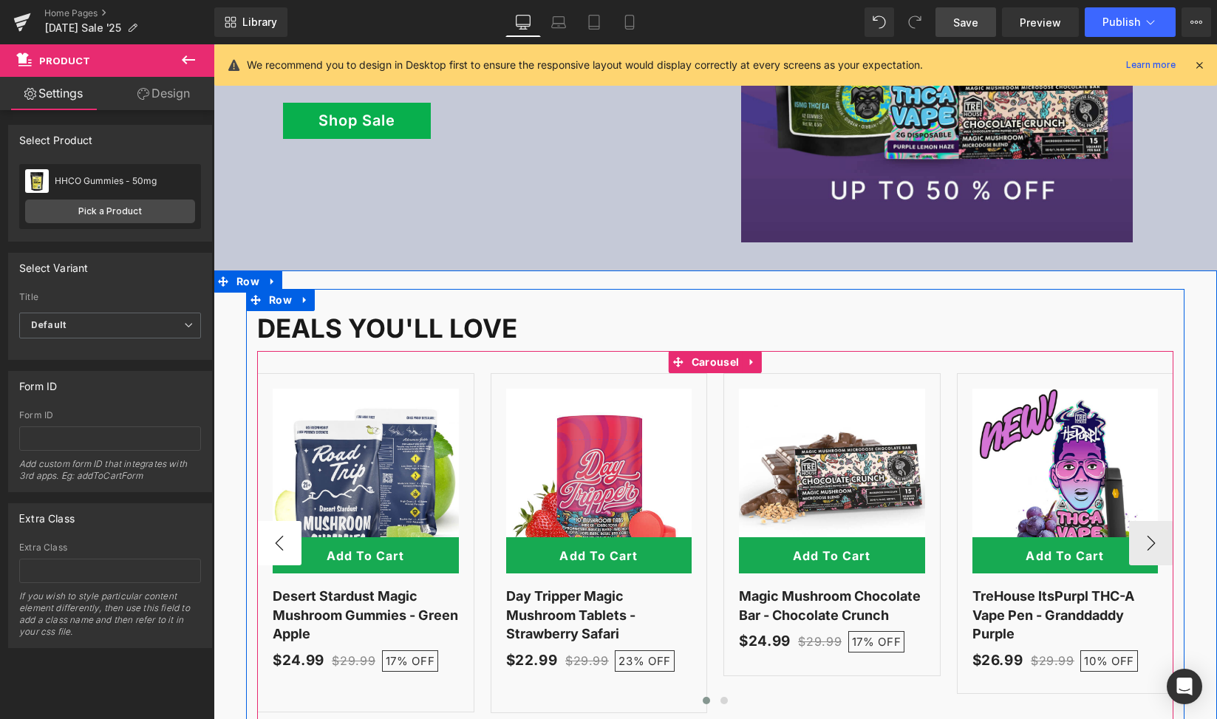
click at [273, 521] on button "‹" at bounding box center [279, 543] width 44 height 44
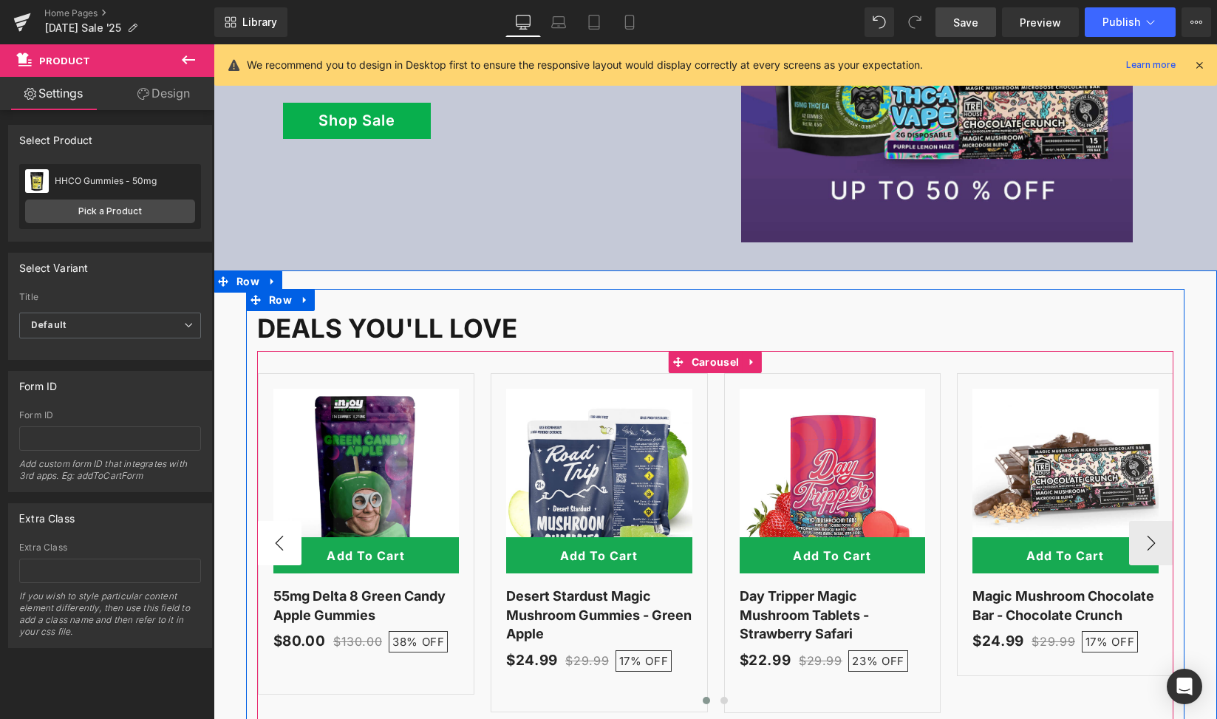
click at [273, 521] on button "‹" at bounding box center [279, 543] width 44 height 44
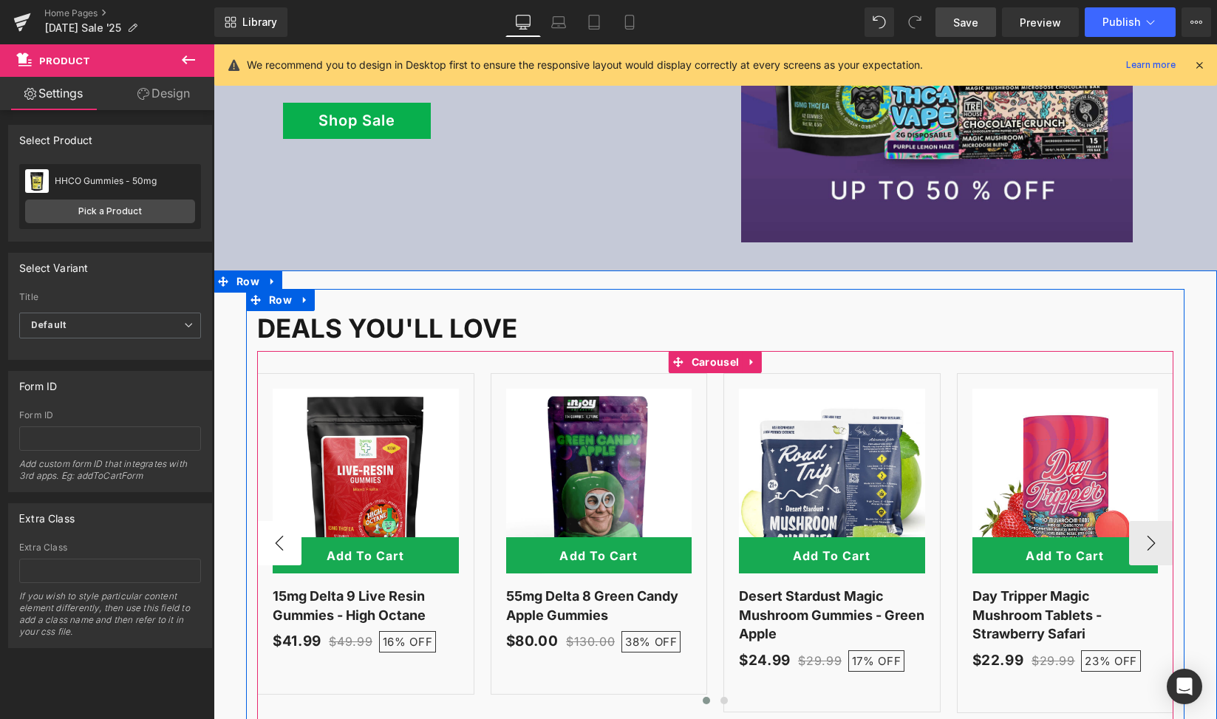
click at [273, 521] on button "‹" at bounding box center [279, 543] width 44 height 44
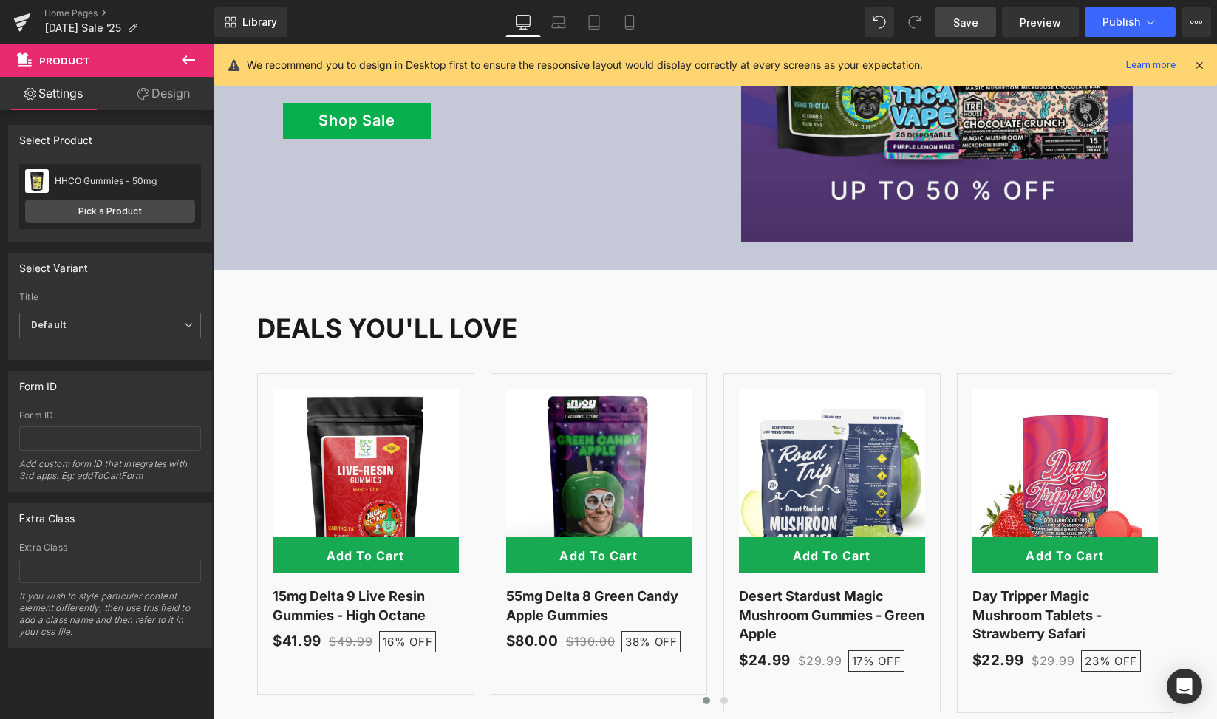
click at [967, 15] on span "Save" at bounding box center [965, 23] width 25 height 16
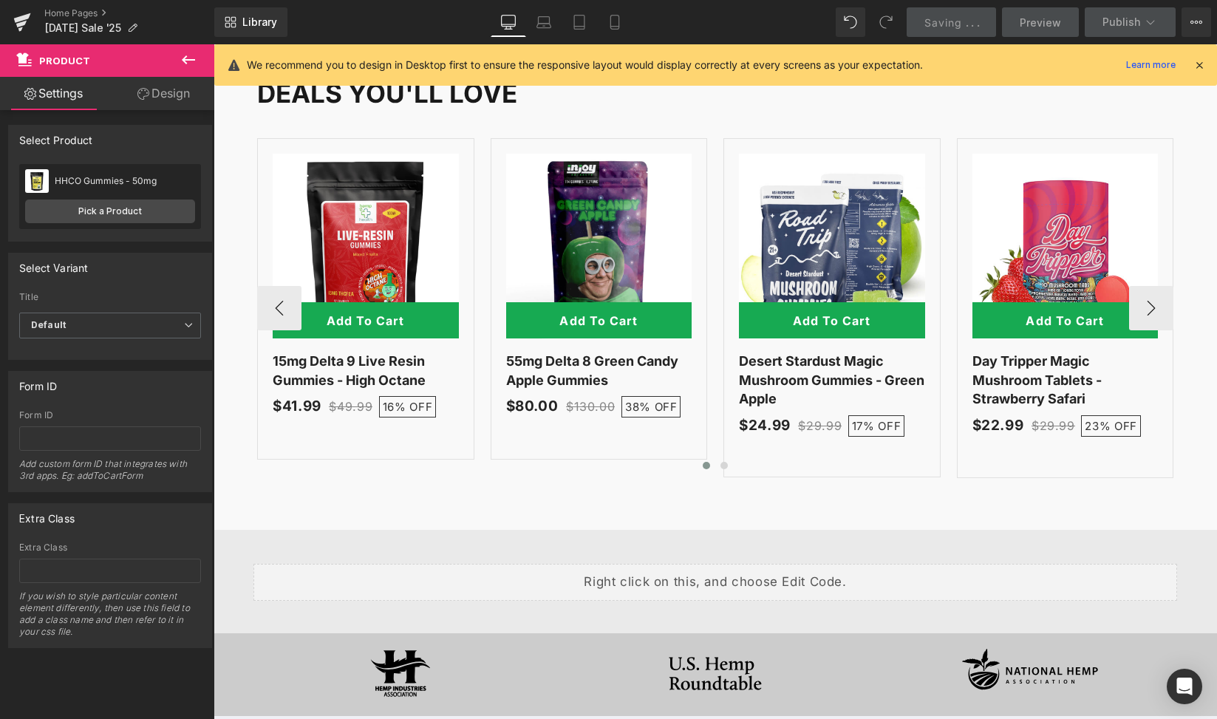
scroll to position [1775, 0]
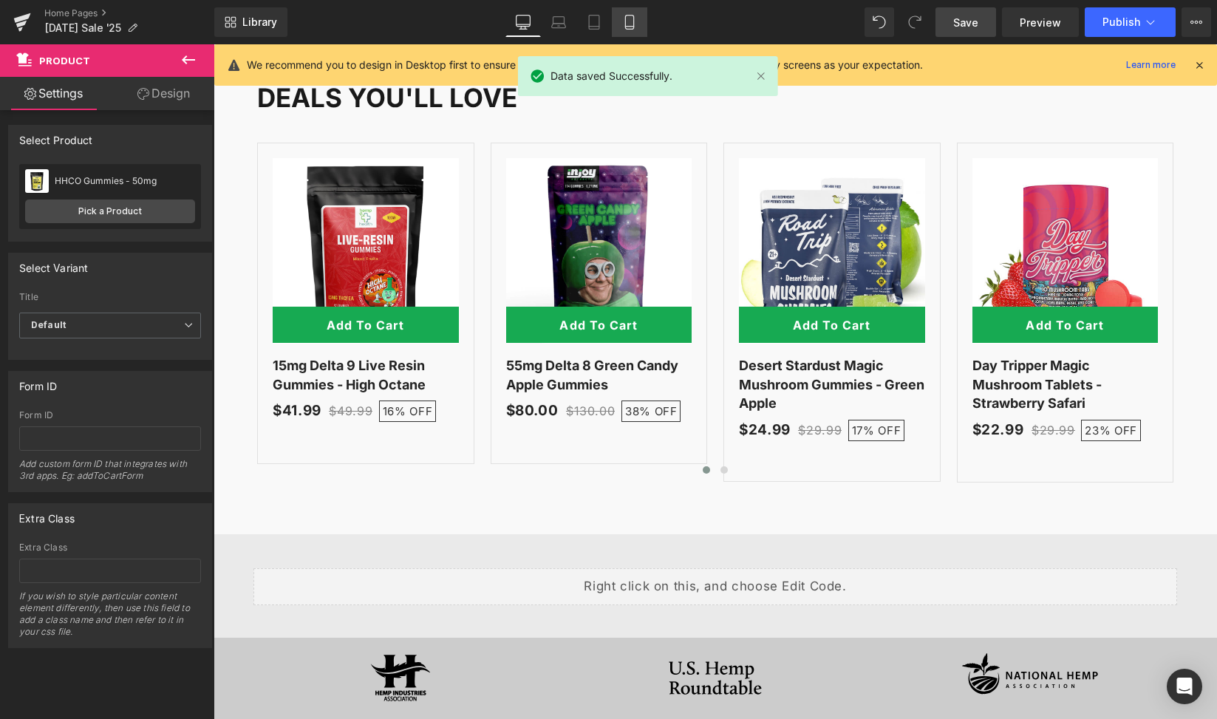
drag, startPoint x: 635, startPoint y: 30, endPoint x: 157, endPoint y: 123, distance: 487.0
click at [635, 30] on link "Mobile" at bounding box center [629, 22] width 35 height 30
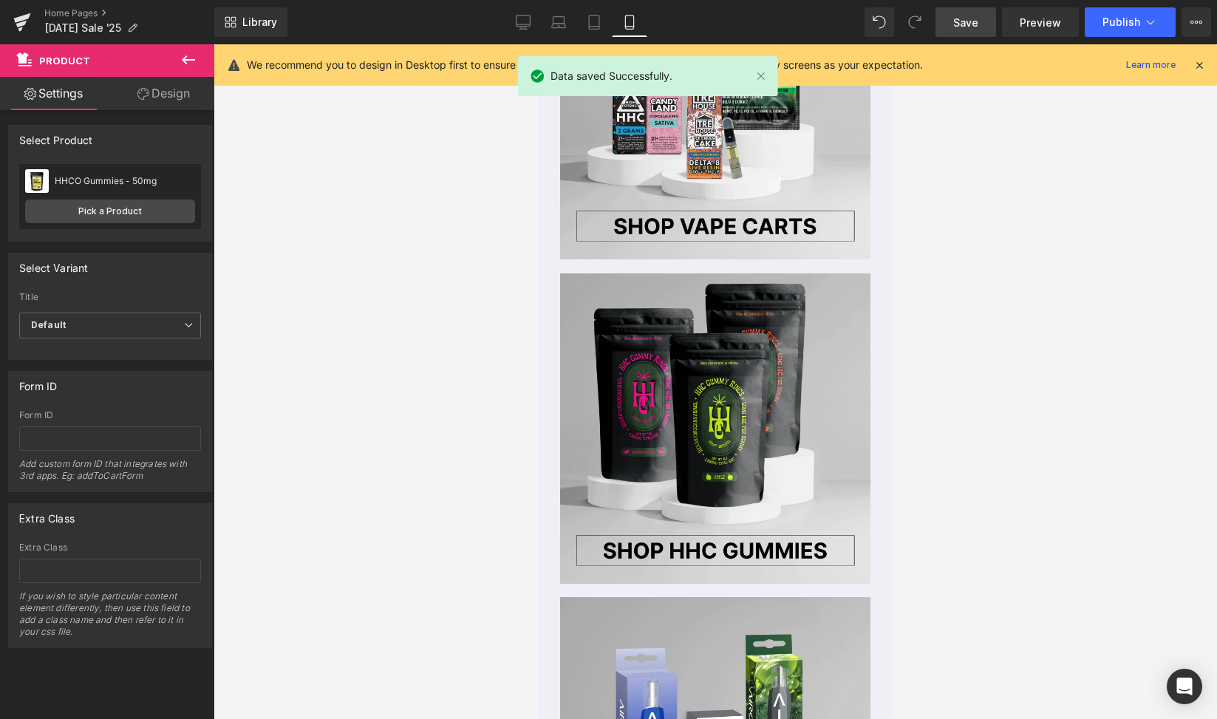
scroll to position [3856, 0]
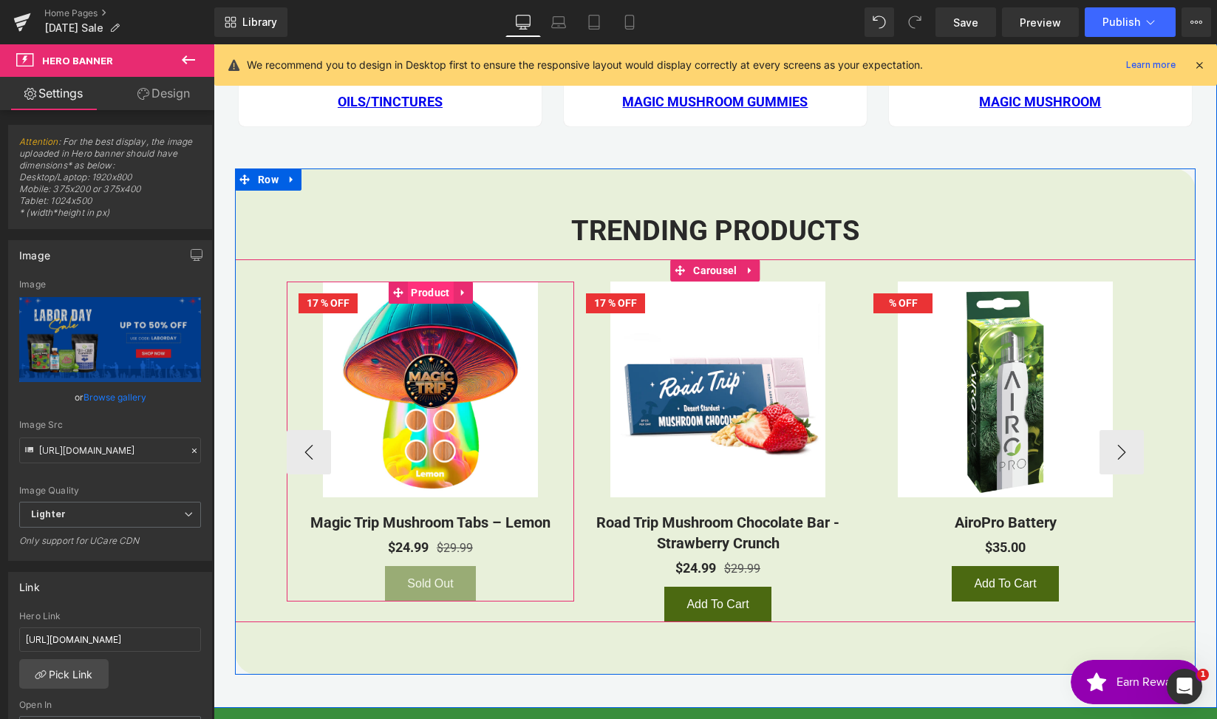
click at [414, 296] on span "Product" at bounding box center [430, 292] width 46 height 22
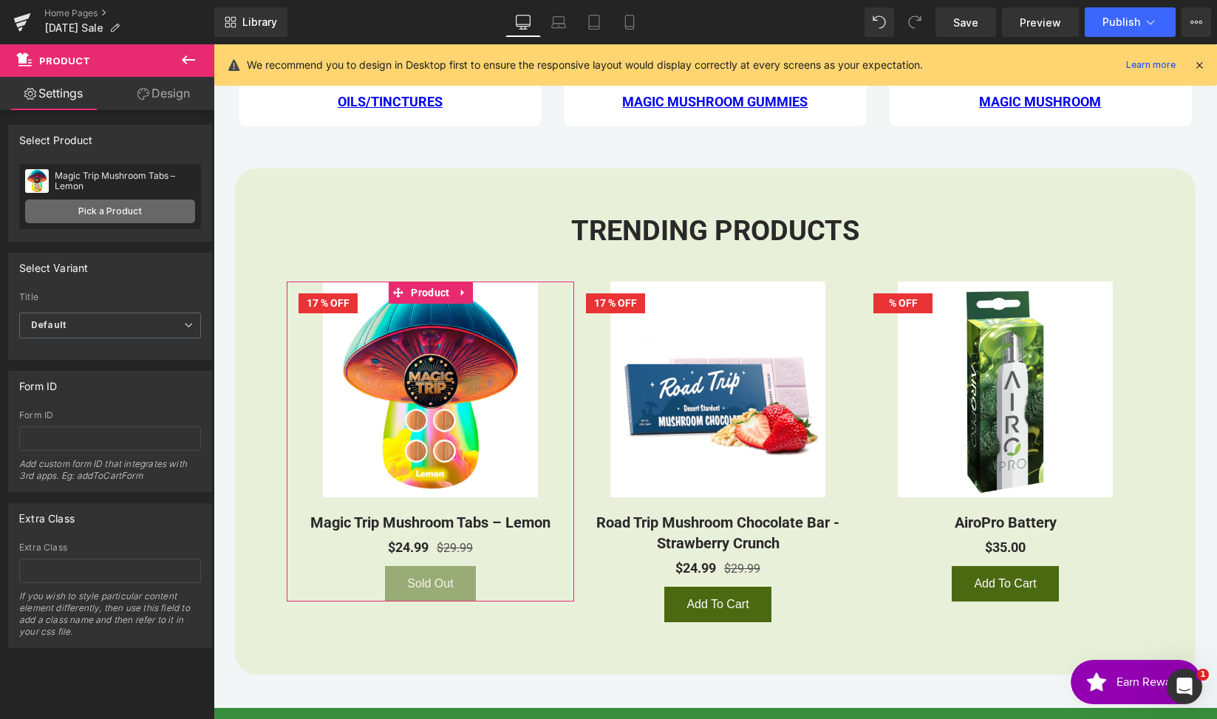
click at [111, 220] on link "Pick a Product" at bounding box center [110, 211] width 170 height 24
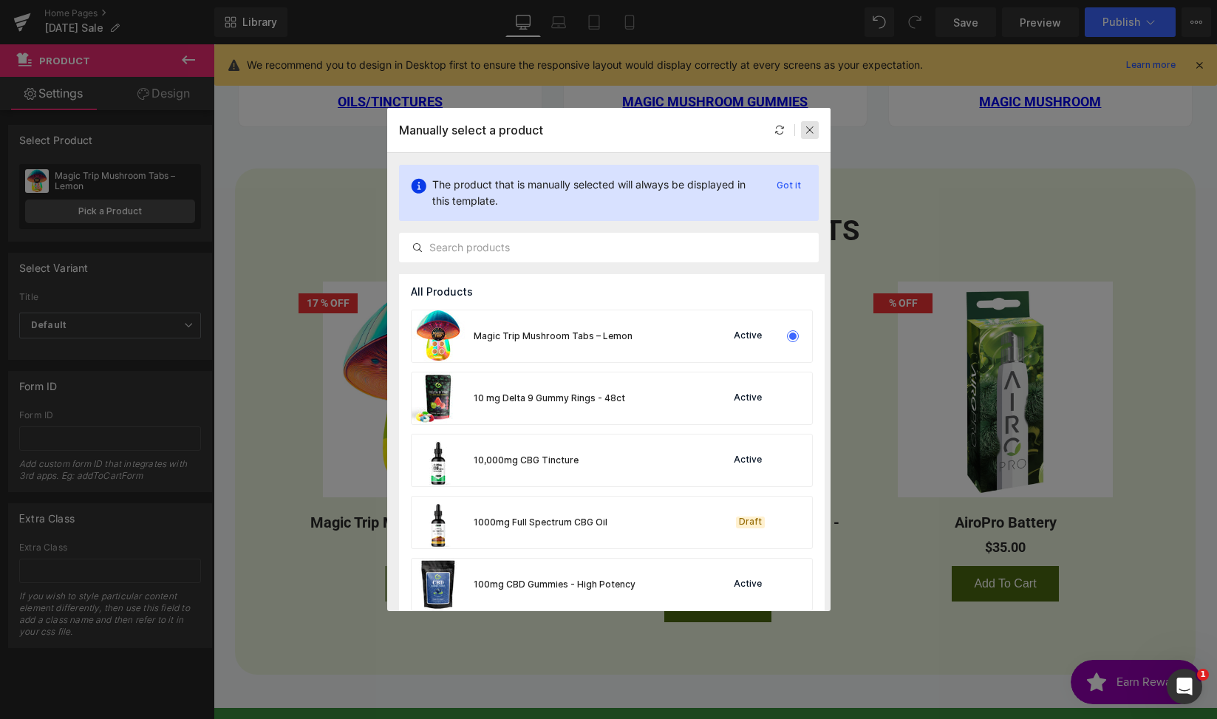
click at [816, 129] on div at bounding box center [810, 130] width 18 height 18
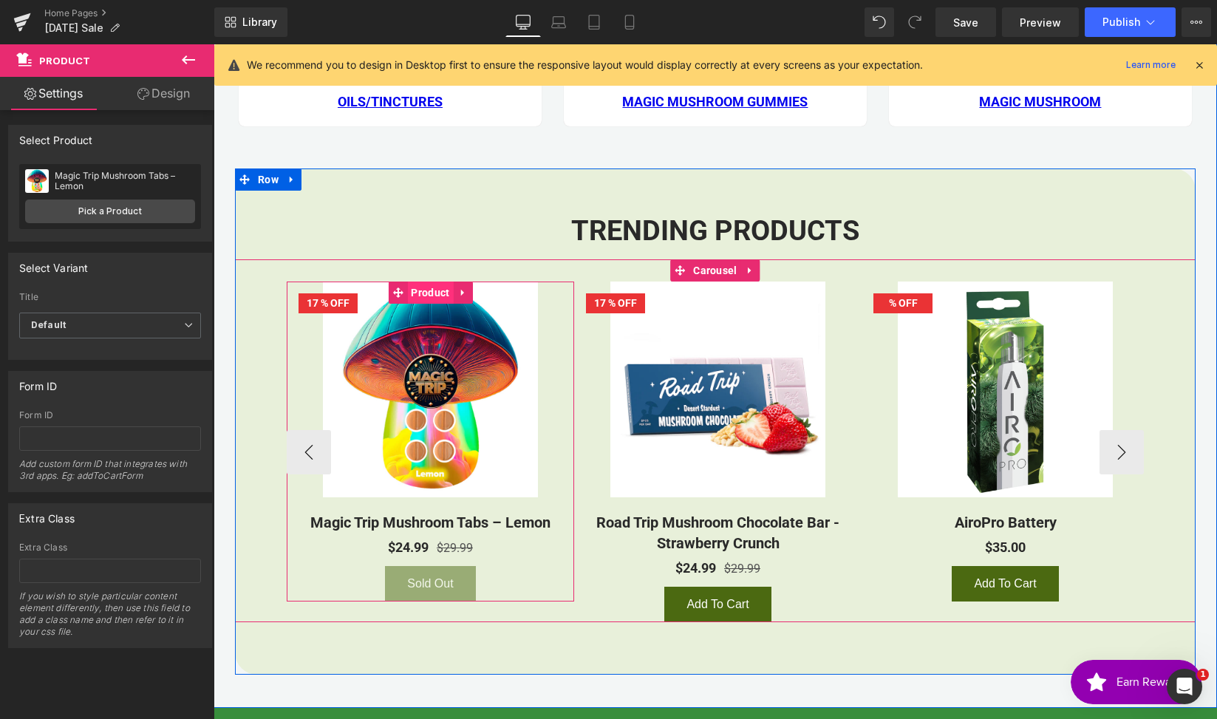
click at [424, 298] on span "Product" at bounding box center [430, 292] width 46 height 22
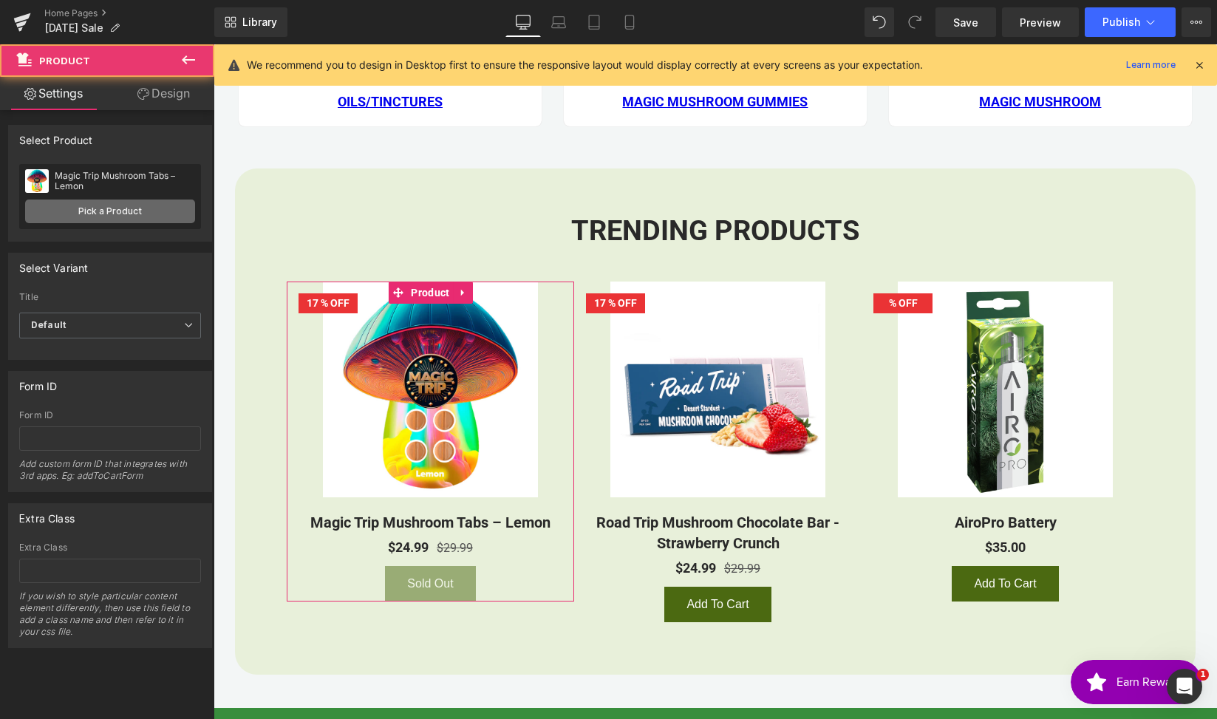
click at [134, 220] on link "Pick a Product" at bounding box center [110, 211] width 170 height 24
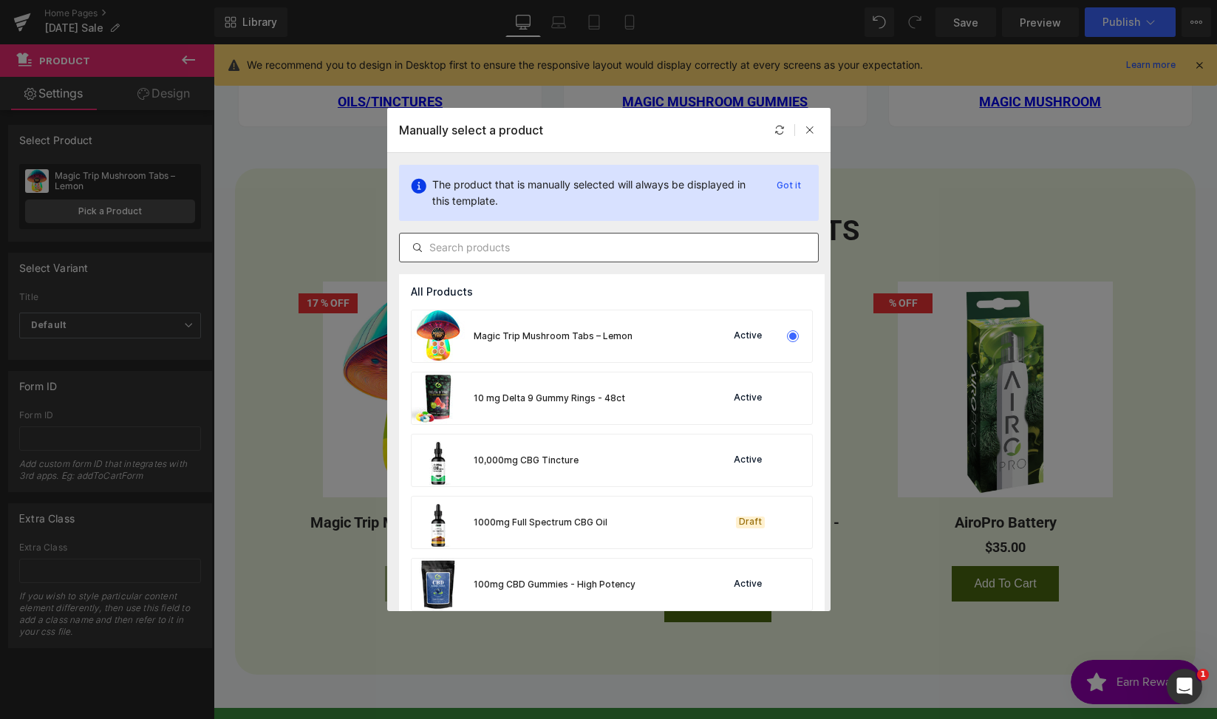
click at [500, 248] on input "text" at bounding box center [609, 248] width 418 height 18
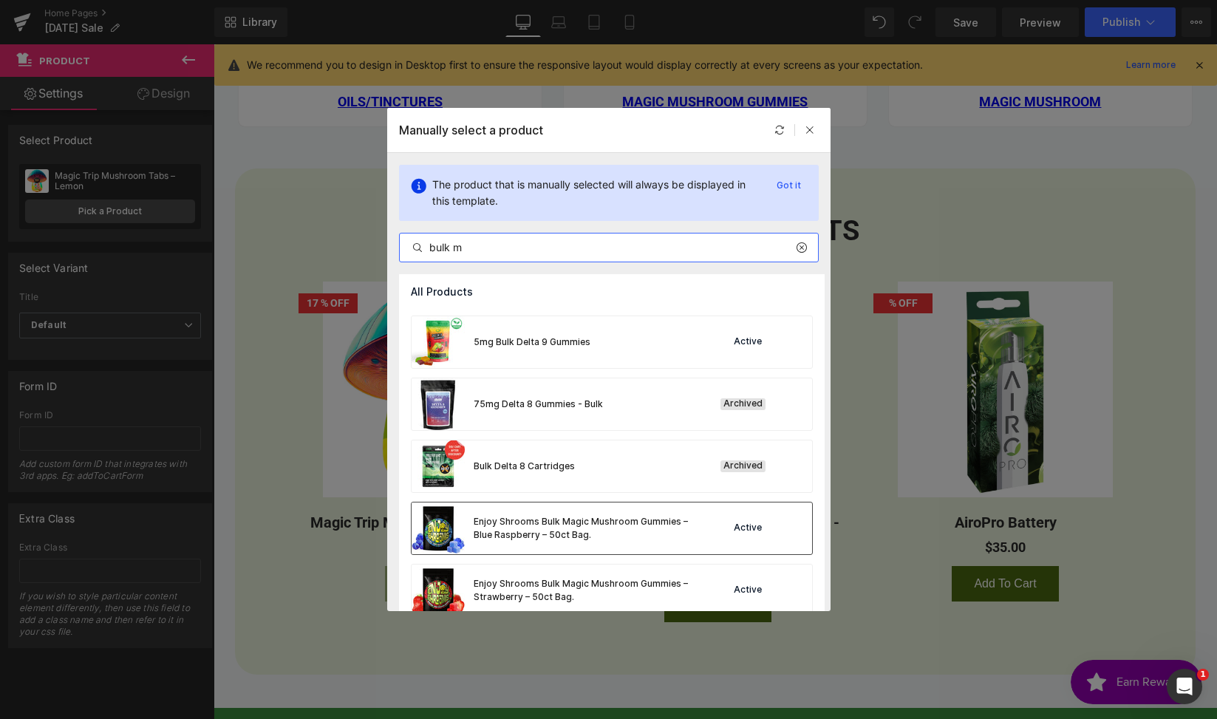
scroll to position [136, 0]
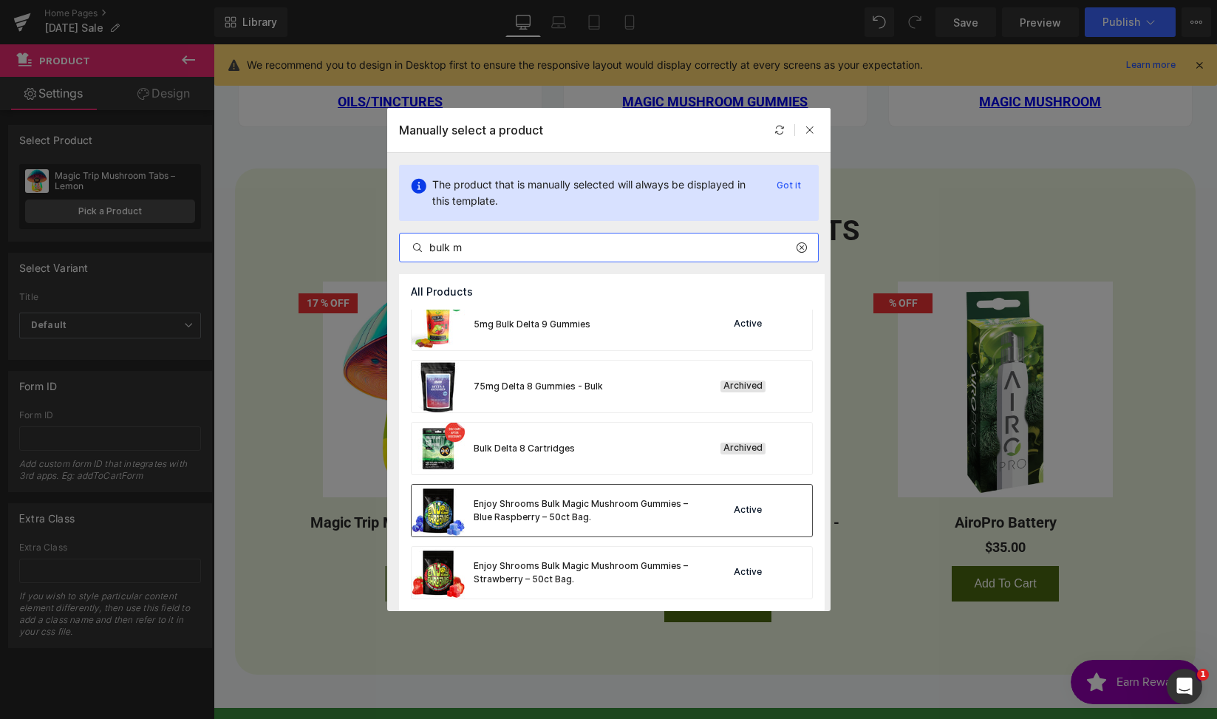
type input "bulk m"
click at [681, 519] on div "Enjoy Shrooms Bulk Magic Mushroom Gummies – Blue Raspberry – 50ct Bag." at bounding box center [585, 510] width 222 height 27
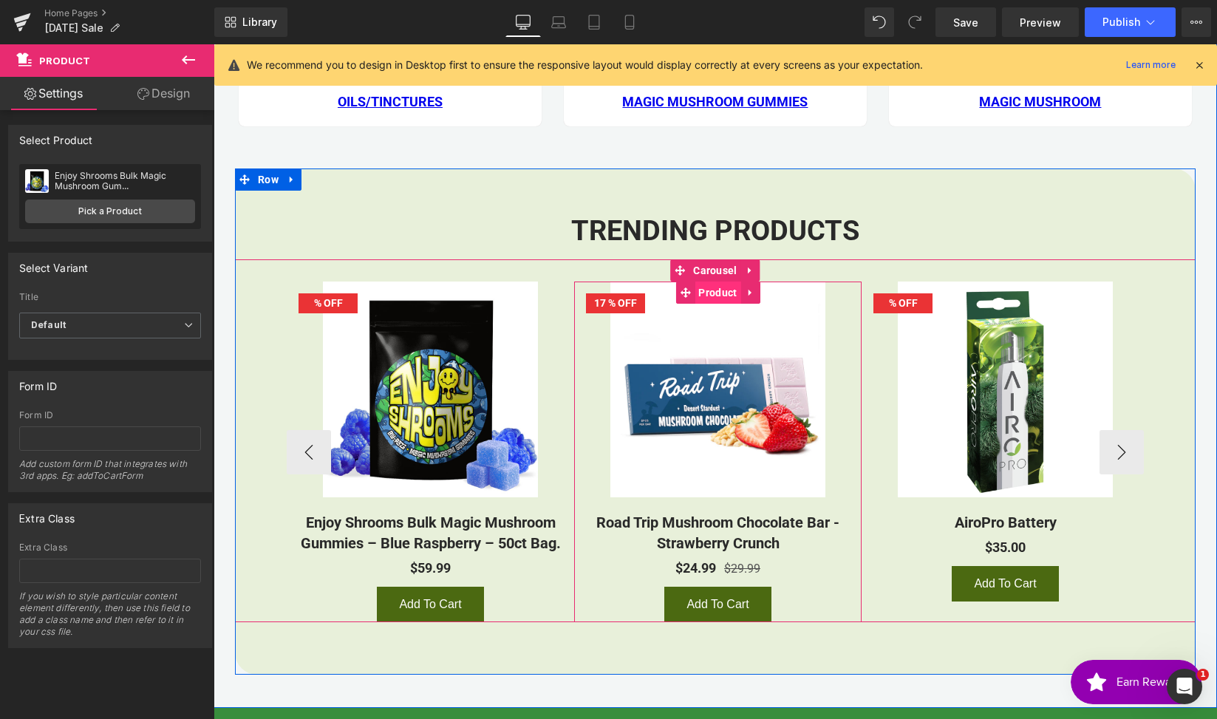
click at [711, 291] on span "Product" at bounding box center [717, 292] width 46 height 22
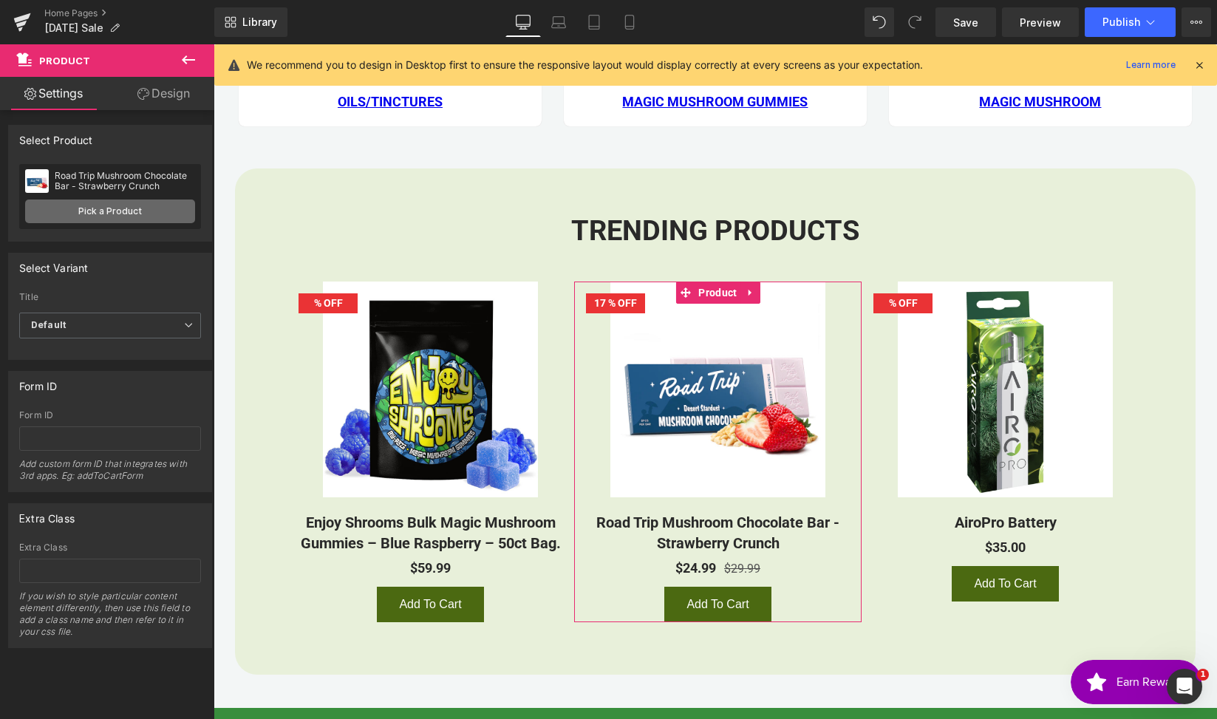
click at [100, 219] on link "Pick a Product" at bounding box center [110, 211] width 170 height 24
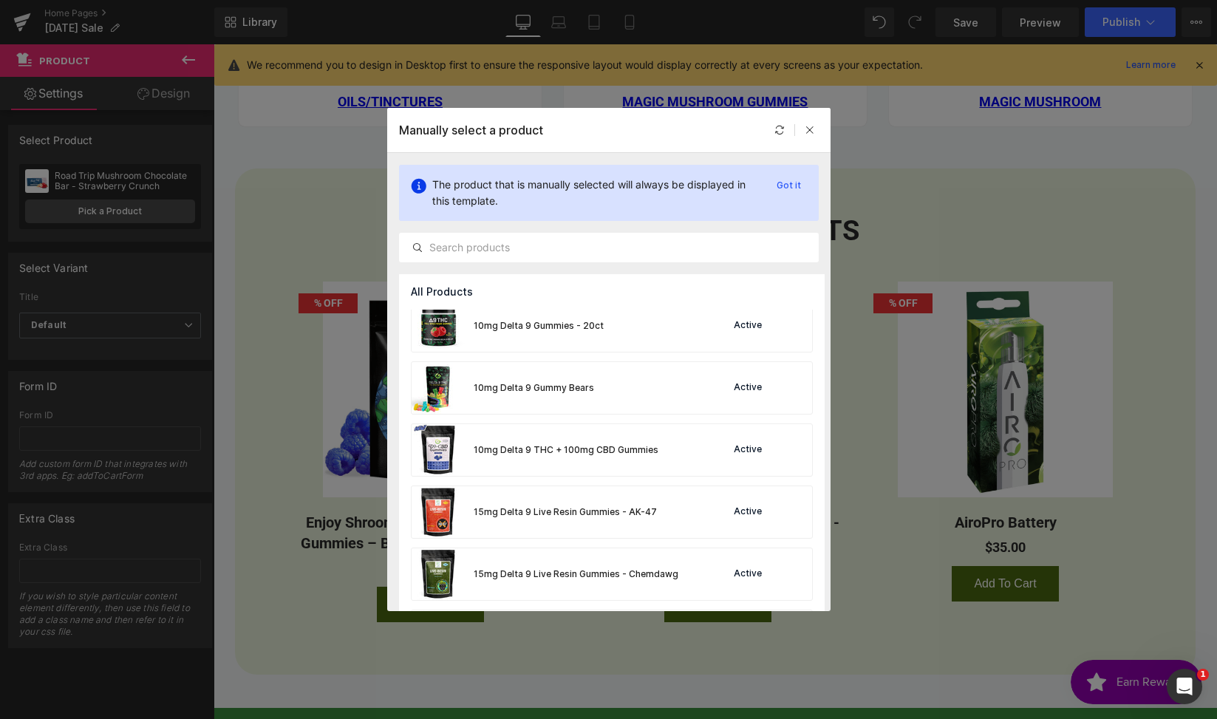
scroll to position [1068, 0]
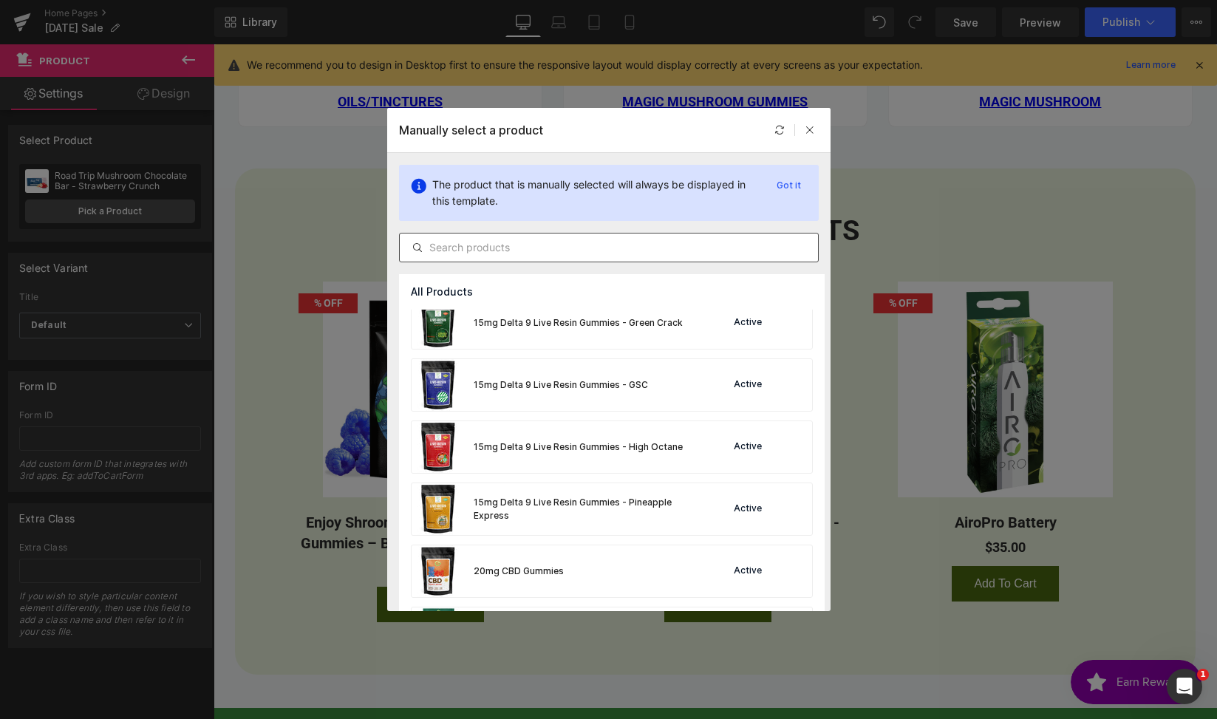
click at [501, 253] on input "text" at bounding box center [609, 248] width 418 height 18
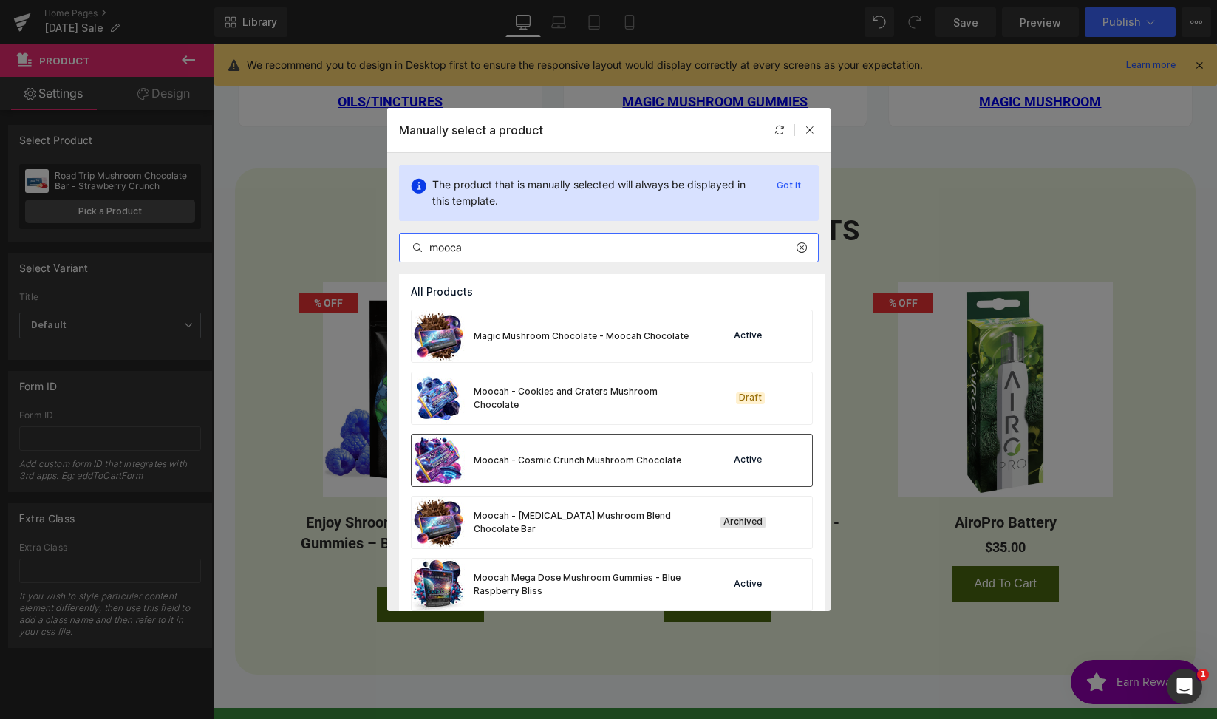
type input "mooca"
click at [558, 451] on div "Moocah - Cosmic Crunch Mushroom Chocolate" at bounding box center [547, 460] width 270 height 52
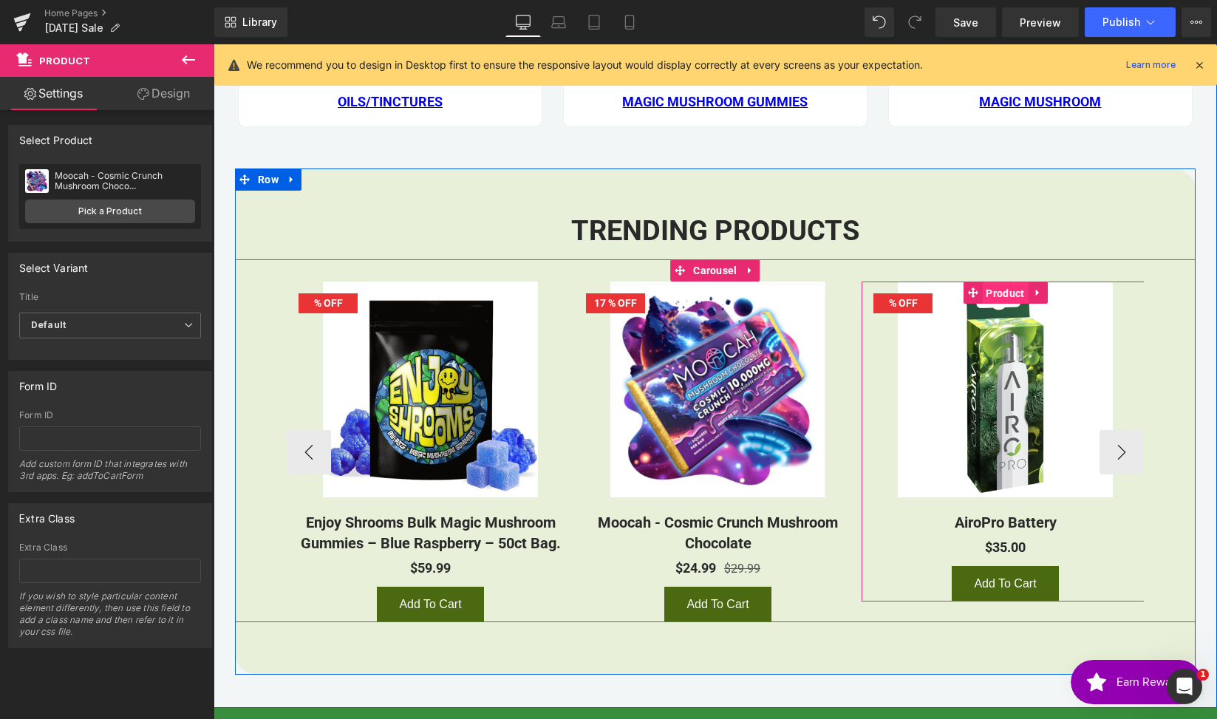
click at [1006, 295] on span "Product" at bounding box center [1005, 293] width 46 height 22
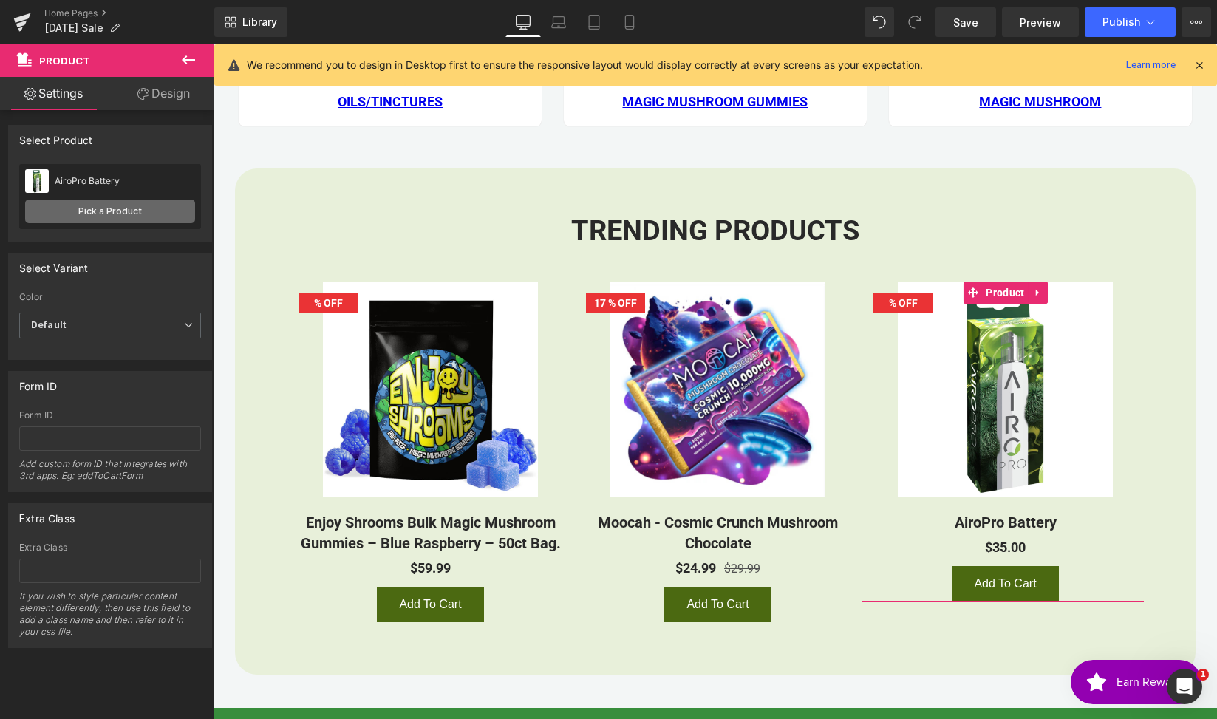
click at [83, 211] on link "Pick a Product" at bounding box center [110, 211] width 170 height 24
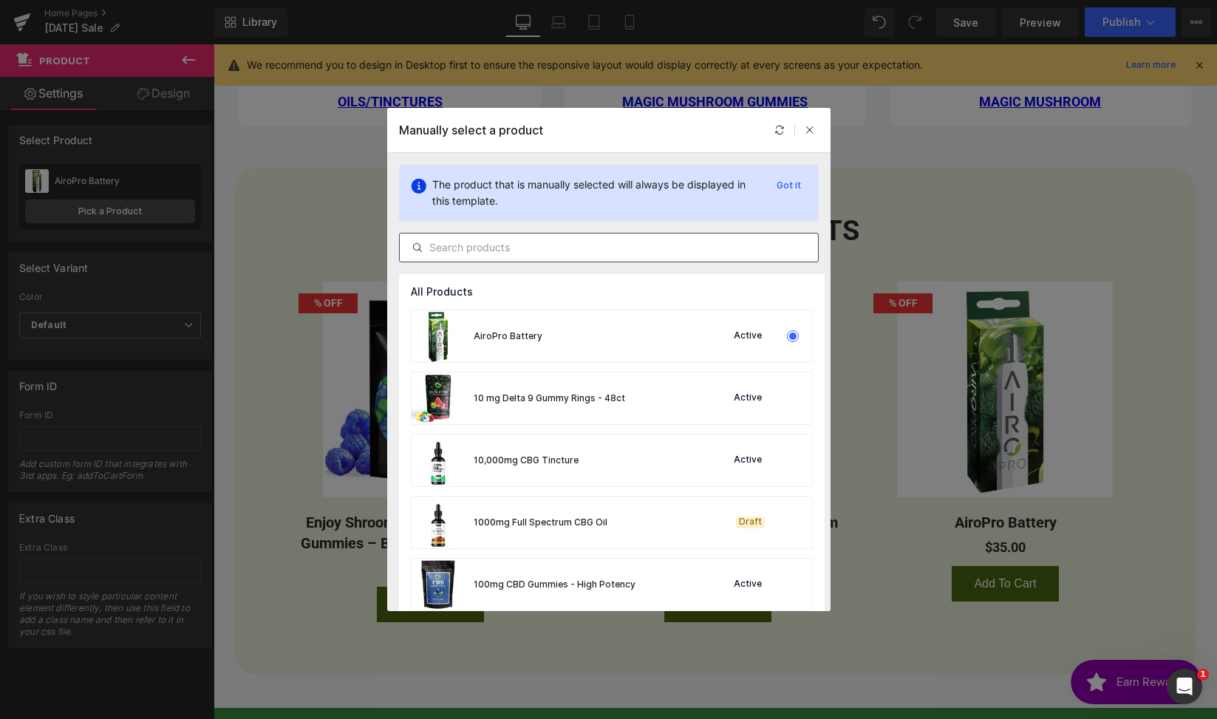
click at [593, 254] on input "text" at bounding box center [609, 248] width 418 height 18
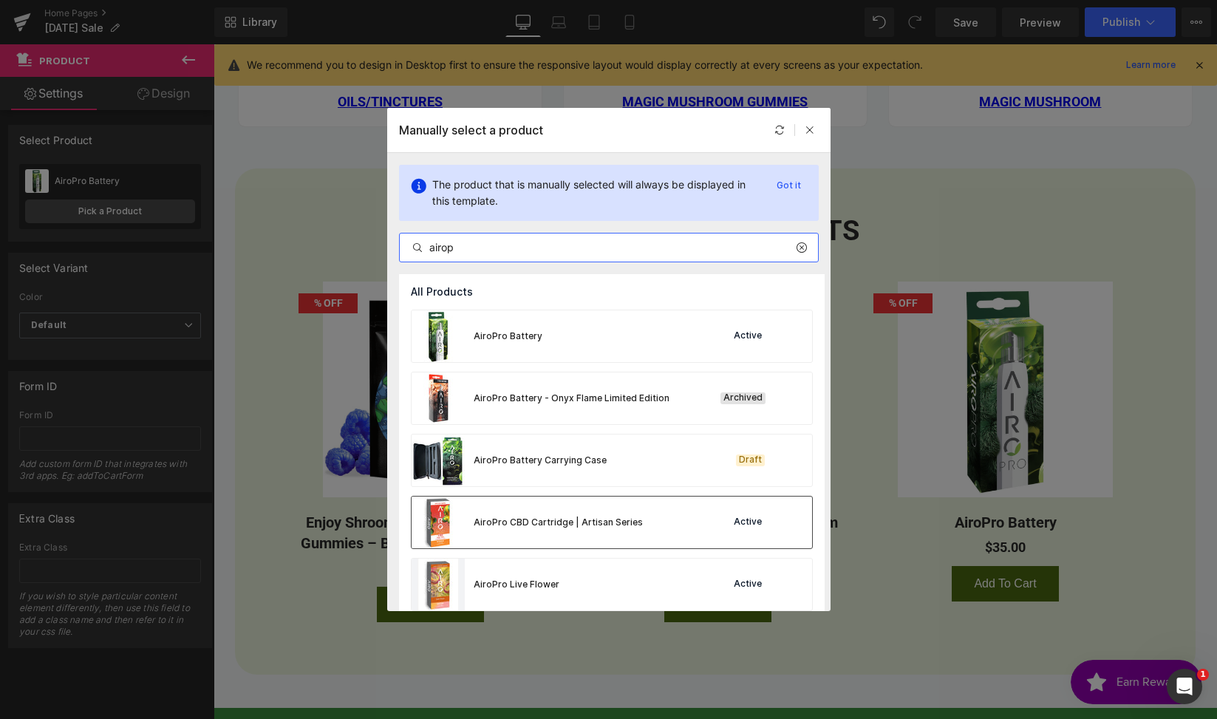
scroll to position [121, 0]
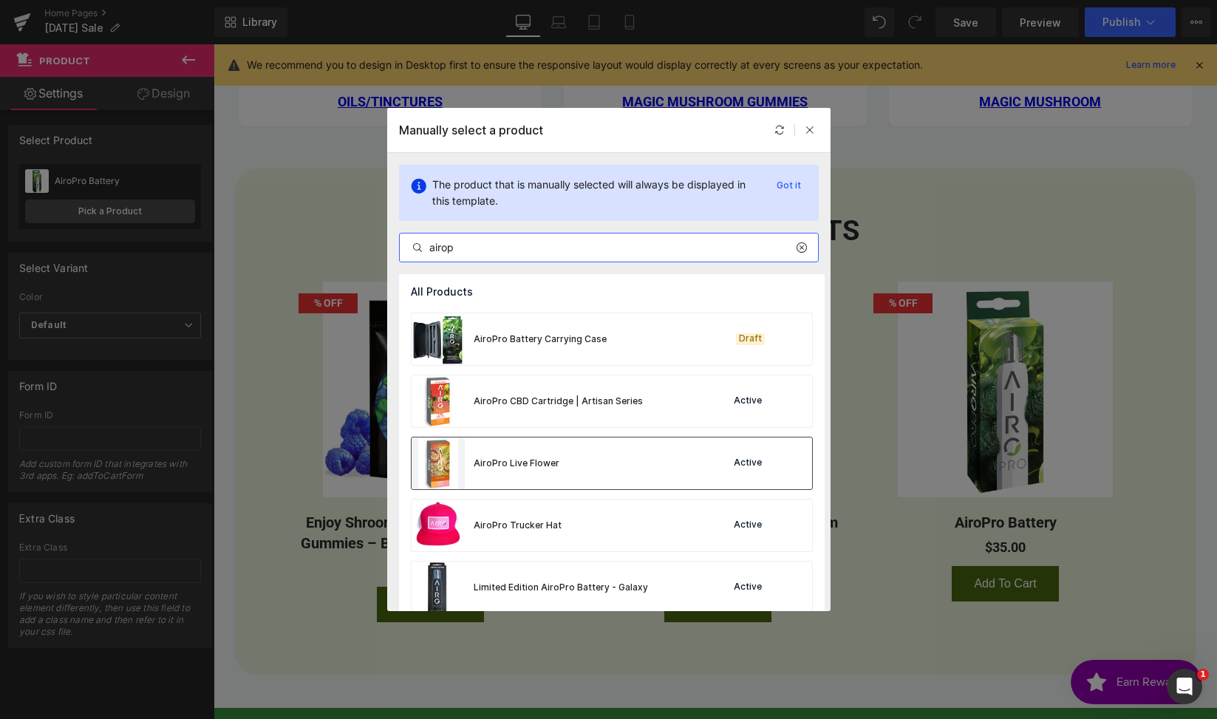
type input "airop"
drag, startPoint x: 630, startPoint y: 471, endPoint x: 591, endPoint y: 452, distance: 43.3
click at [630, 471] on div "AiroPro Live Flower Active" at bounding box center [612, 463] width 400 height 52
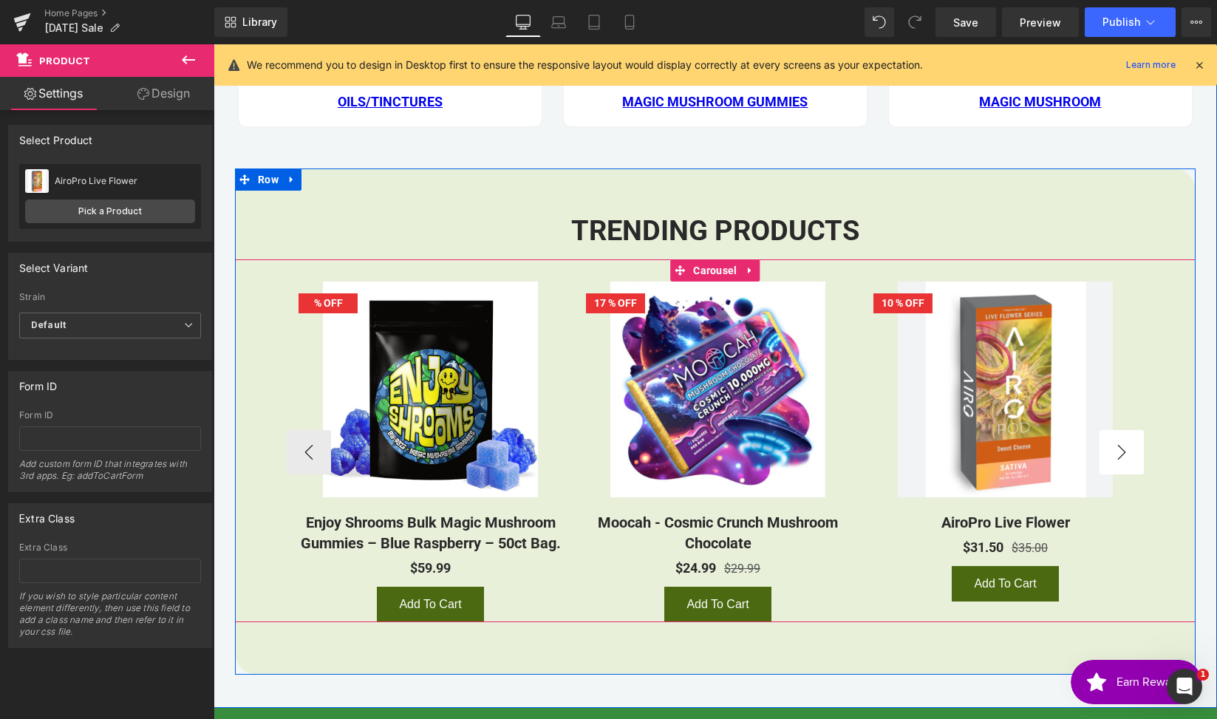
click at [1120, 462] on button "›" at bounding box center [1121, 452] width 44 height 44
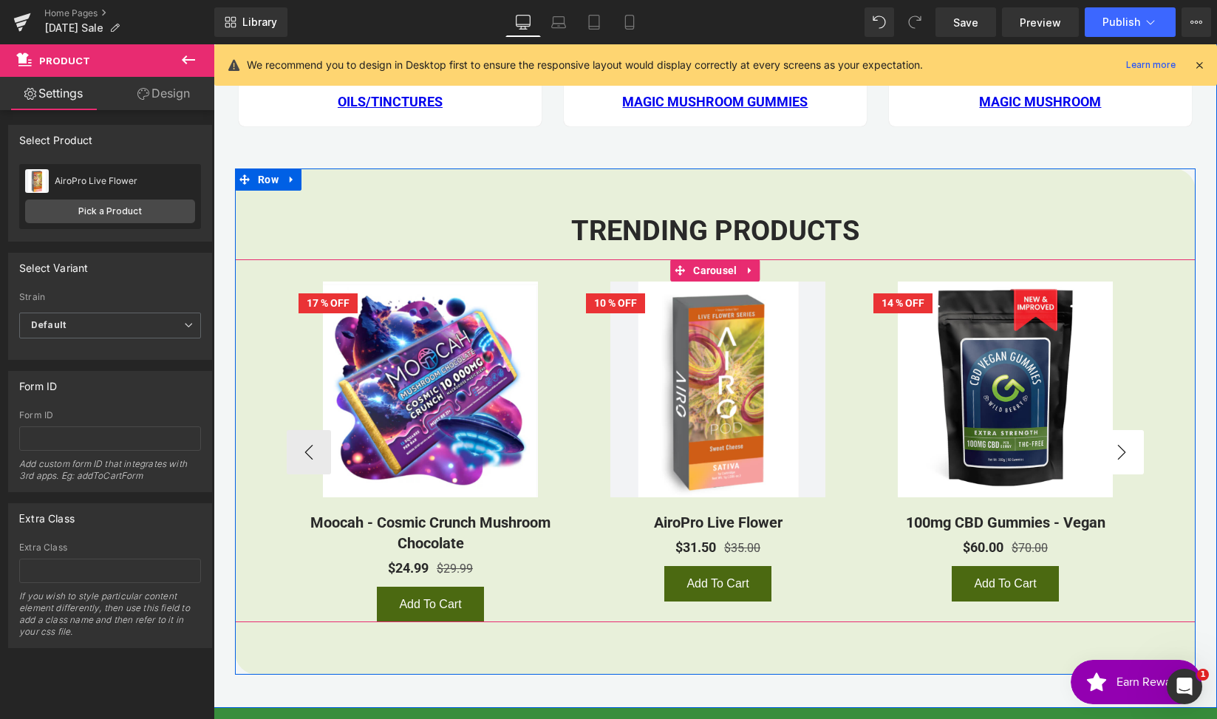
click at [1119, 462] on button "›" at bounding box center [1121, 452] width 44 height 44
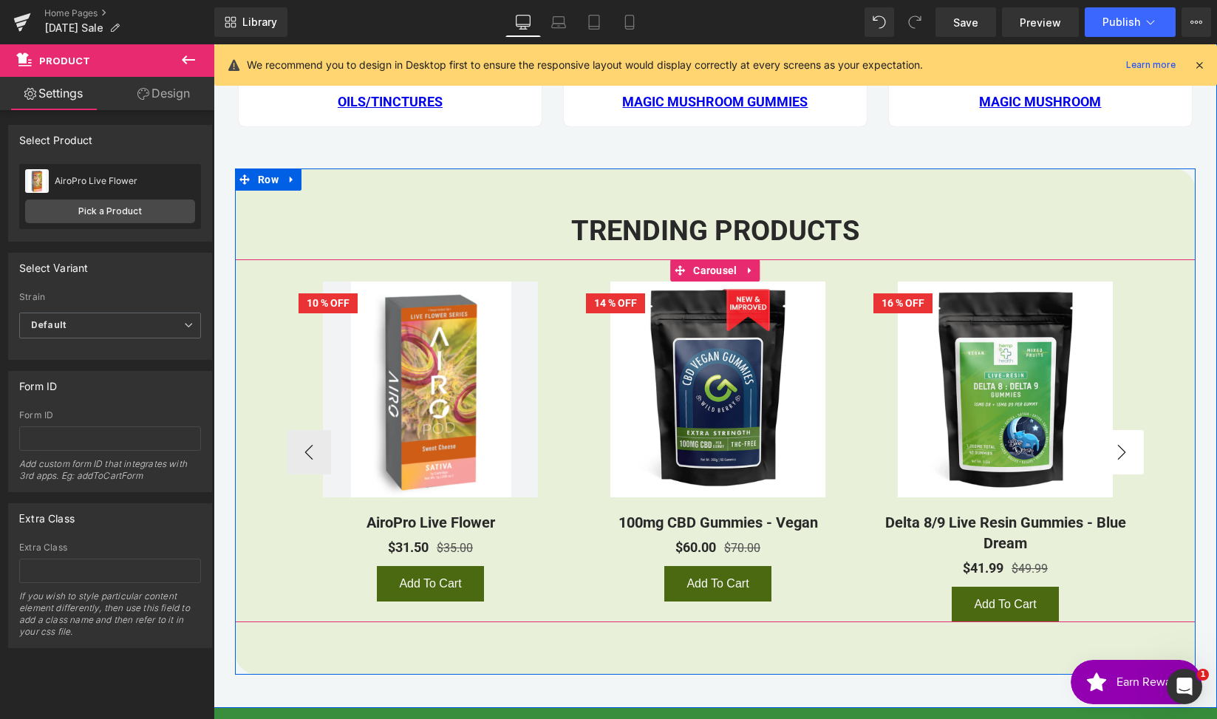
click at [1119, 462] on button "›" at bounding box center [1121, 452] width 44 height 44
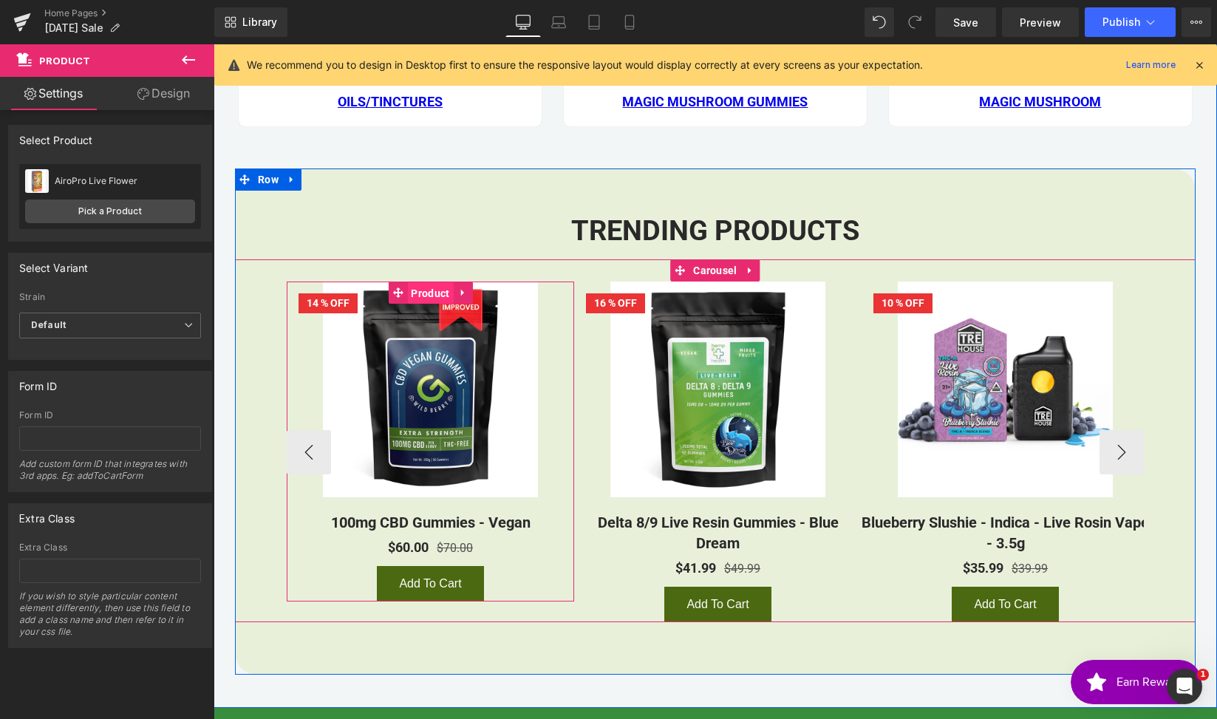
click at [407, 299] on span "Product" at bounding box center [430, 293] width 46 height 22
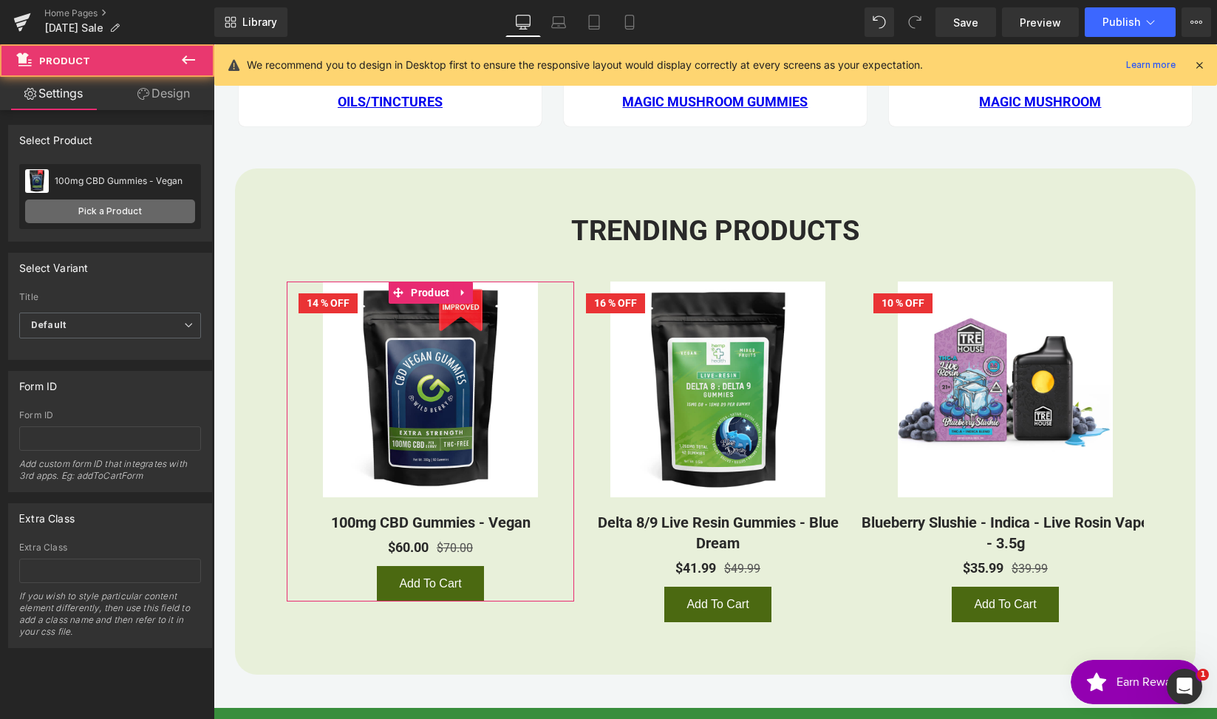
click at [106, 211] on link "Pick a Product" at bounding box center [110, 211] width 170 height 24
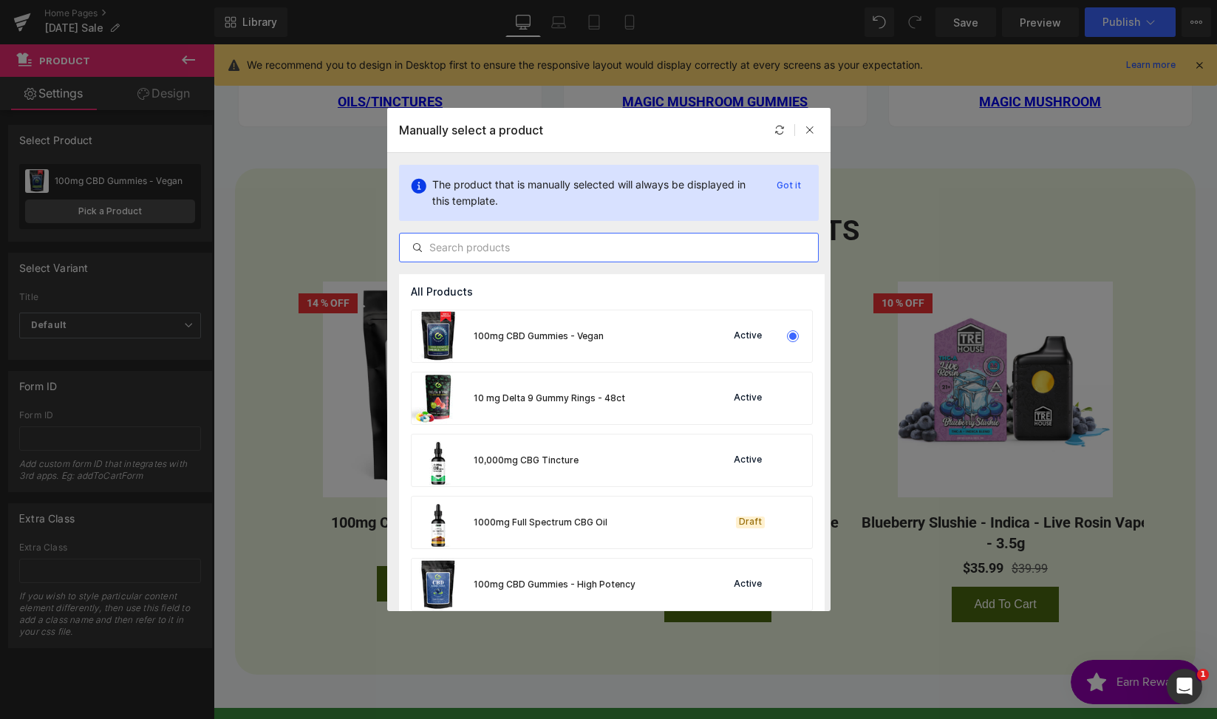
click at [528, 243] on input "text" at bounding box center [609, 248] width 418 height 18
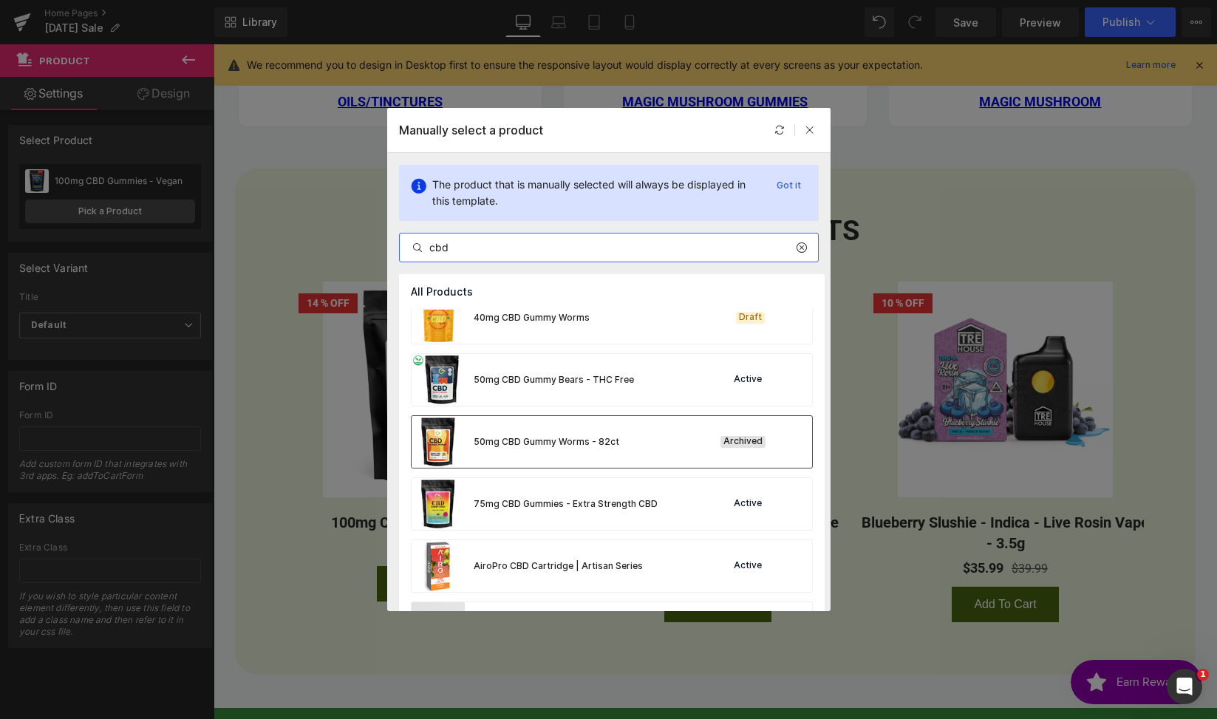
scroll to position [610, 0]
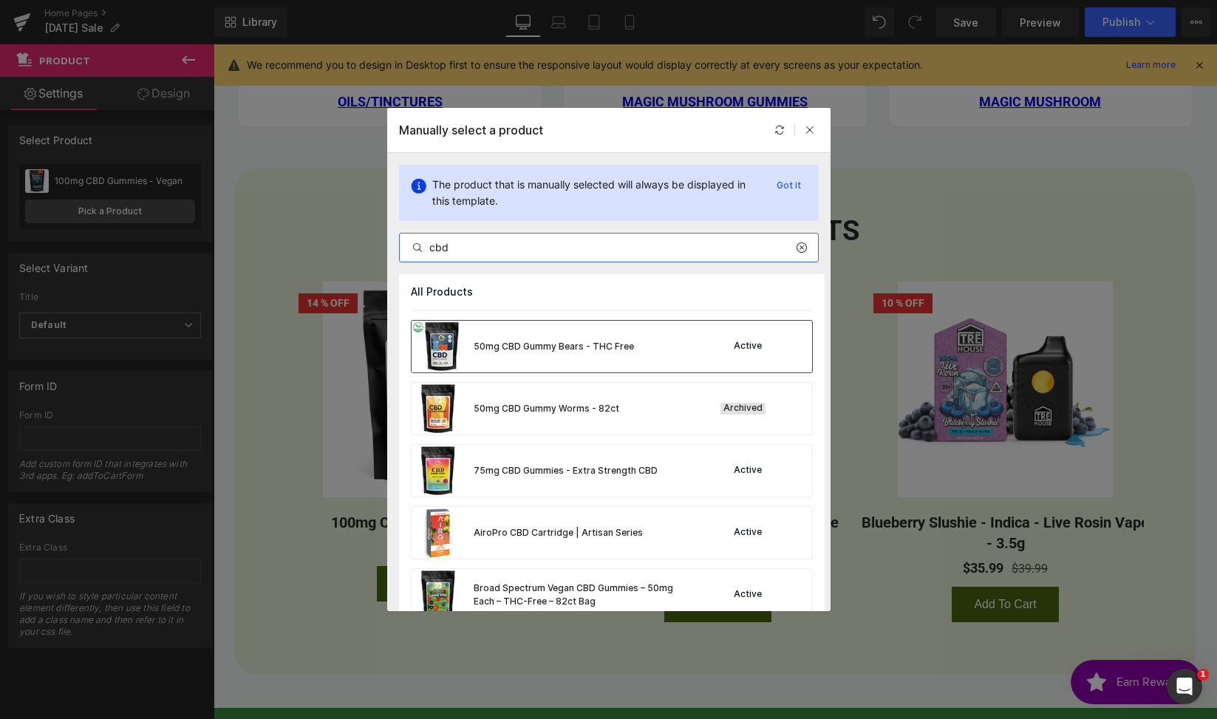
type input "cbd"
click at [584, 365] on div "50mg CBD Gummy Bears - THC Free" at bounding box center [523, 347] width 222 height 52
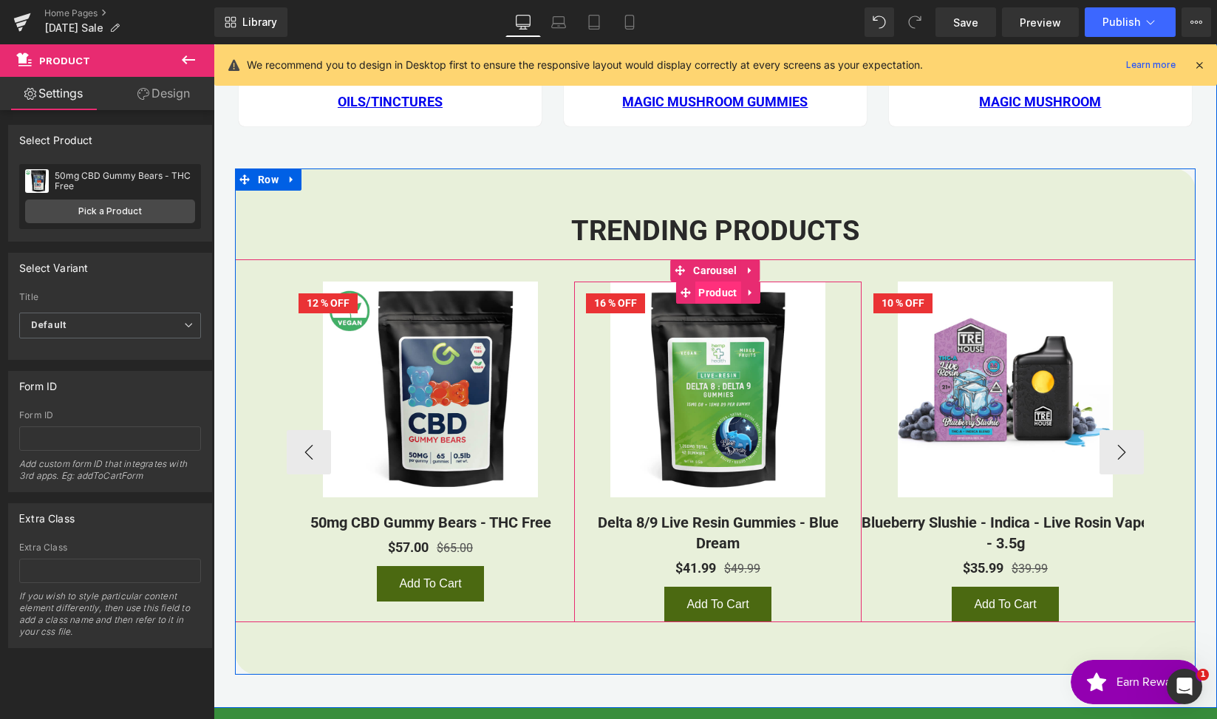
click at [699, 296] on span "Product" at bounding box center [717, 292] width 46 height 22
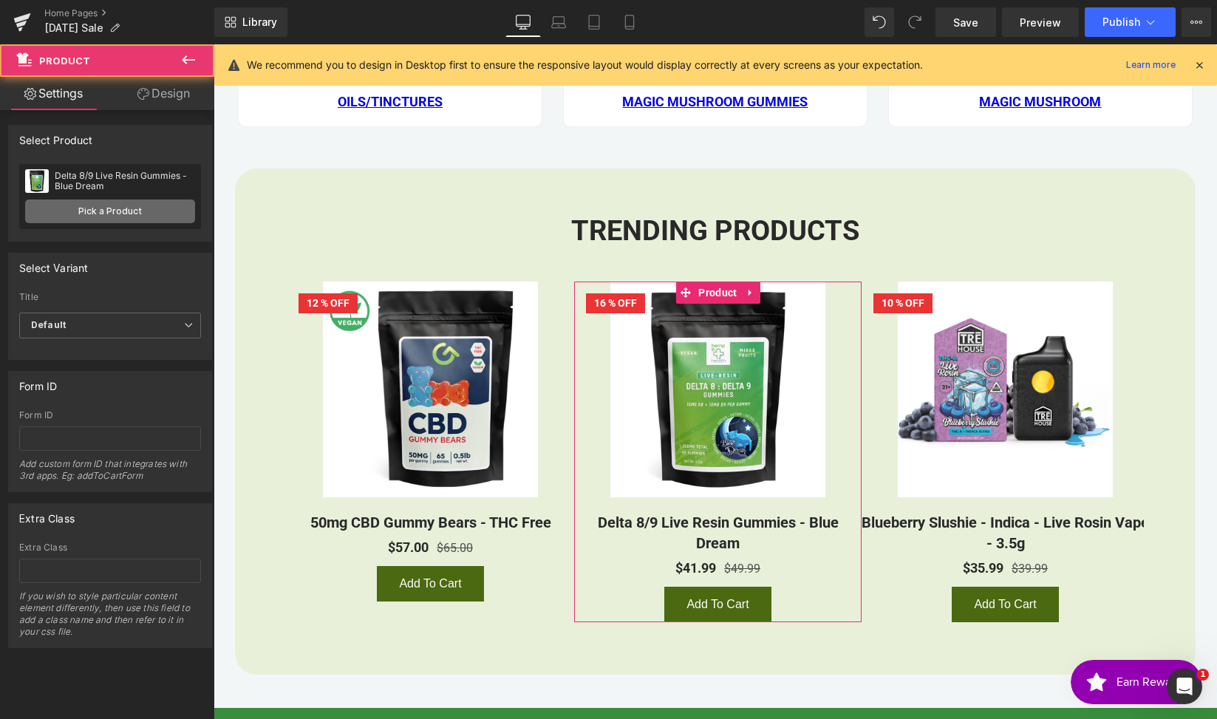
click at [103, 202] on link "Pick a Product" at bounding box center [110, 211] width 170 height 24
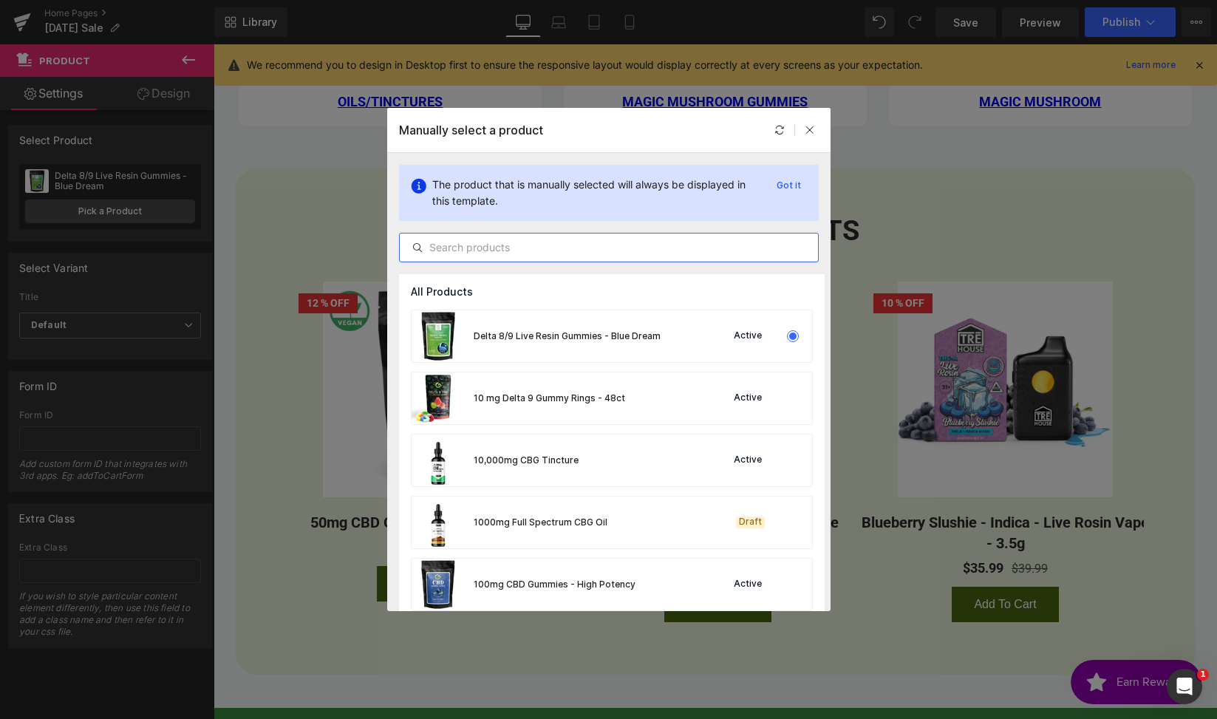
click at [544, 254] on input "text" at bounding box center [609, 248] width 418 height 18
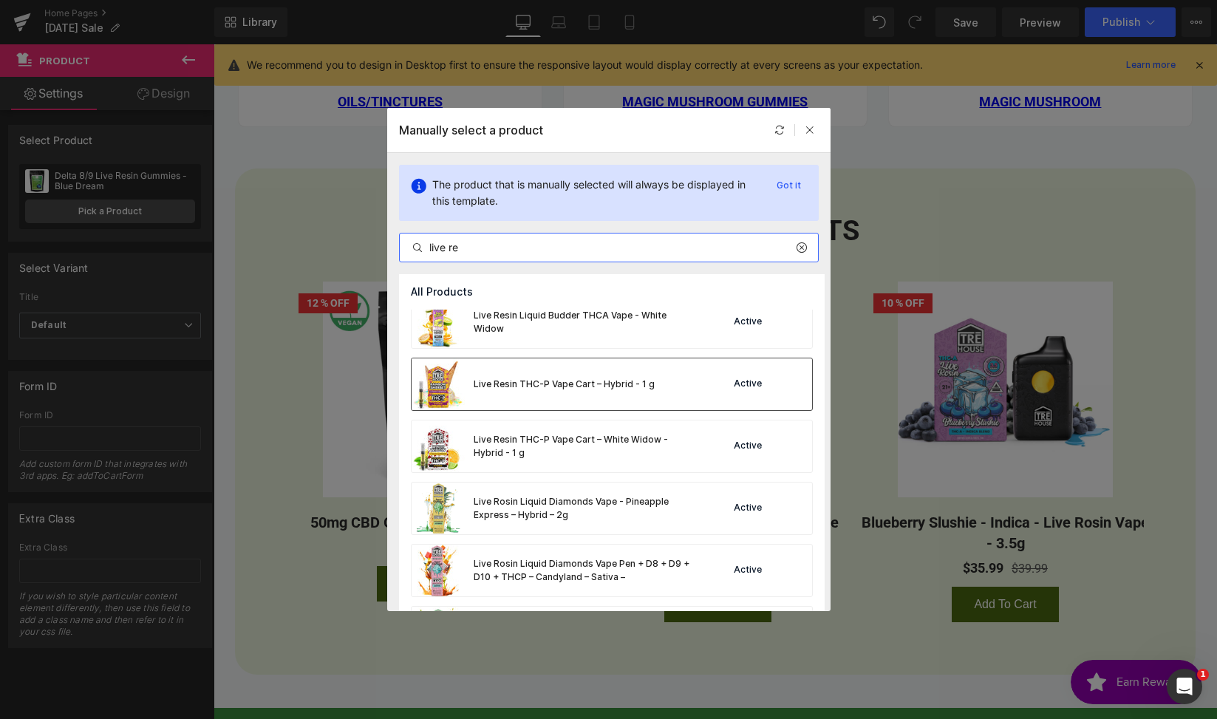
scroll to position [1253, 0]
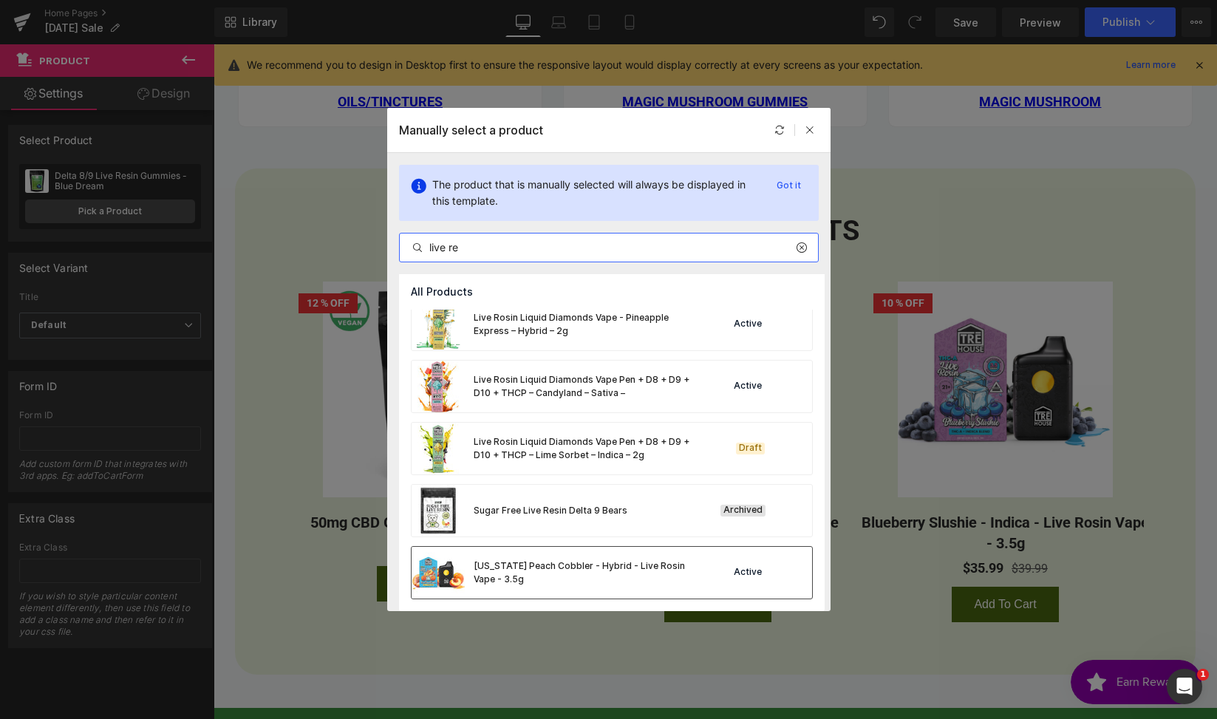
type input "live re"
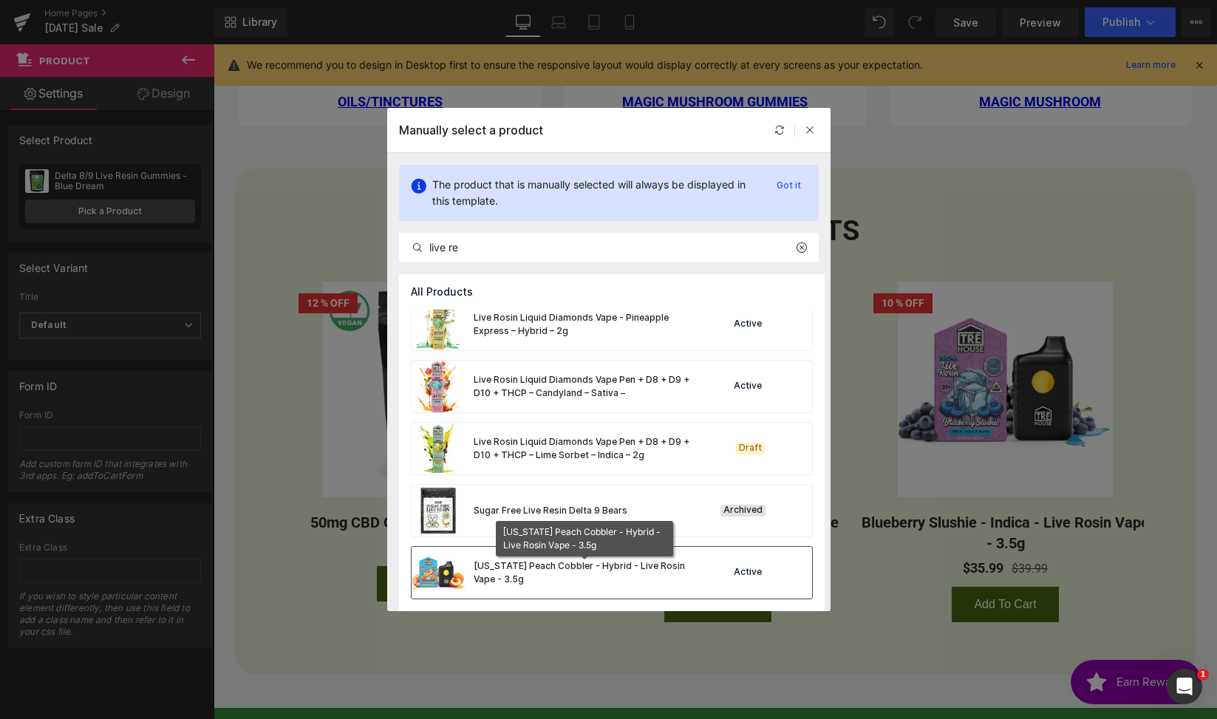
drag, startPoint x: 683, startPoint y: 566, endPoint x: 624, endPoint y: 467, distance: 114.9
click at [683, 566] on div "[US_STATE] Peach Cobbler - Hybrid - Live Rosin Vape - 3.5g" at bounding box center [585, 572] width 222 height 27
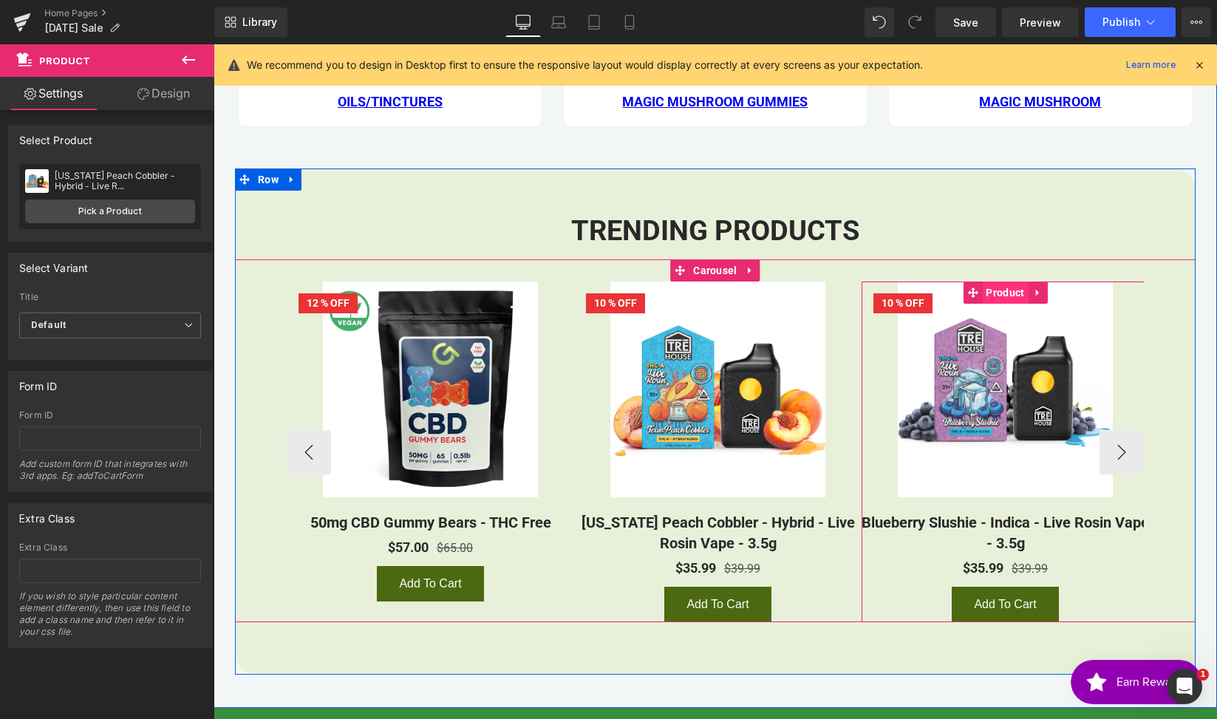
click at [1004, 288] on span "Product" at bounding box center [1005, 292] width 46 height 22
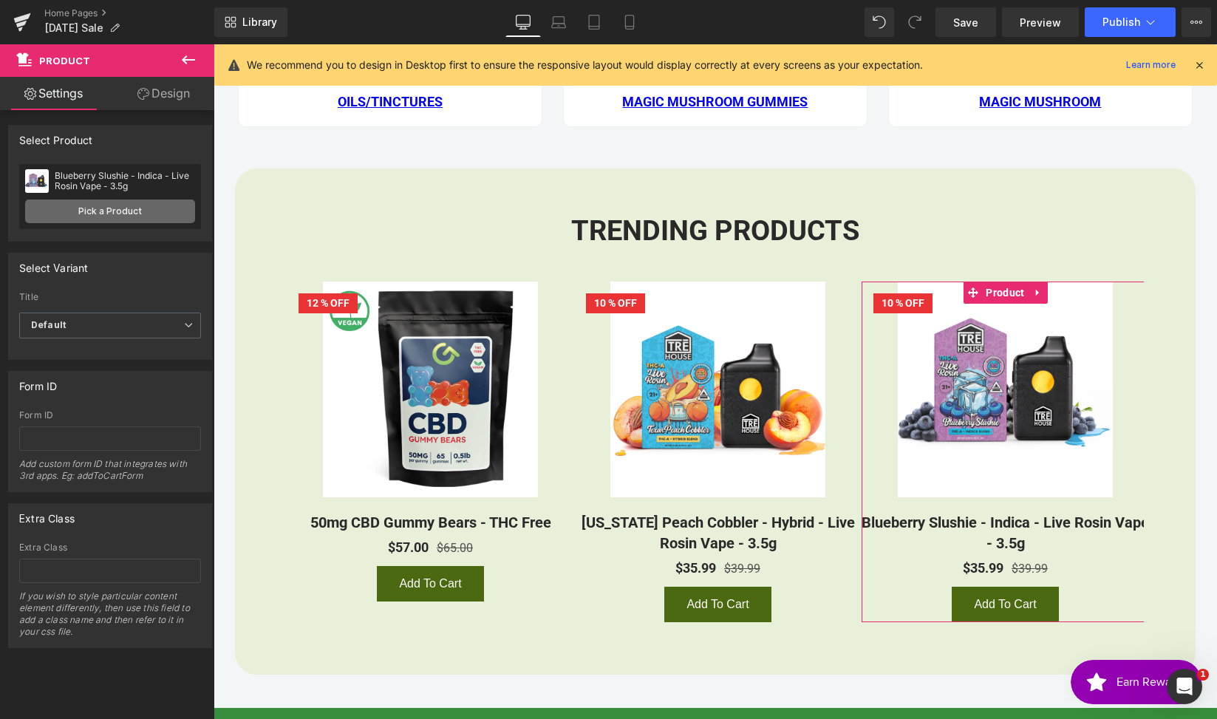
click at [95, 208] on link "Pick a Product" at bounding box center [110, 211] width 170 height 24
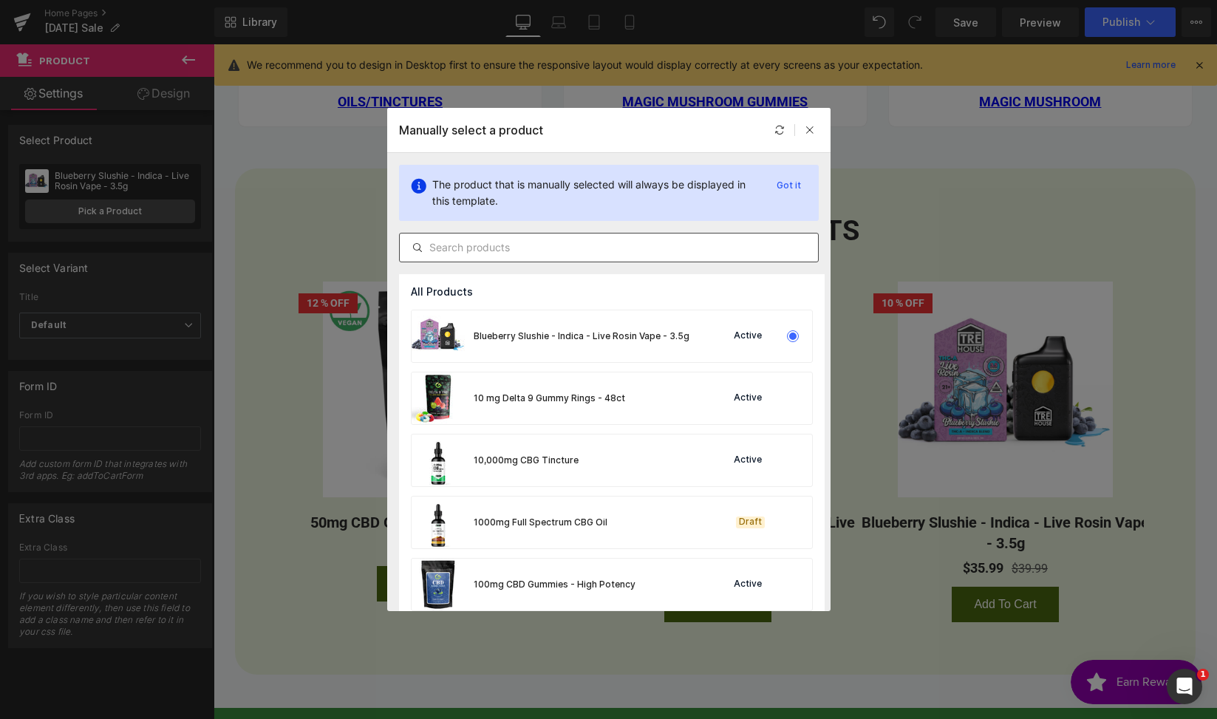
click at [457, 249] on input "text" at bounding box center [609, 248] width 418 height 18
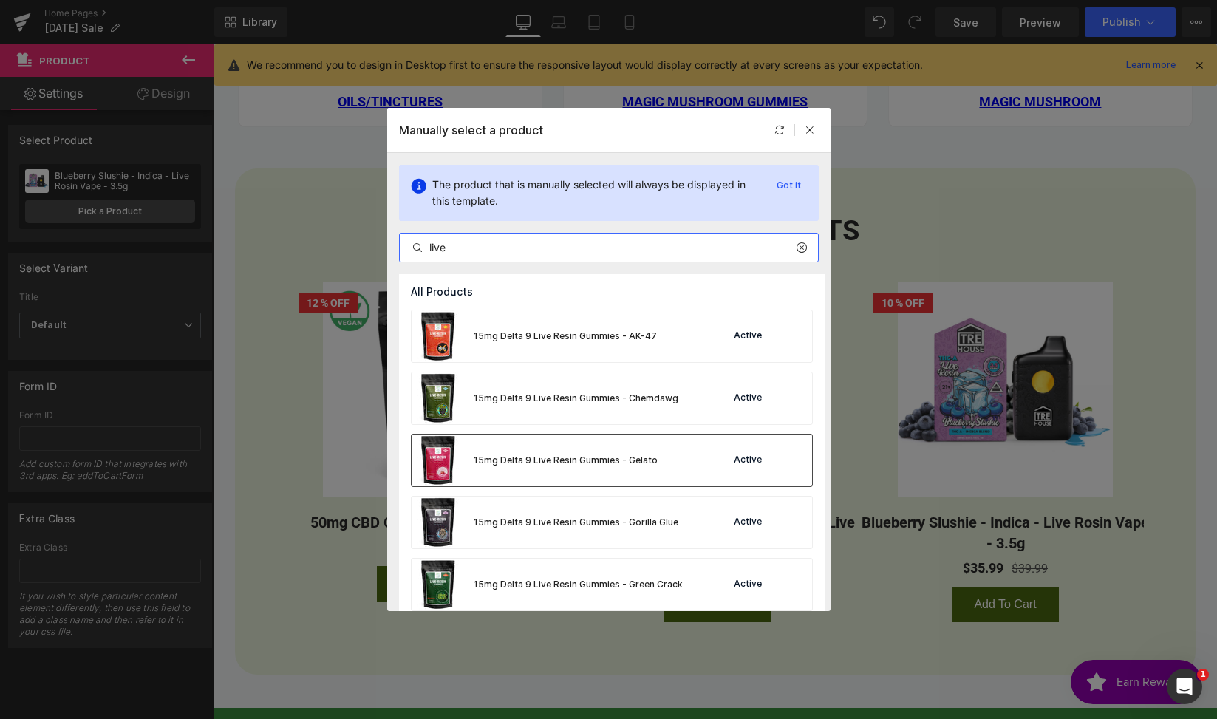
type input "live"
click at [665, 476] on div "15mg Delta 9 Live Resin Gummies - Gelato Active" at bounding box center [612, 460] width 400 height 52
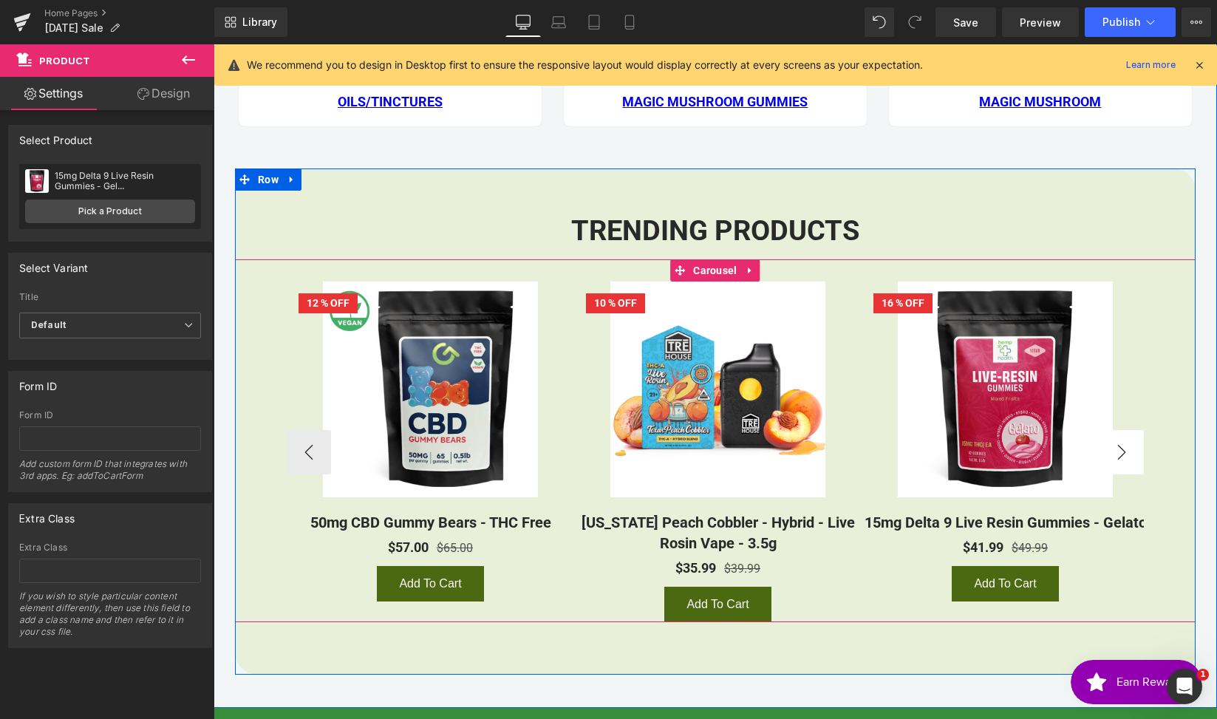
click at [1123, 454] on button "›" at bounding box center [1121, 452] width 44 height 44
click at [301, 451] on button "‹" at bounding box center [309, 452] width 44 height 44
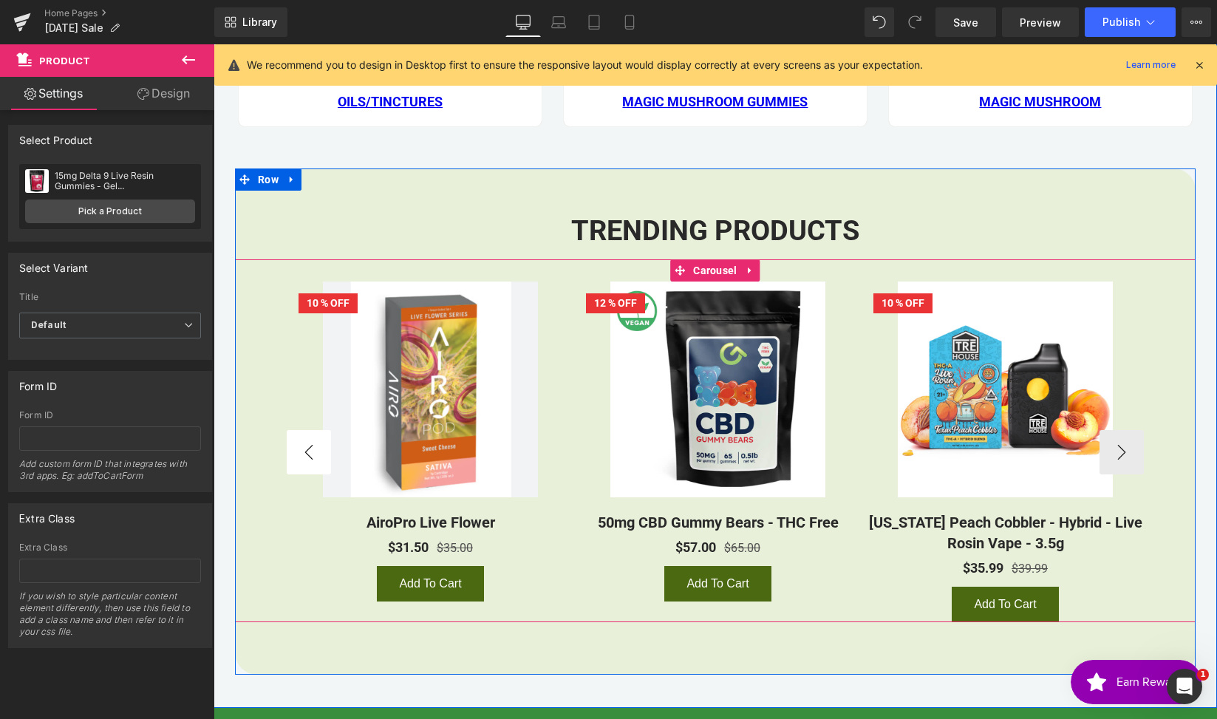
click at [301, 451] on button "‹" at bounding box center [309, 452] width 44 height 44
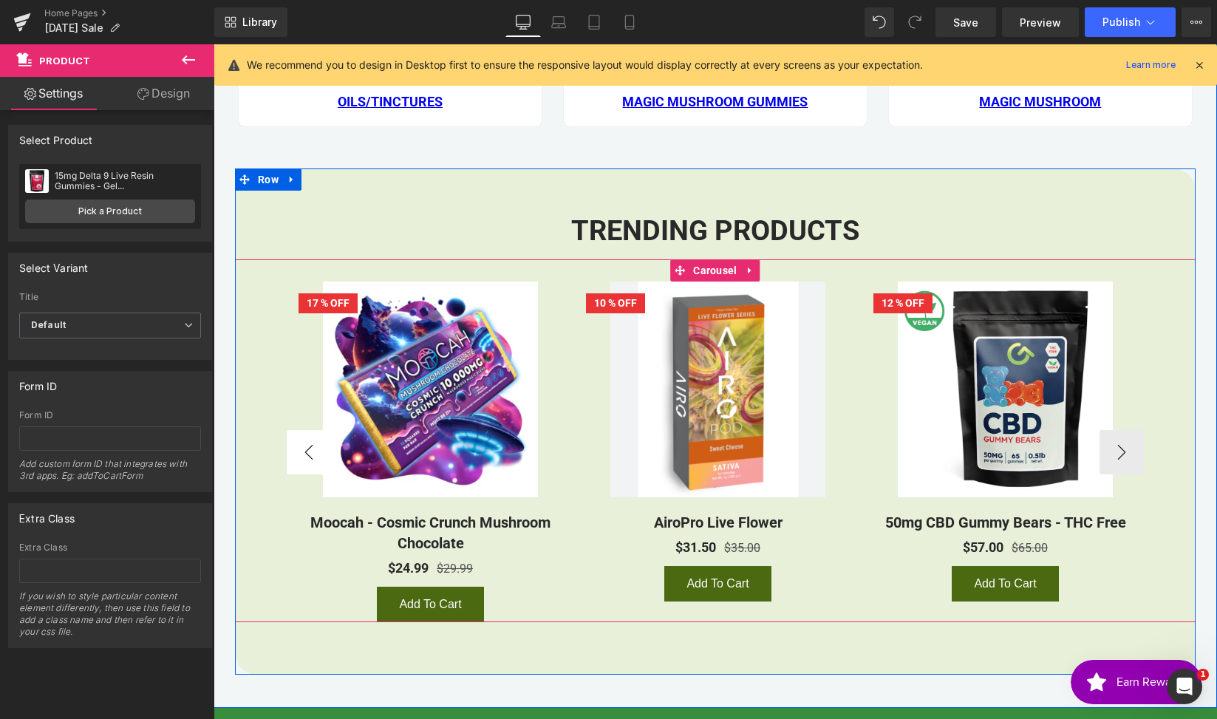
click at [301, 451] on button "‹" at bounding box center [309, 452] width 44 height 44
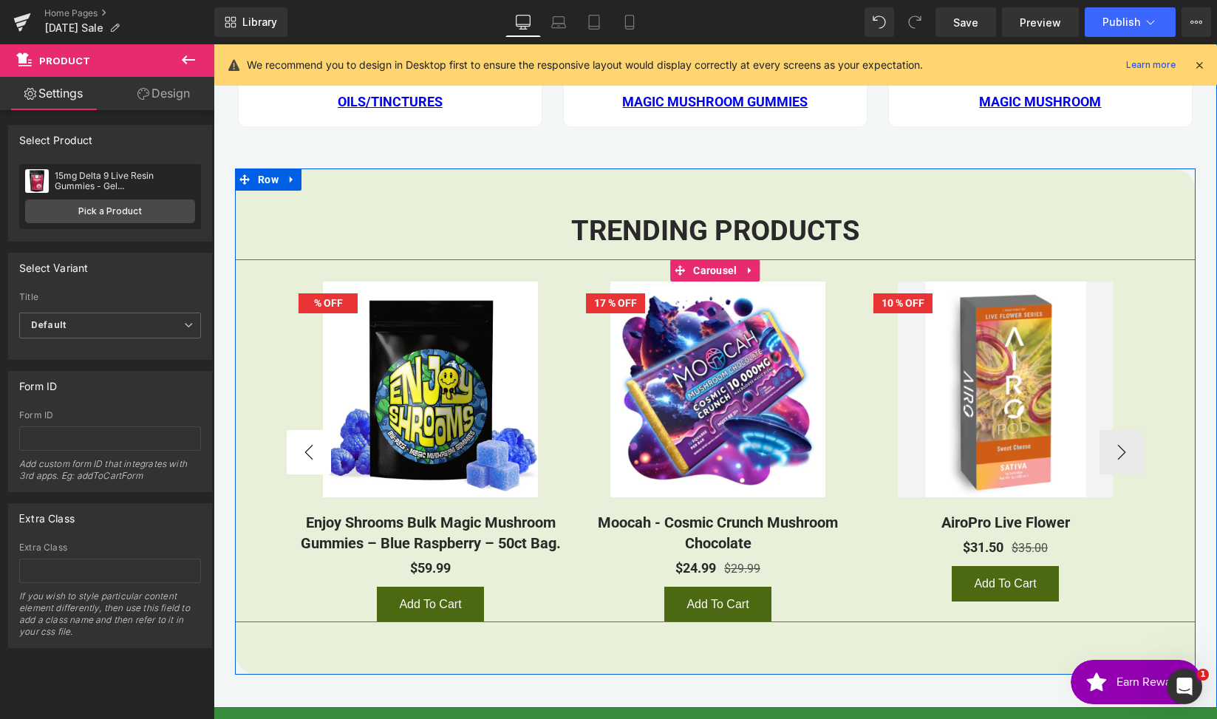
click at [301, 451] on button "‹" at bounding box center [309, 452] width 44 height 44
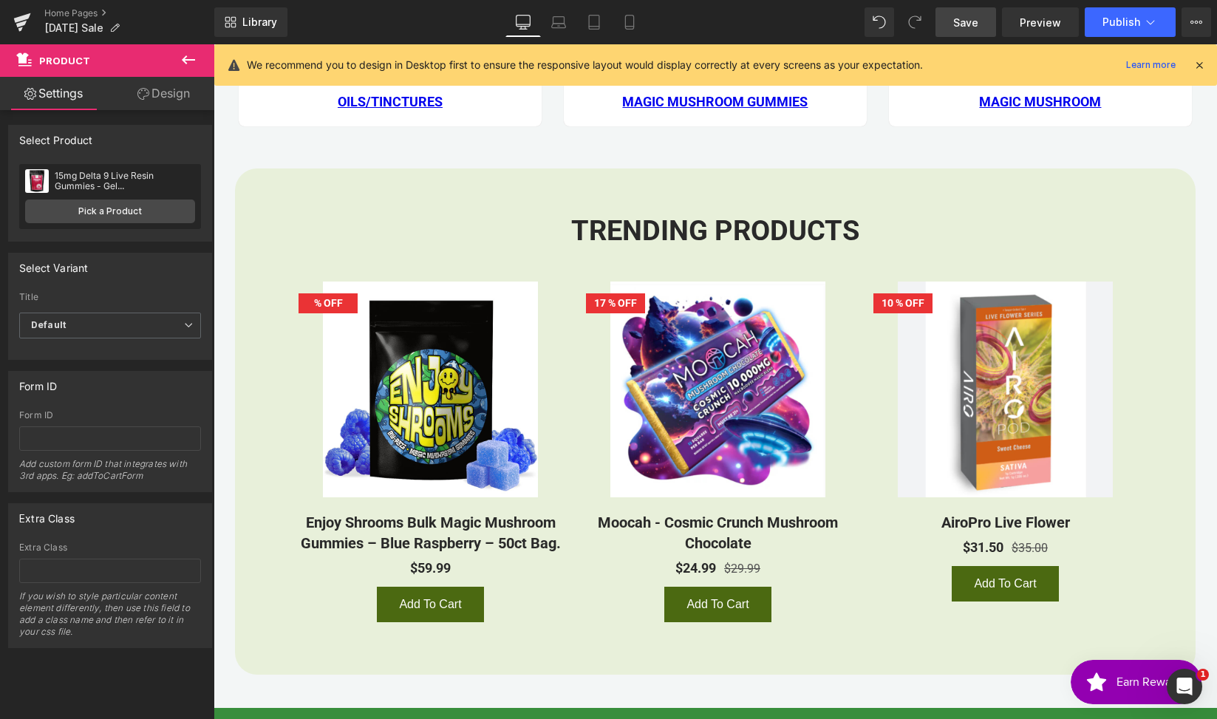
drag, startPoint x: 974, startPoint y: 16, endPoint x: 457, endPoint y: 125, distance: 528.4
click at [974, 16] on span "Save" at bounding box center [965, 23] width 25 height 16
